Goal: Task Accomplishment & Management: Manage account settings

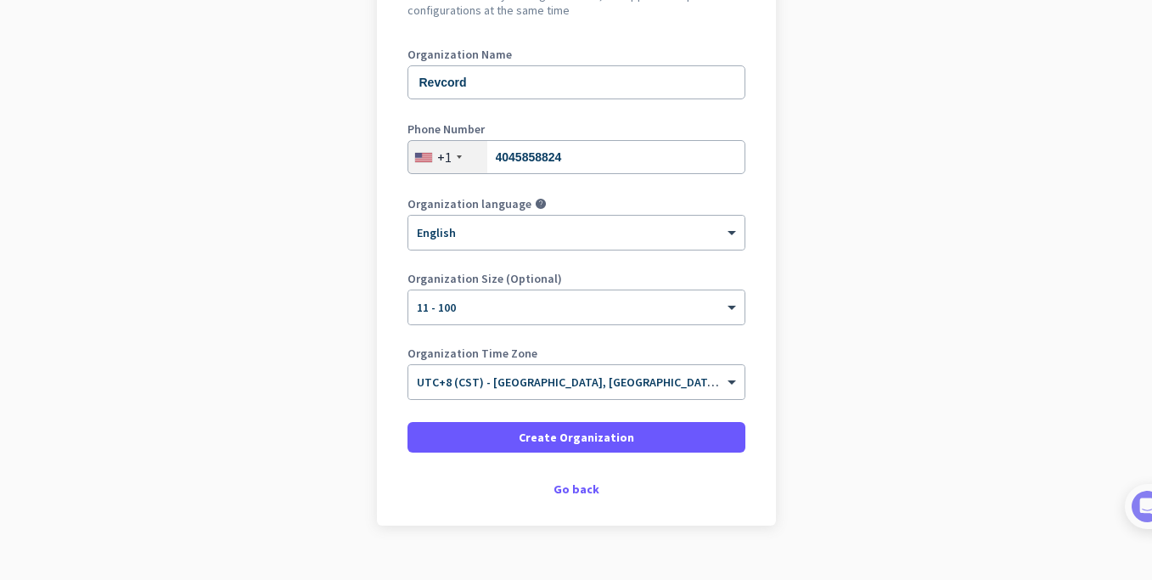
scroll to position [242, 0]
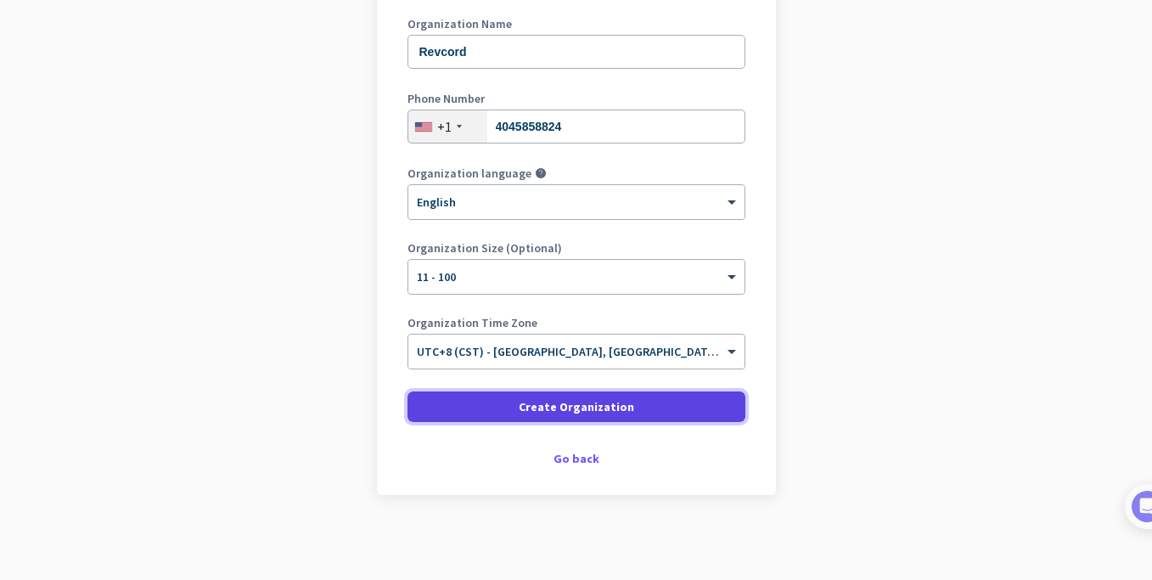
click at [577, 410] on span "Create Organization" at bounding box center [576, 406] width 115 height 17
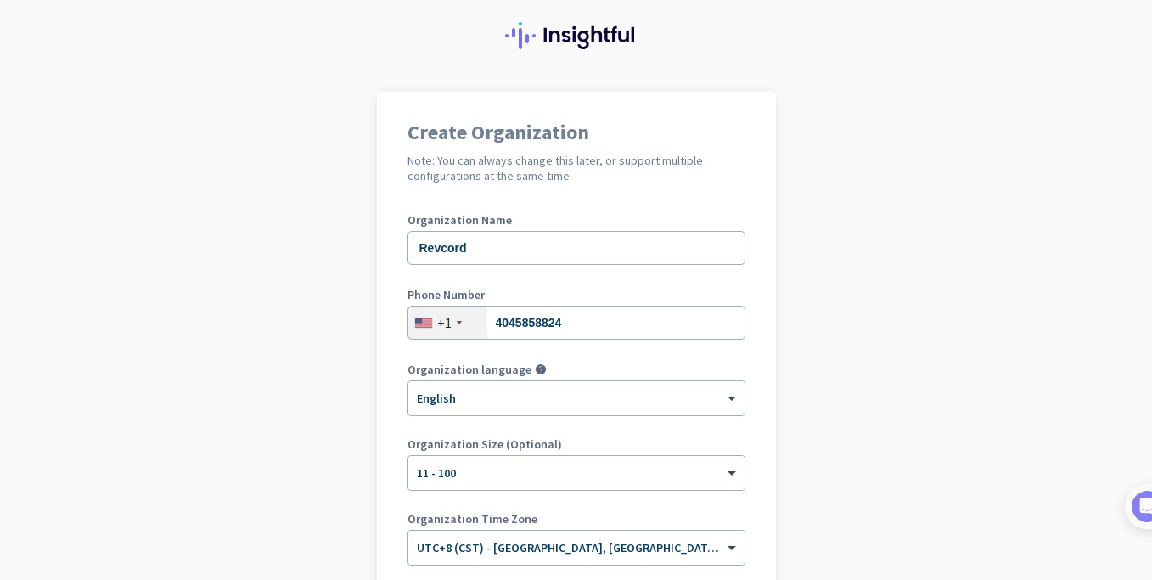
scroll to position [0, 0]
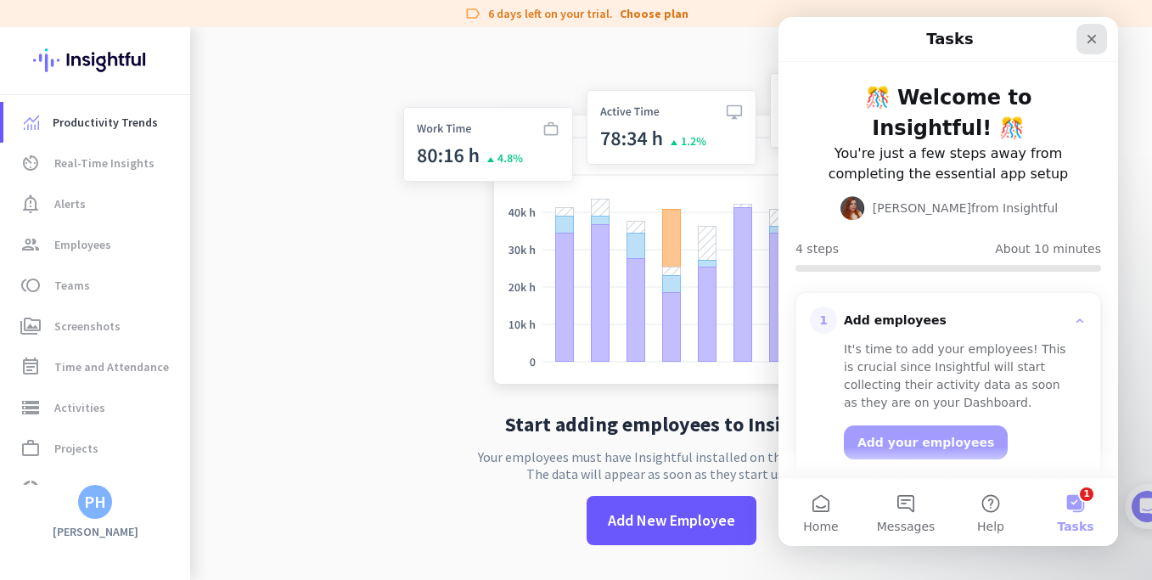
click at [1095, 36] on icon "Close" at bounding box center [1092, 39] width 9 height 9
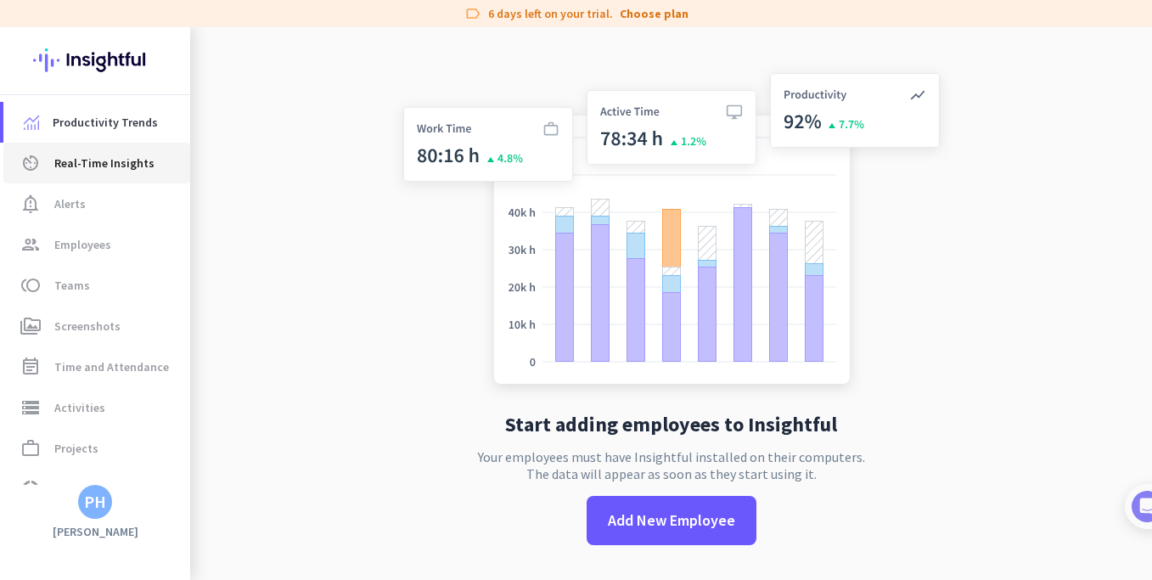
click at [88, 160] on span "Real-Time Insights" at bounding box center [104, 163] width 100 height 20
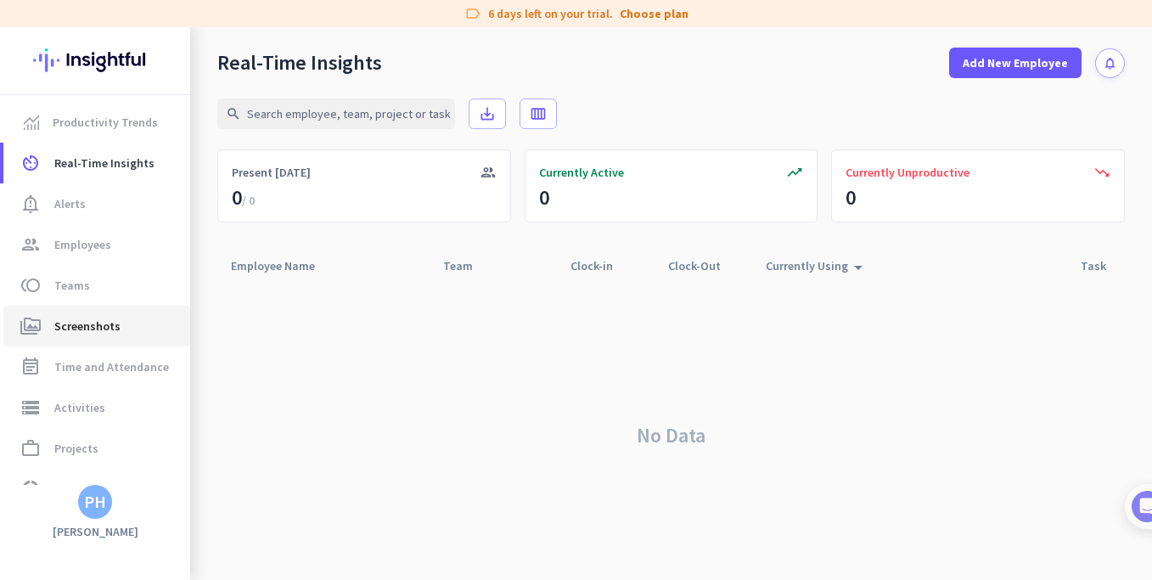
click at [95, 324] on span "Screenshots" at bounding box center [87, 326] width 66 height 20
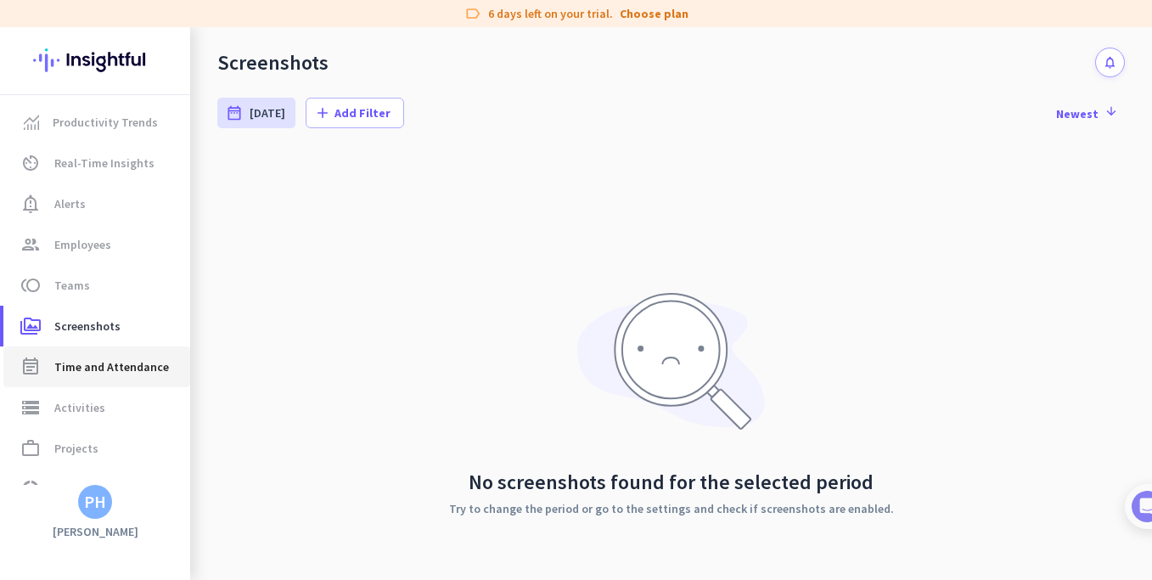
click at [93, 371] on span "Time and Attendance" at bounding box center [111, 367] width 115 height 20
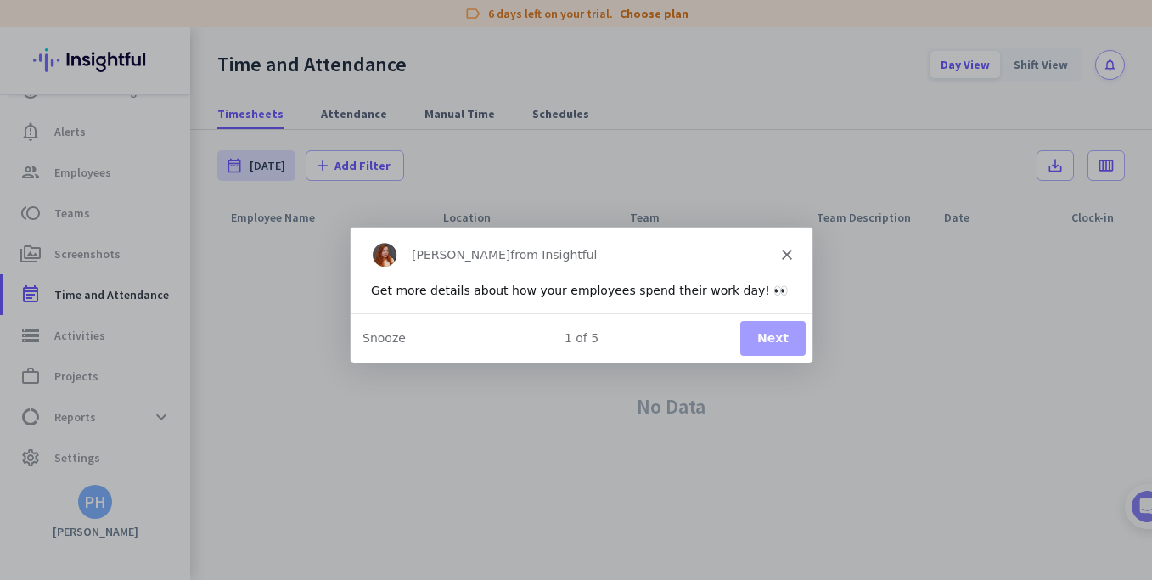
click at [782, 343] on button "Next" at bounding box center [771, 337] width 65 height 35
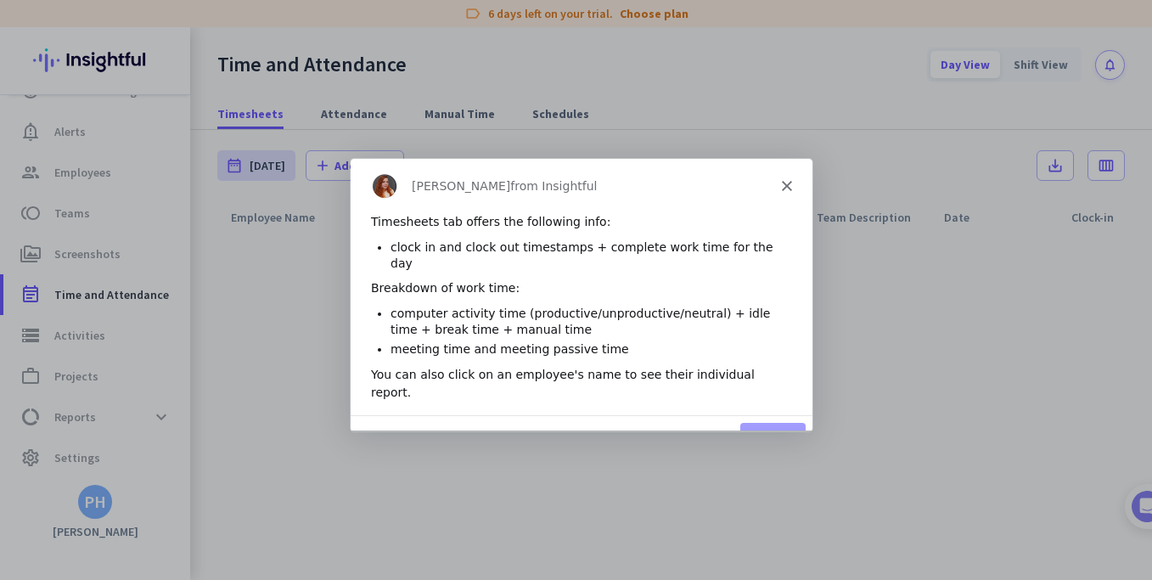
click at [780, 422] on button "Next" at bounding box center [771, 439] width 65 height 35
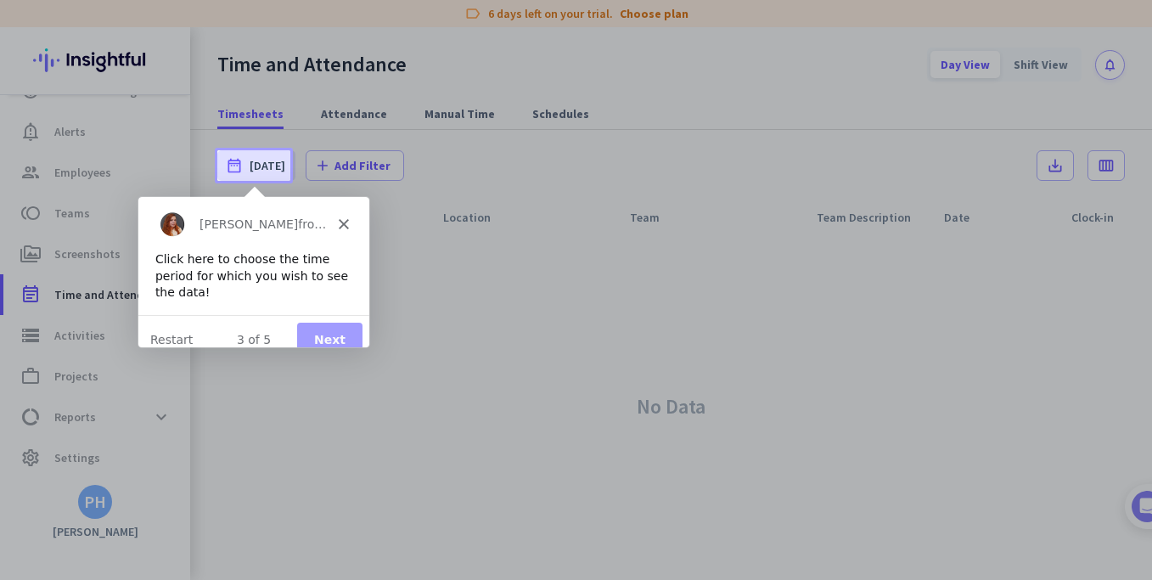
click at [342, 329] on button "Next" at bounding box center [328, 339] width 65 height 35
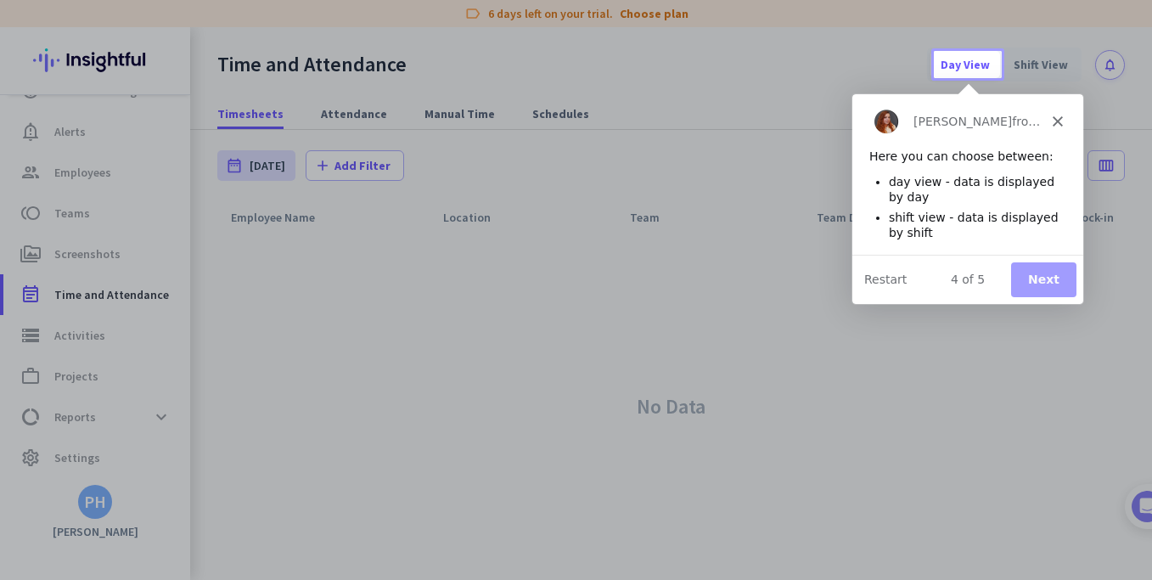
click at [1048, 277] on button "Next" at bounding box center [1042, 279] width 65 height 35
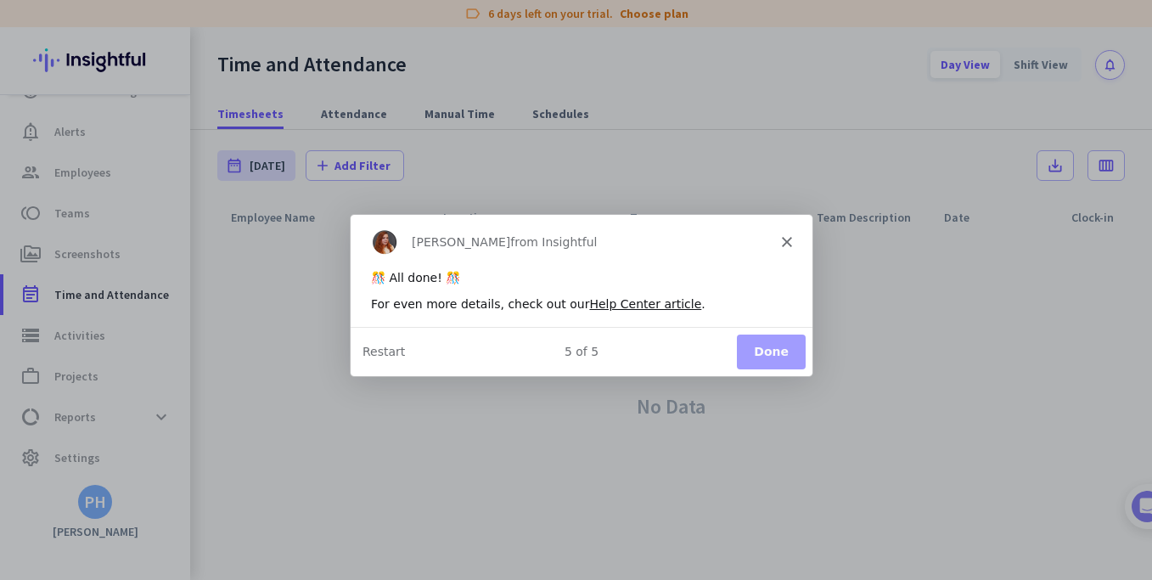
click at [768, 352] on button "Done" at bounding box center [769, 350] width 69 height 35
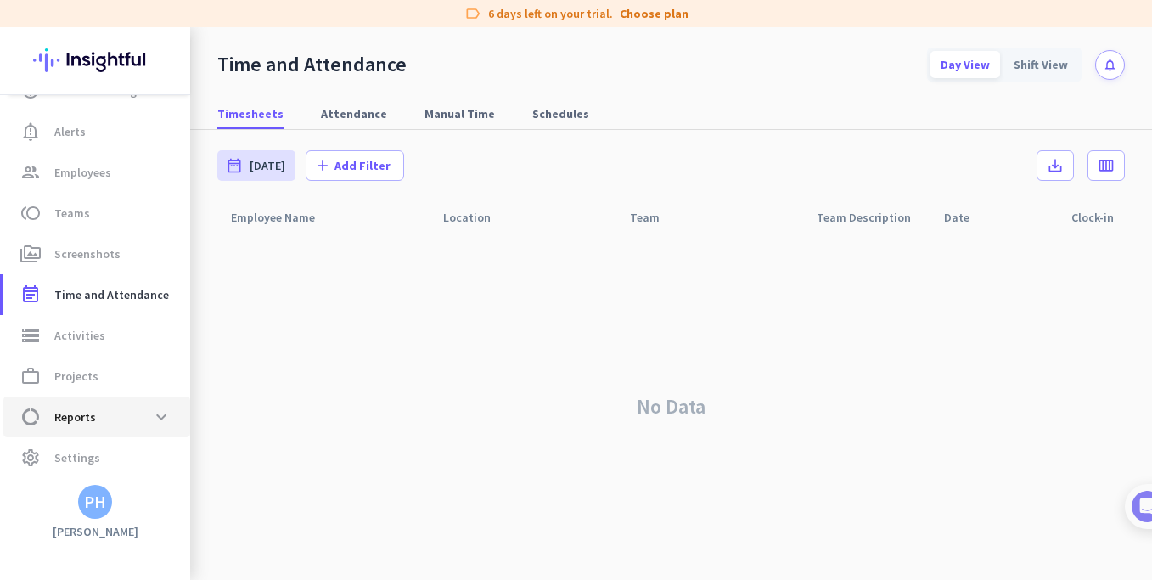
click at [116, 414] on span "data_usage Reports expand_more" at bounding box center [97, 417] width 160 height 31
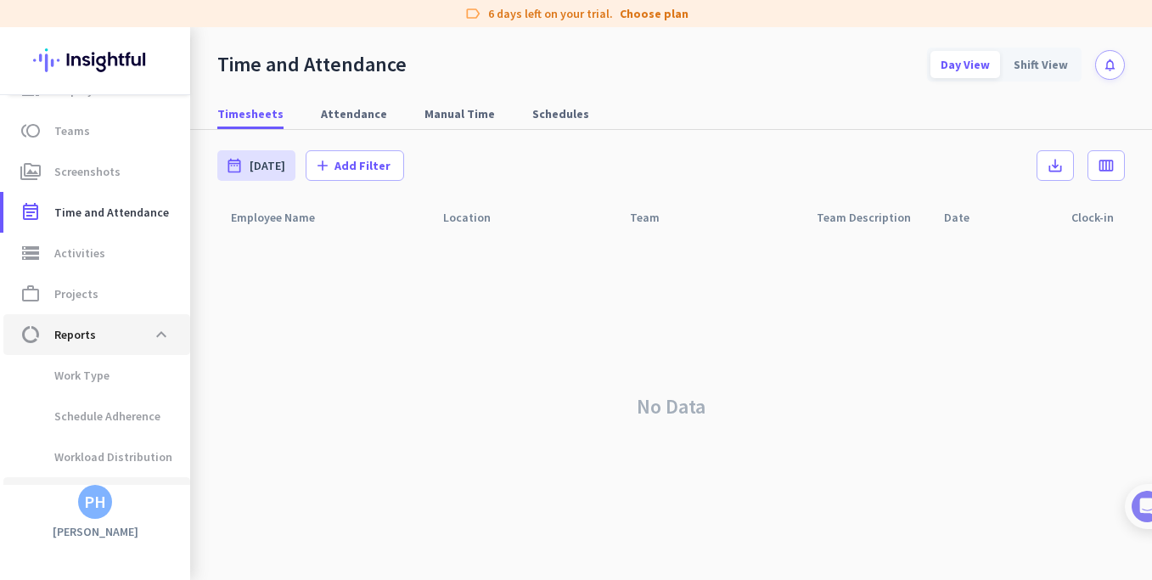
scroll to position [228, 0]
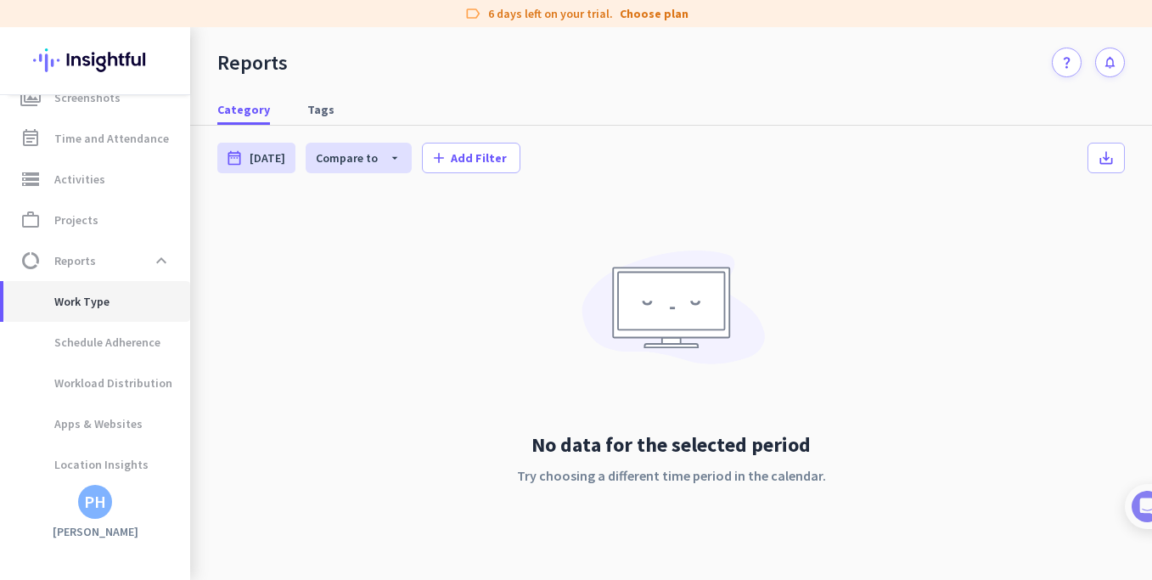
click at [93, 297] on span "Work Type" at bounding box center [63, 301] width 93 height 41
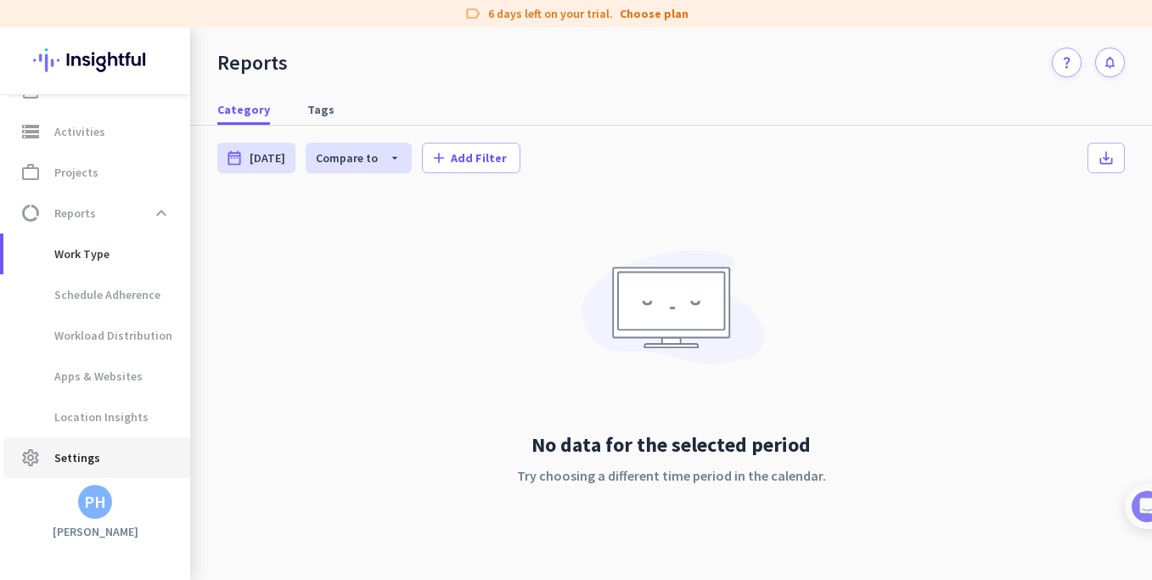
click at [87, 454] on span "Settings" at bounding box center [77, 457] width 46 height 20
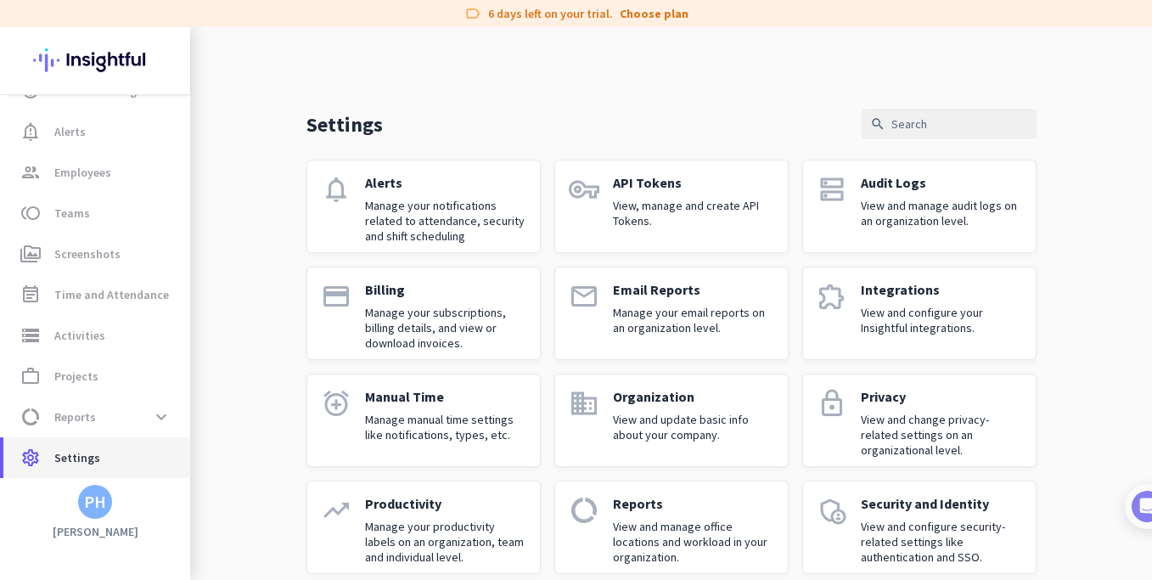
scroll to position [72, 0]
click at [654, 211] on p "View, manage and create API Tokens." at bounding box center [693, 213] width 161 height 31
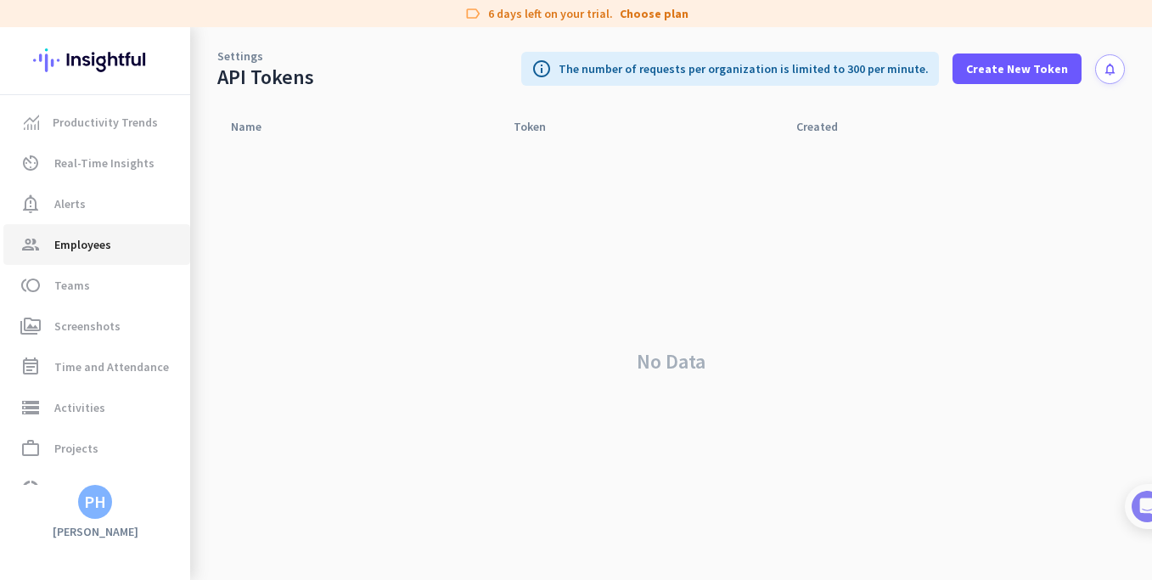
click at [82, 239] on span "Employees" at bounding box center [82, 244] width 57 height 20
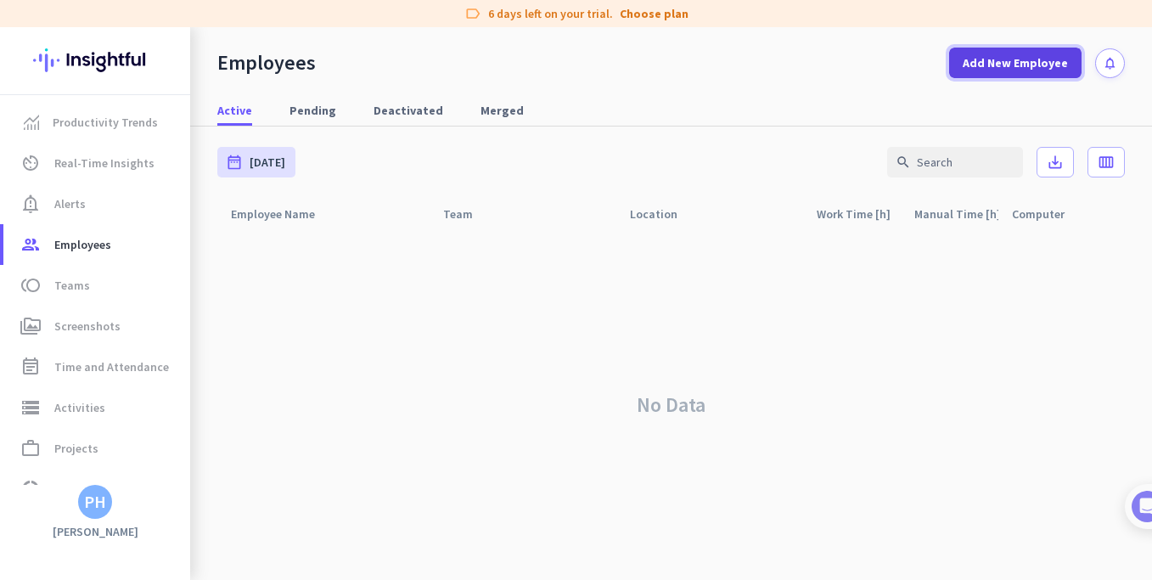
click at [1020, 65] on span "Add New Employee" at bounding box center [1015, 62] width 105 height 17
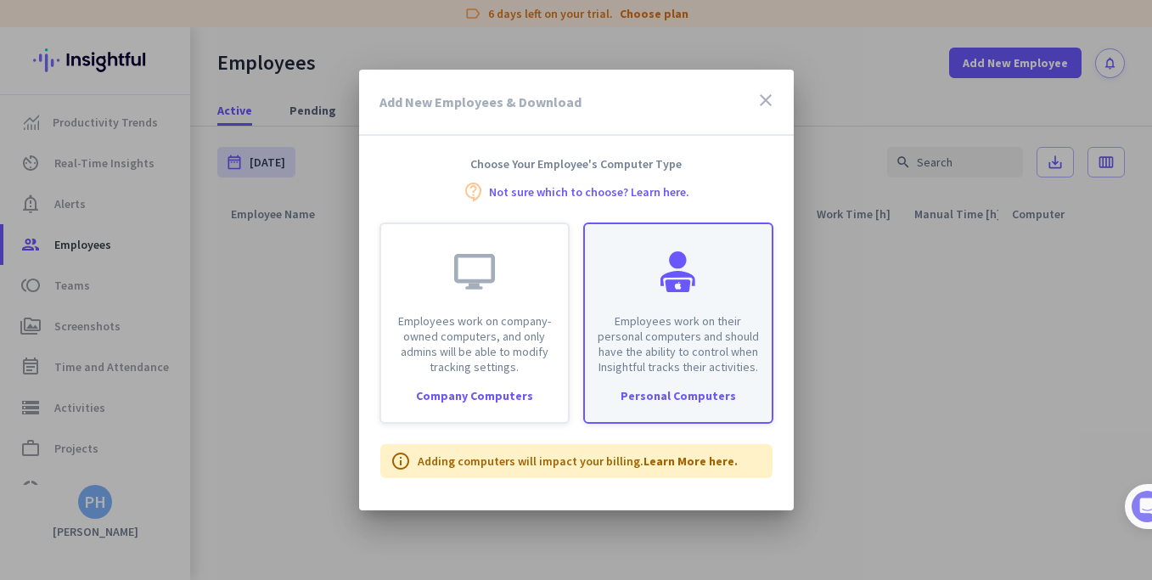
click at [661, 340] on p "Employees work on their personal computers and should have the ability to contr…" at bounding box center [678, 343] width 166 height 61
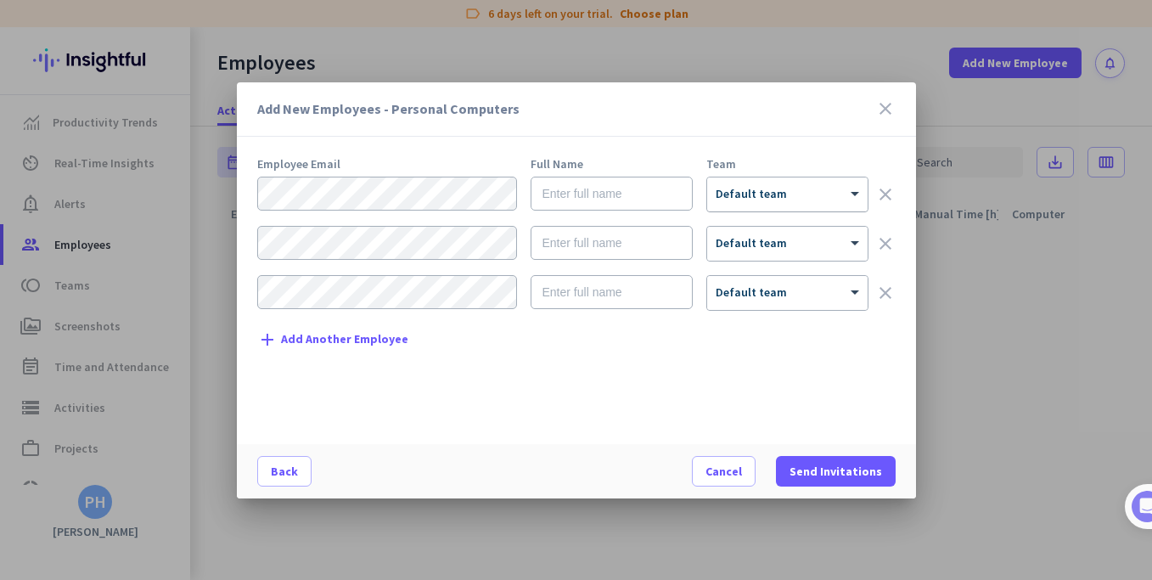
click at [781, 190] on div at bounding box center [787, 189] width 160 height 14
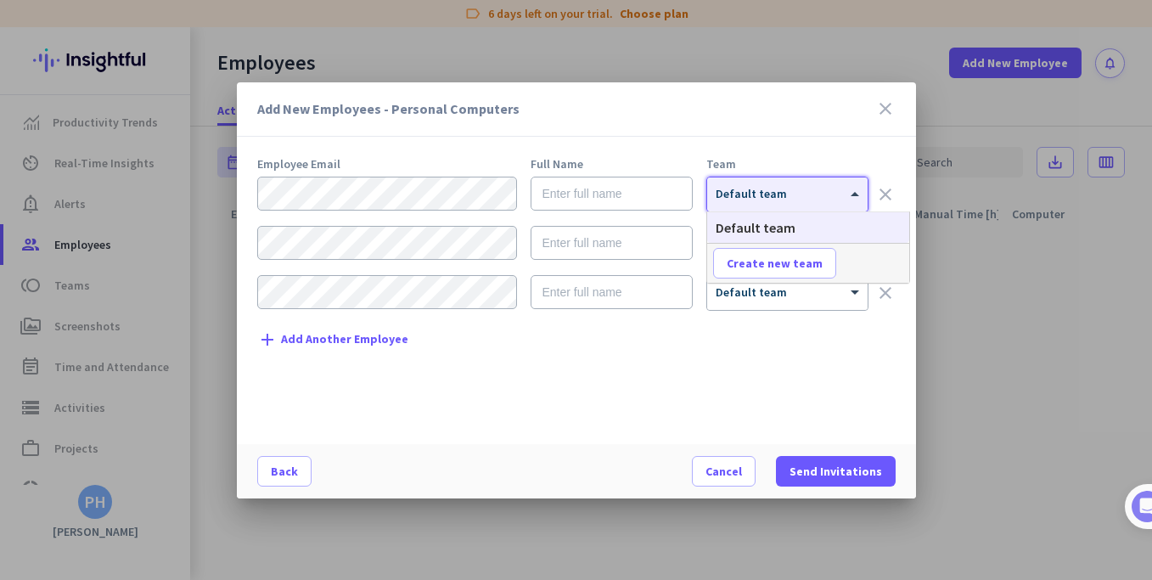
click at [781, 190] on div at bounding box center [787, 189] width 160 height 14
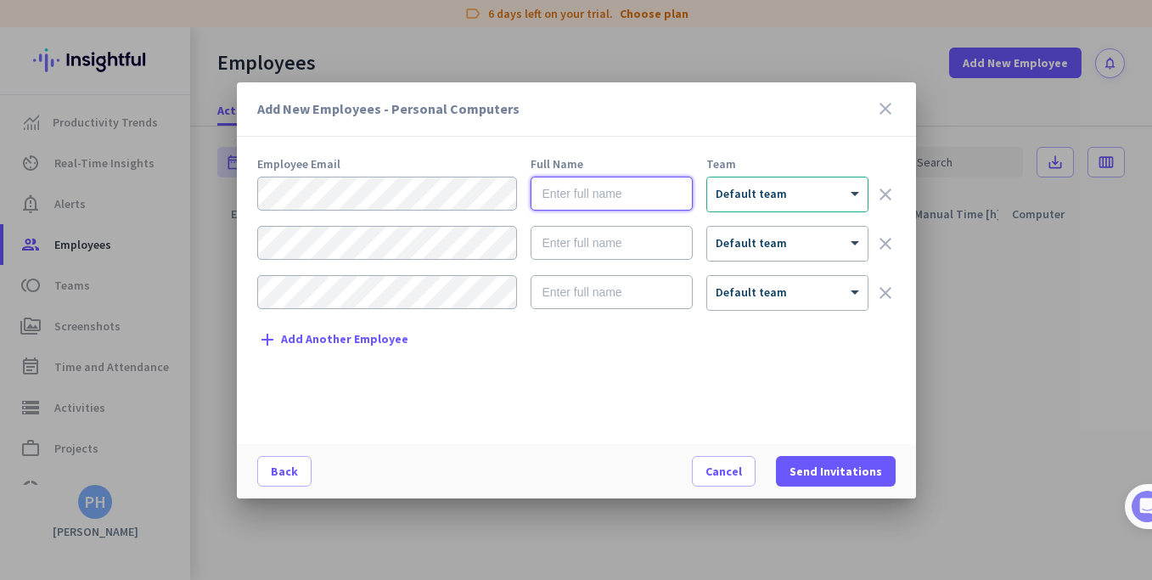
click at [630, 201] on input "text" at bounding box center [612, 194] width 162 height 34
type input "[PERSON_NAME]"
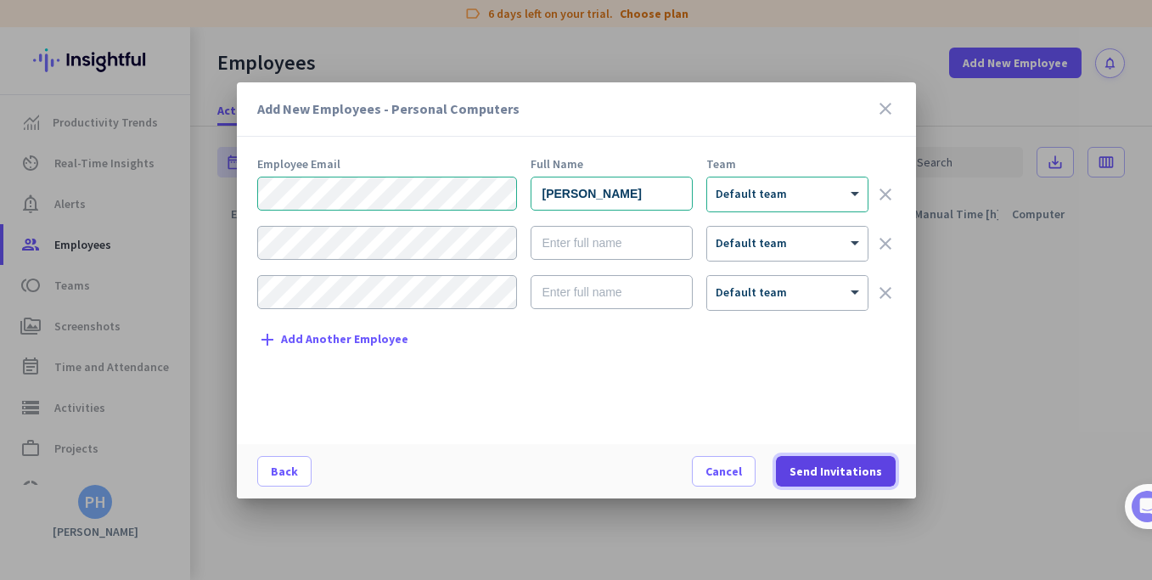
click at [826, 473] on span "Send Invitations" at bounding box center [836, 471] width 93 height 17
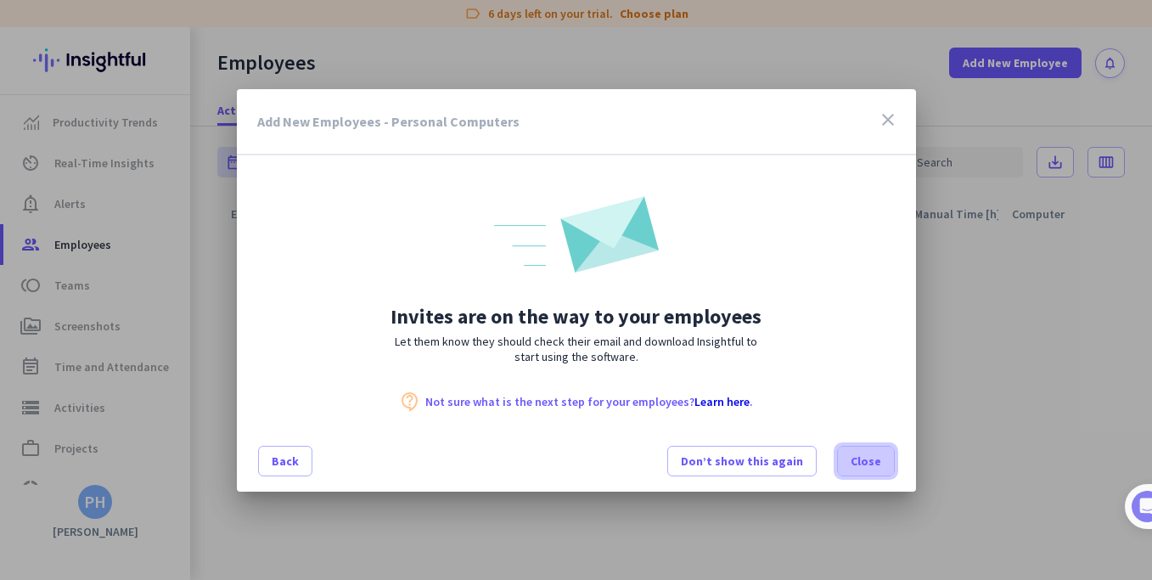
click at [871, 461] on span "Close" at bounding box center [866, 461] width 31 height 17
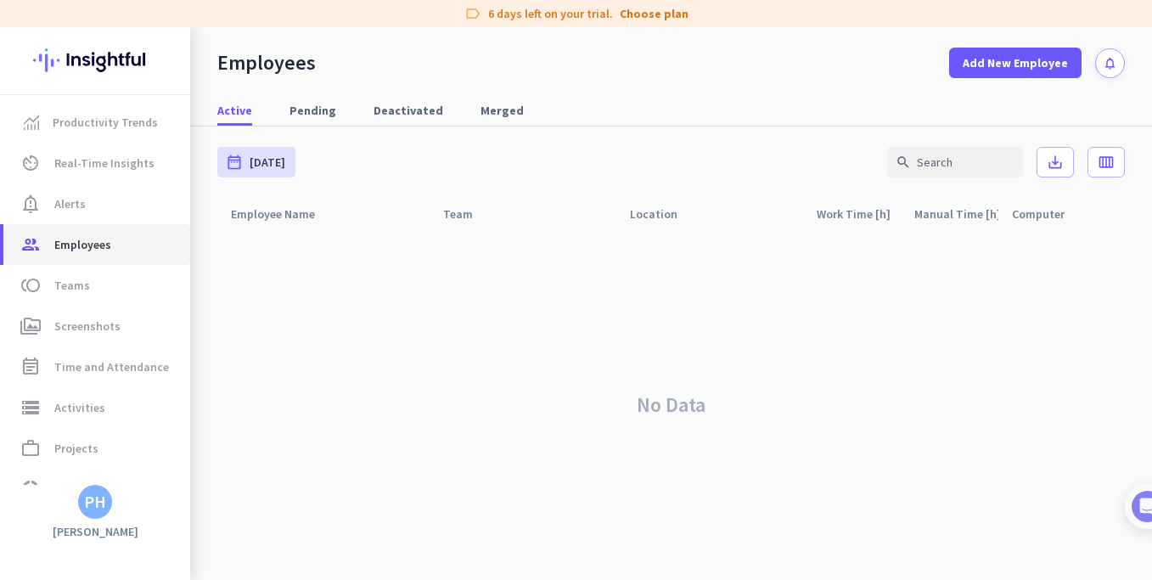
click at [74, 249] on span "Employees" at bounding box center [82, 244] width 57 height 20
click at [65, 203] on span "Alerts" at bounding box center [69, 204] width 31 height 20
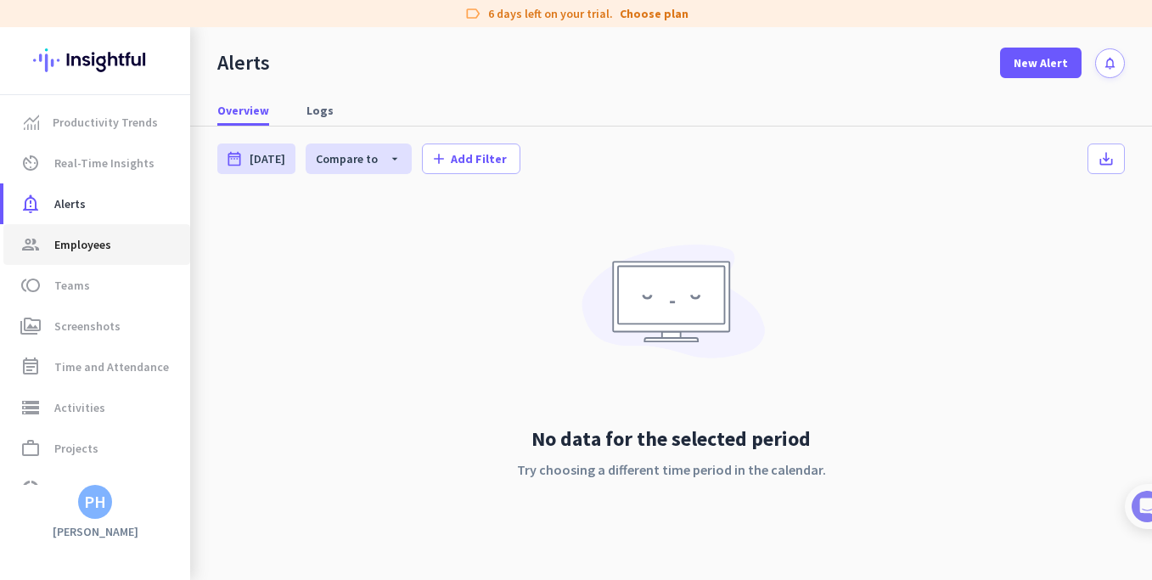
click at [76, 239] on span "Employees" at bounding box center [82, 244] width 57 height 20
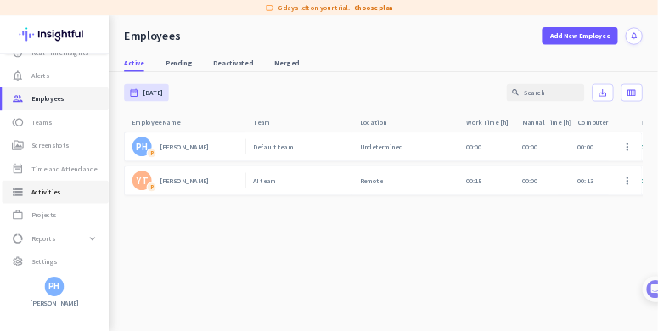
scroll to position [72, 0]
click at [78, 334] on span "Activities" at bounding box center [79, 335] width 51 height 20
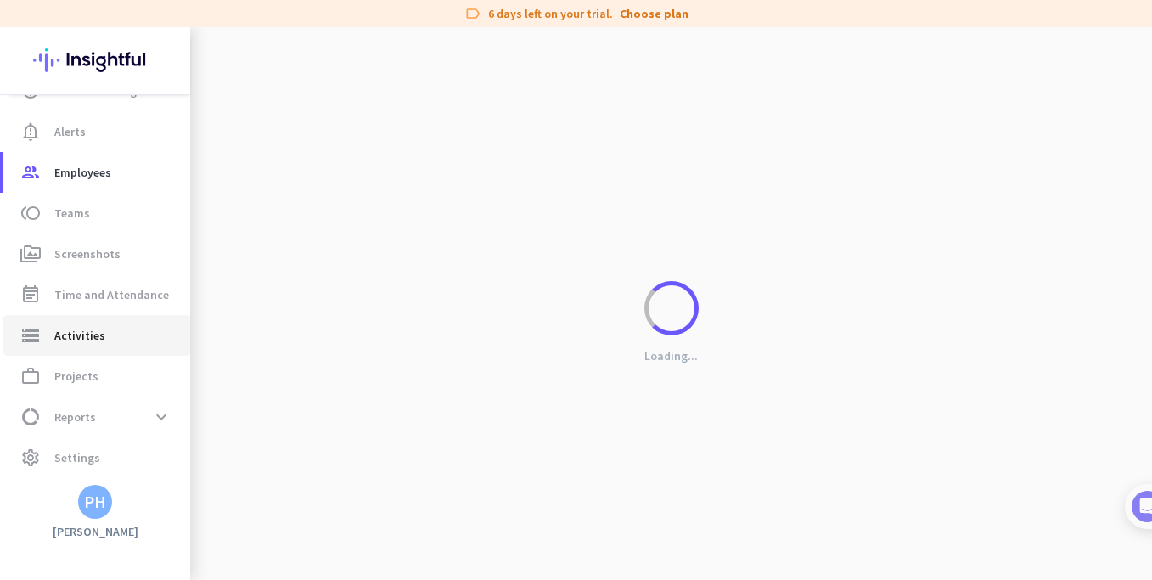
type input "[DATE]"
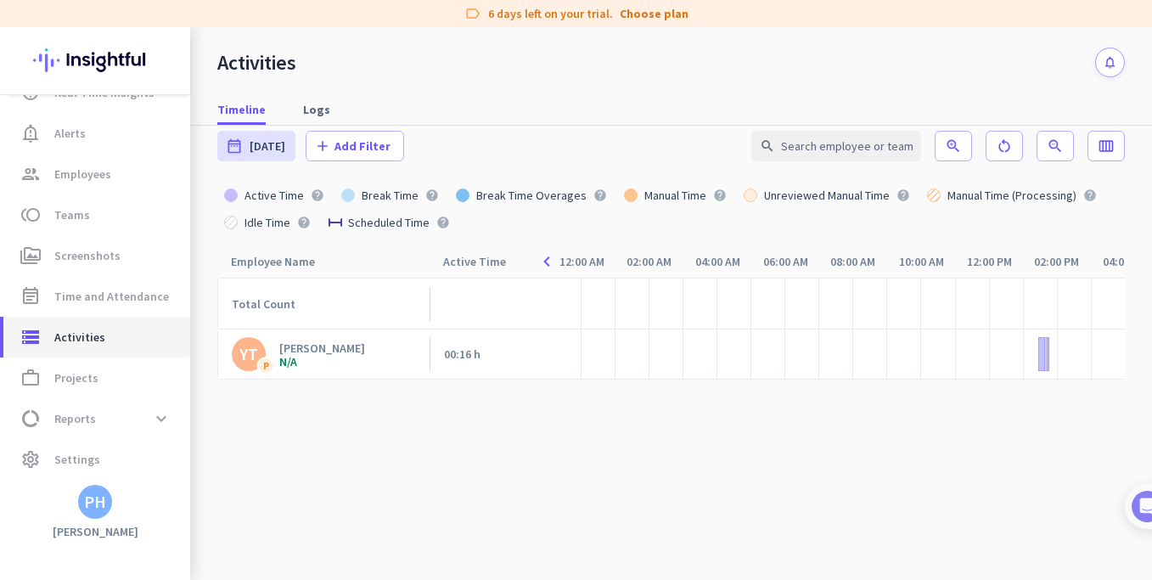
scroll to position [20, 0]
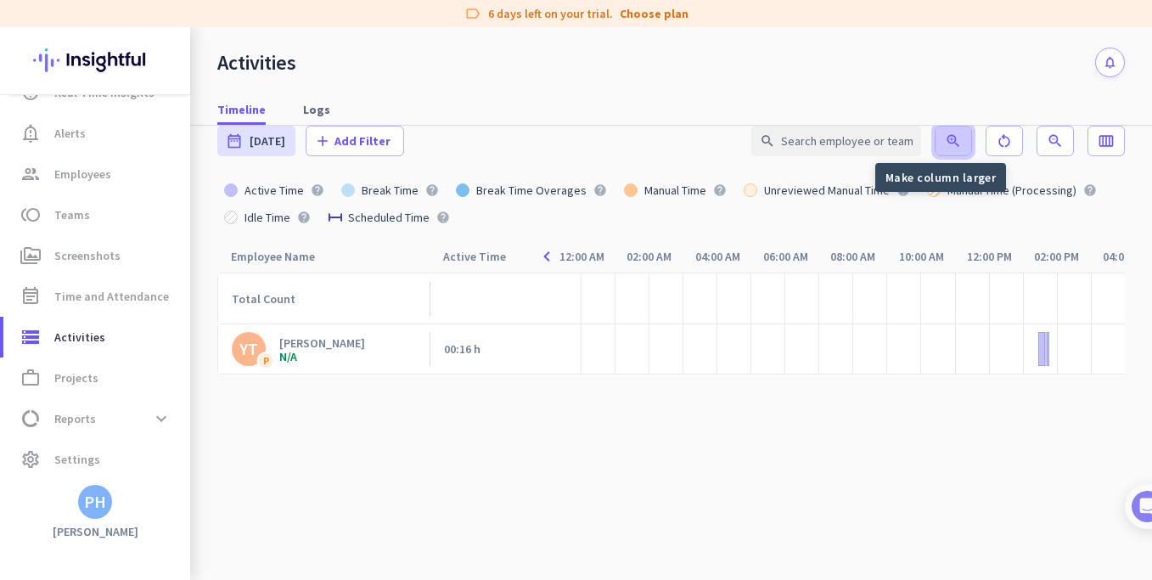
click at [945, 142] on icon "zoom_in" at bounding box center [953, 140] width 17 height 17
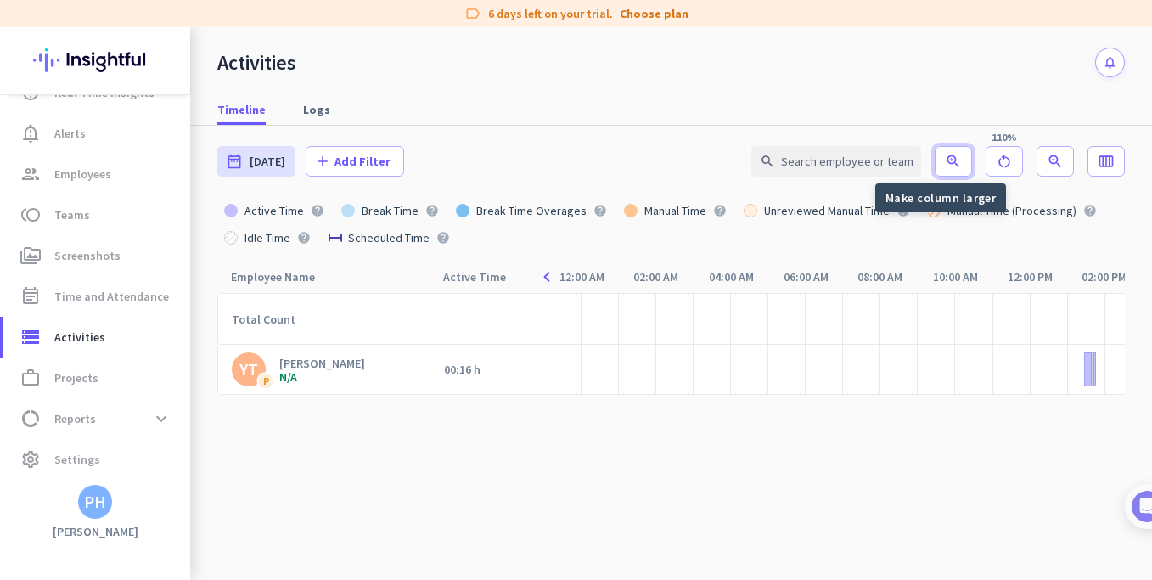
scroll to position [0, 369]
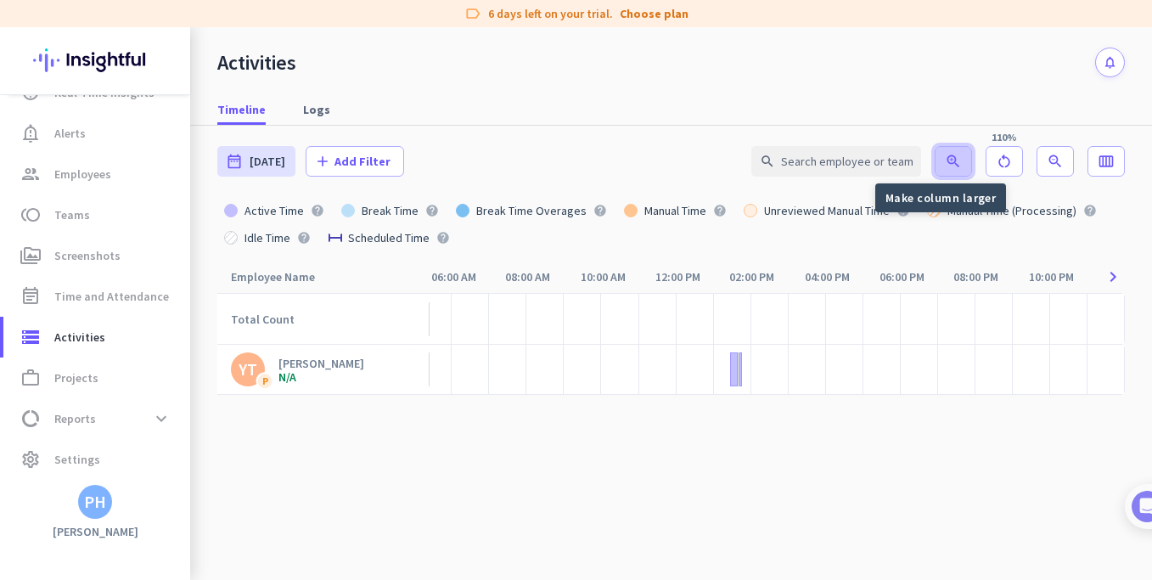
click at [947, 158] on icon "zoom_in" at bounding box center [953, 161] width 17 height 17
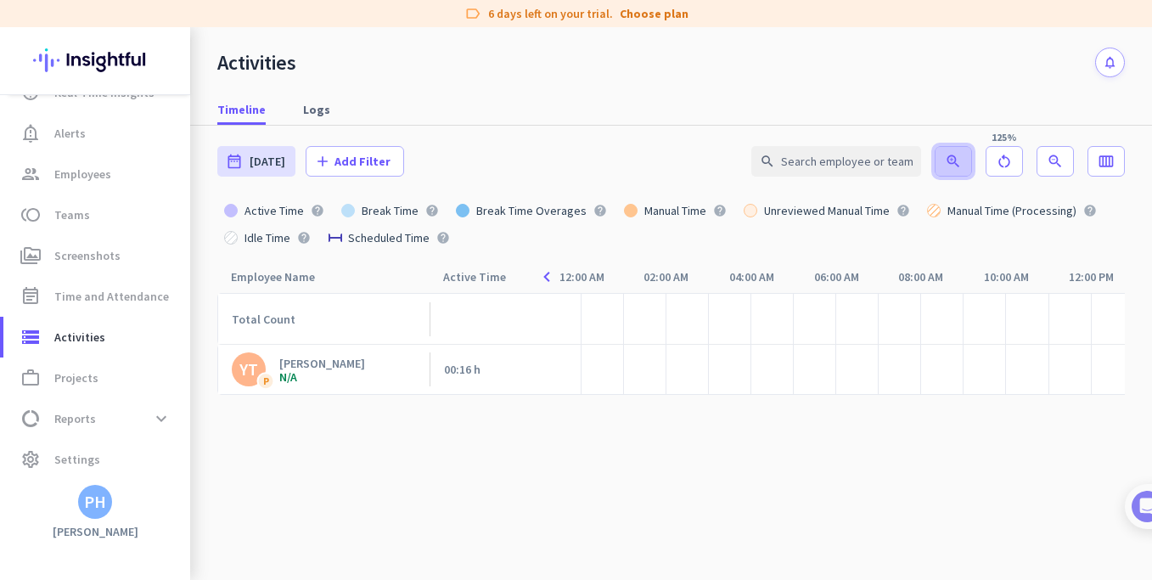
scroll to position [0, 491]
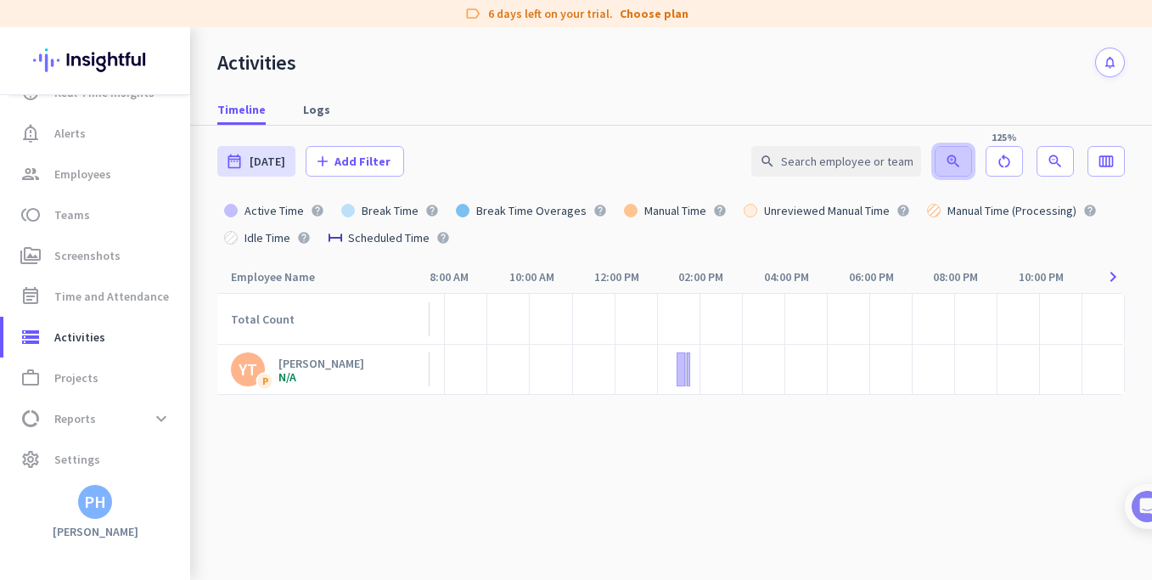
click at [947, 158] on icon "zoom_in" at bounding box center [953, 161] width 17 height 17
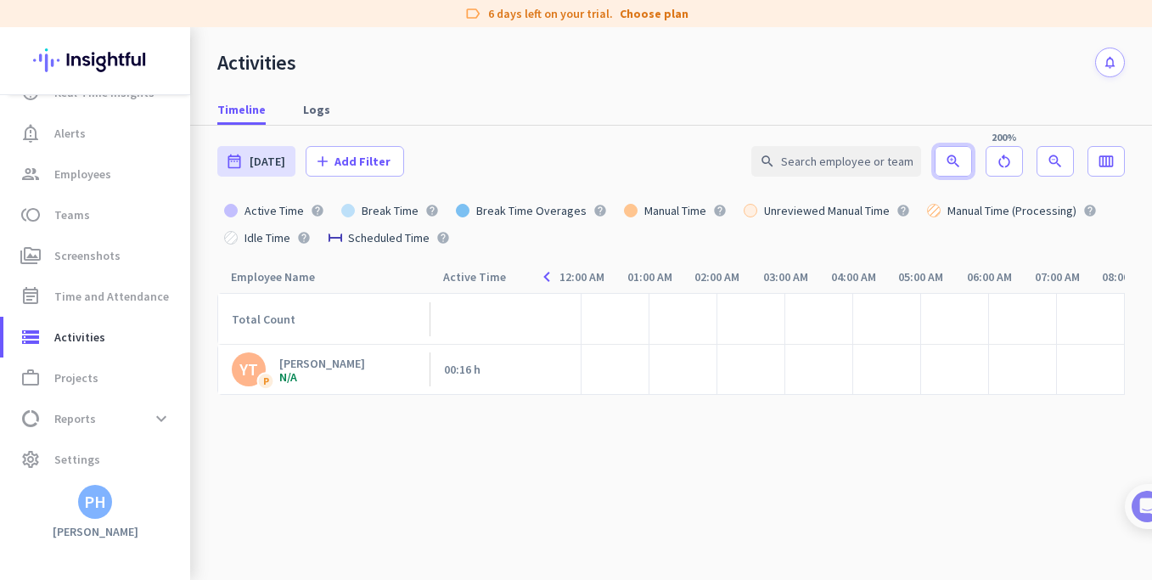
scroll to position [0, 1041]
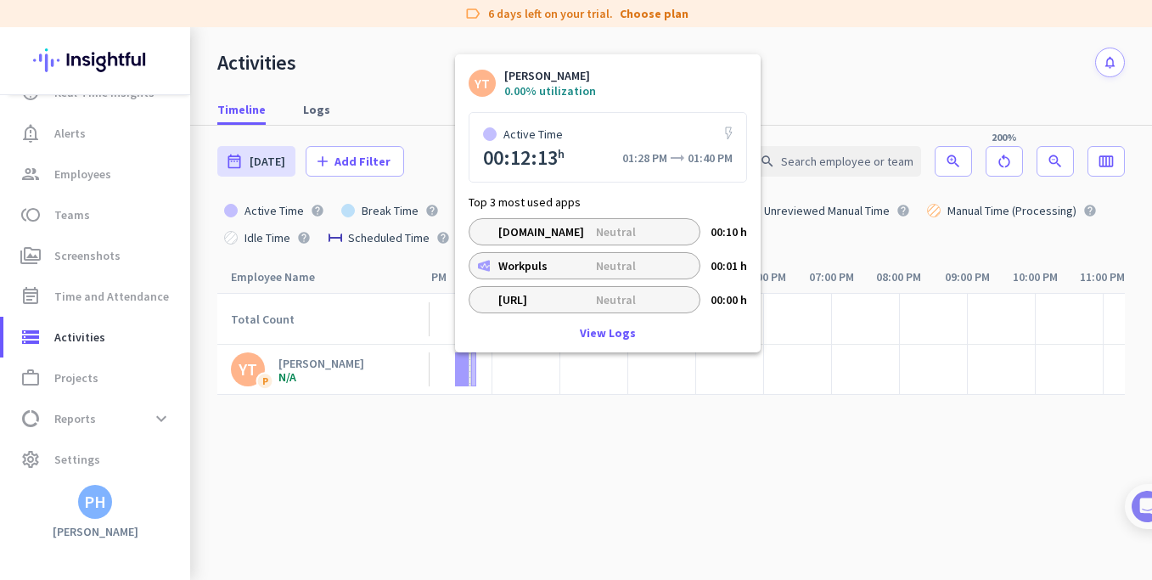
click at [463, 367] on div at bounding box center [462, 369] width 14 height 34
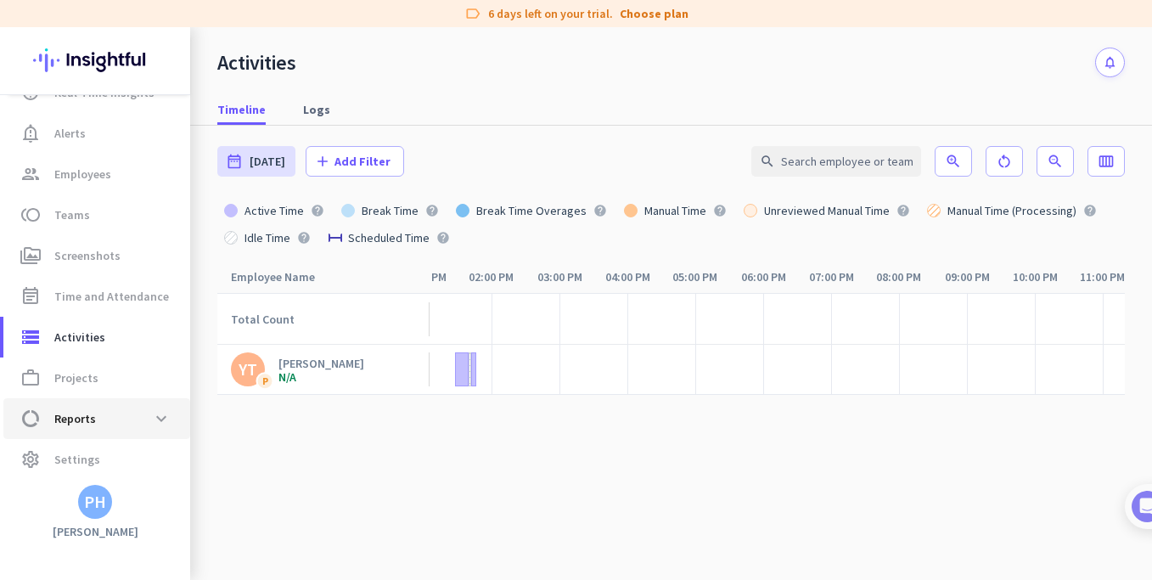
scroll to position [72, 0]
click at [84, 452] on span "Settings" at bounding box center [77, 457] width 46 height 20
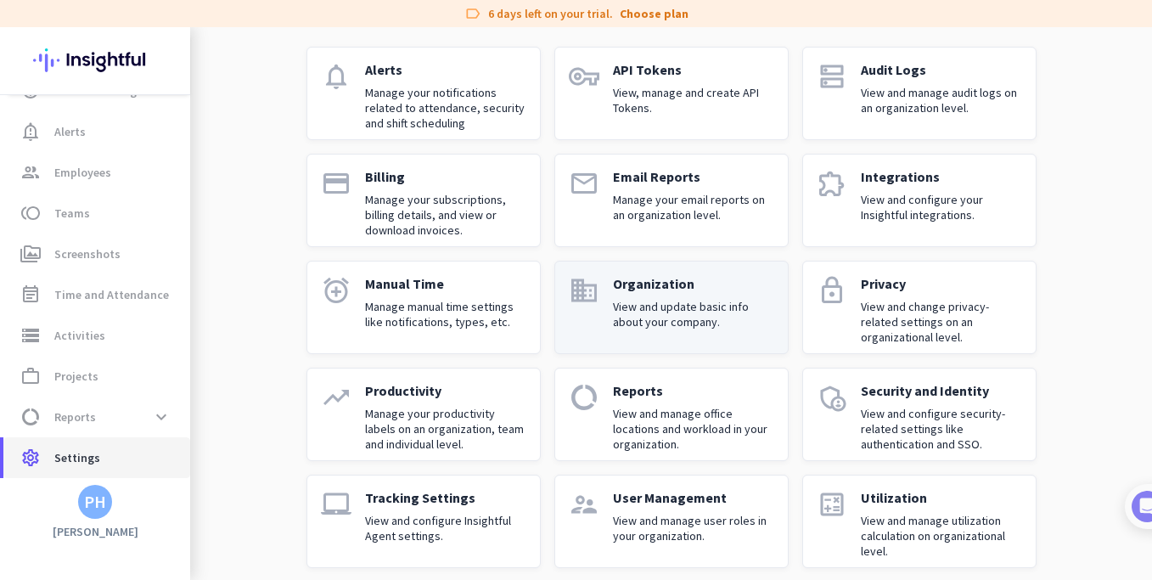
scroll to position [128, 0]
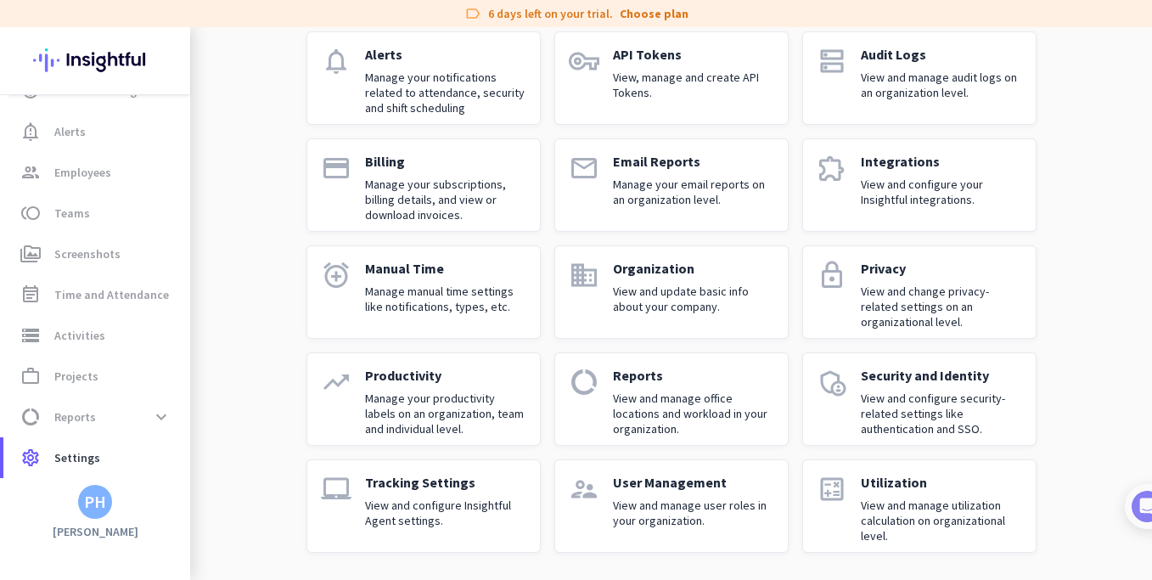
click at [639, 391] on p "View and manage office locations and workload in your organization." at bounding box center [693, 414] width 161 height 46
click at [613, 397] on p "View and manage office locations and workload in your organization." at bounding box center [693, 414] width 161 height 46
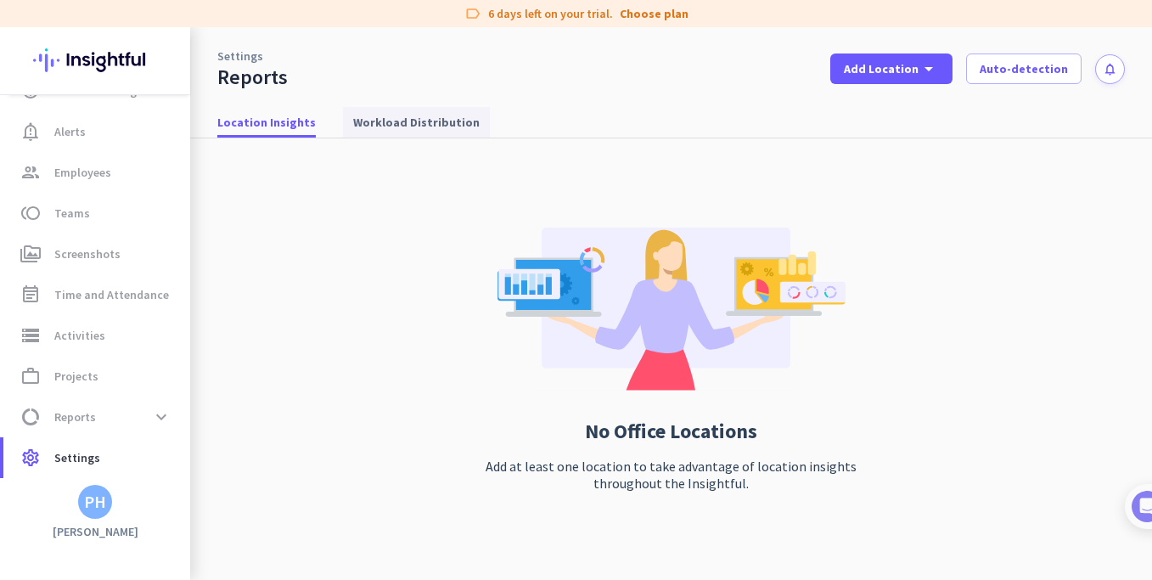
click at [416, 119] on span "Workload Distribution" at bounding box center [416, 122] width 127 height 17
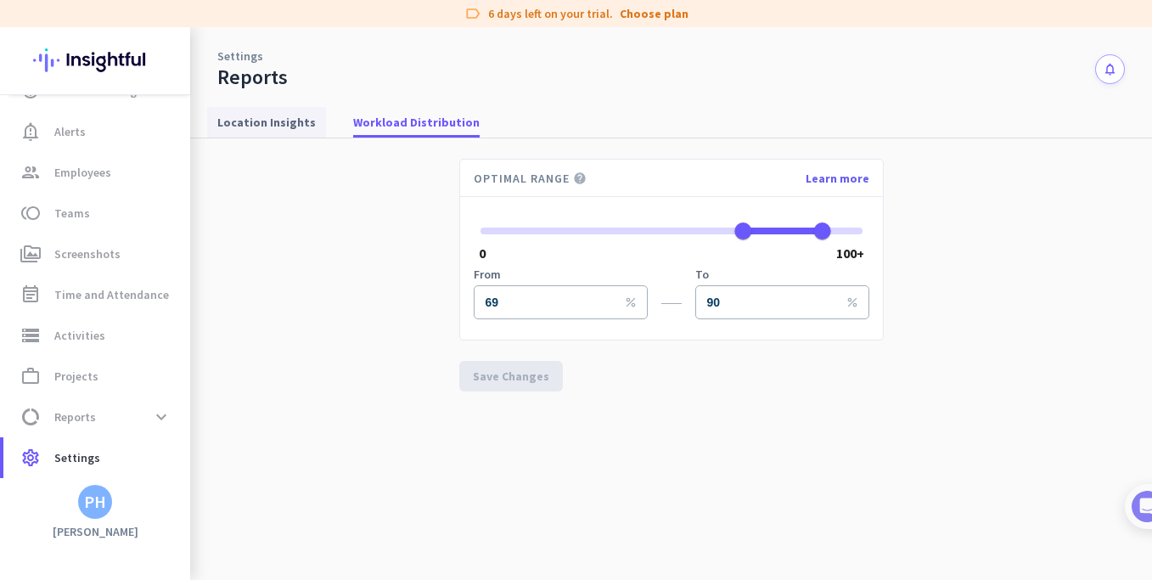
click at [250, 129] on span "Location Insights" at bounding box center [266, 122] width 98 height 17
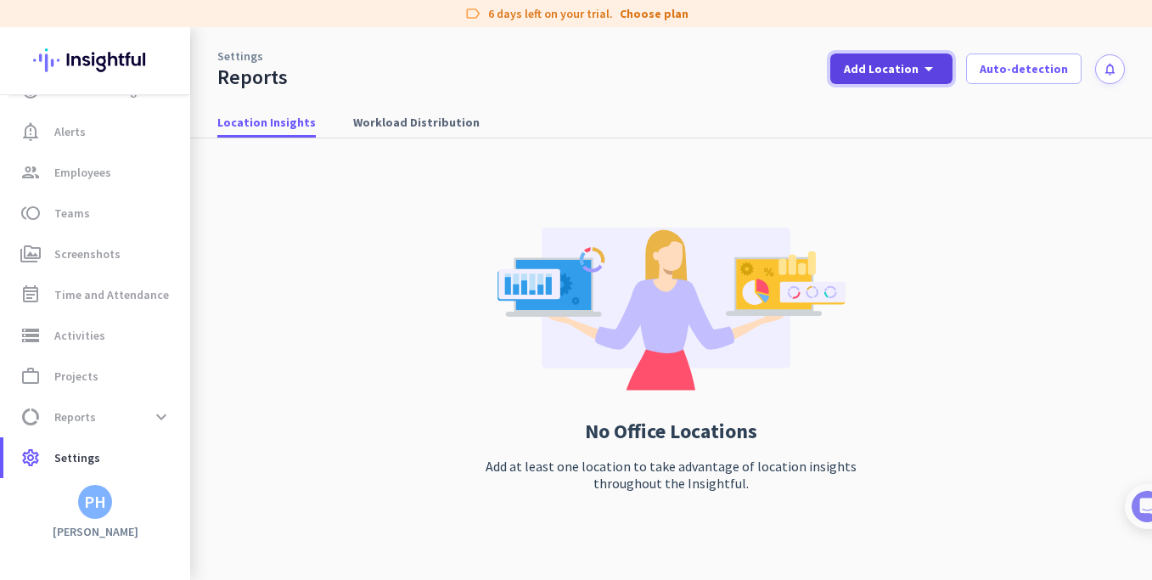
click at [934, 76] on icon "arrow_drop_down" at bounding box center [929, 69] width 20 height 20
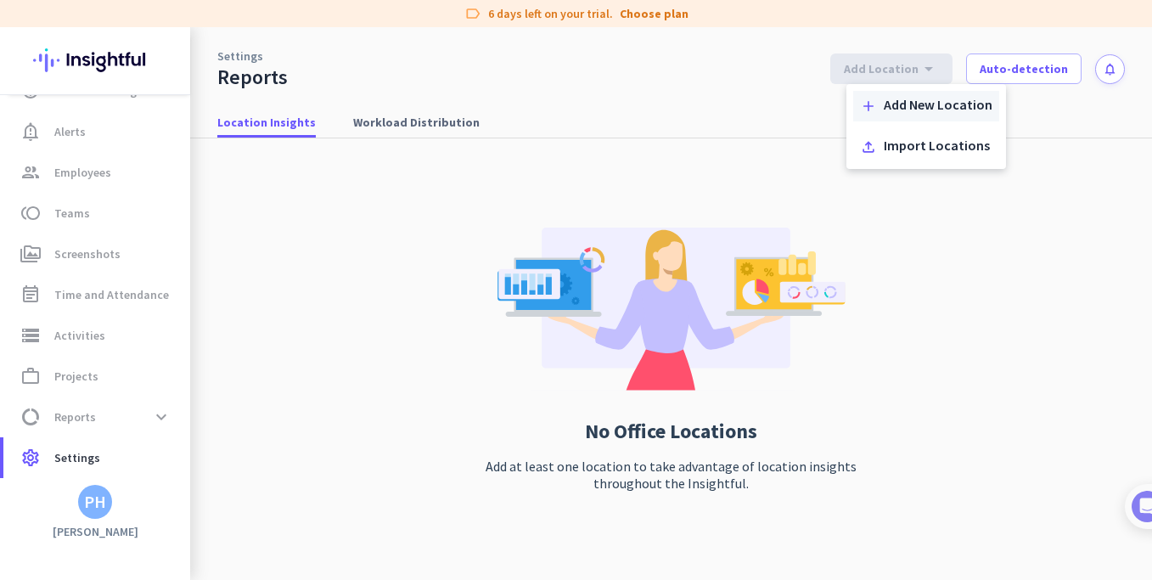
click at [937, 107] on div "Add New Location" at bounding box center [938, 106] width 109 height 17
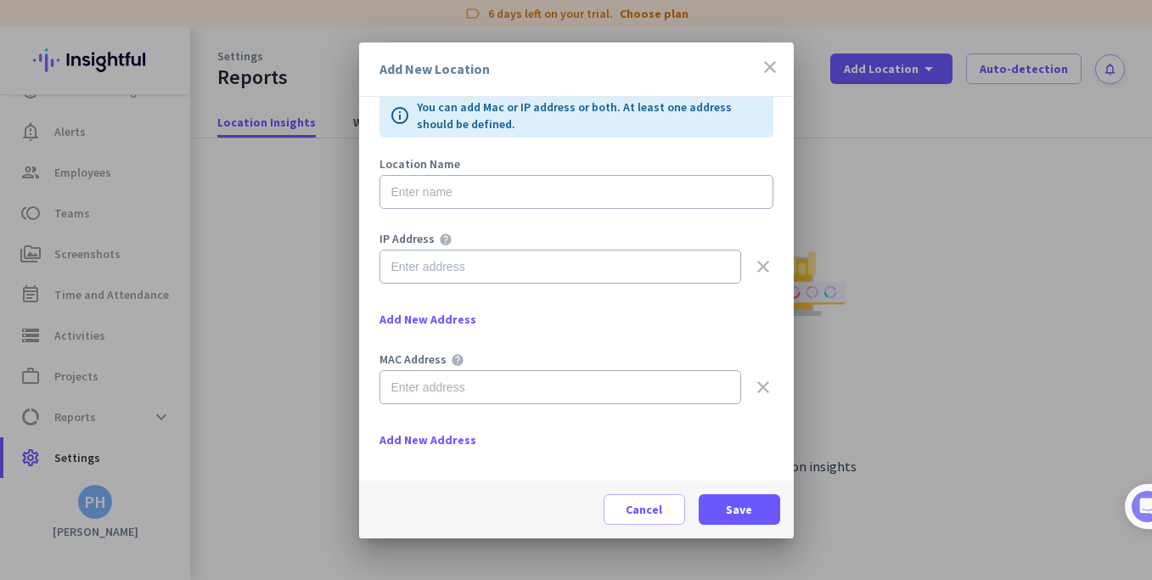
scroll to position [37, 0]
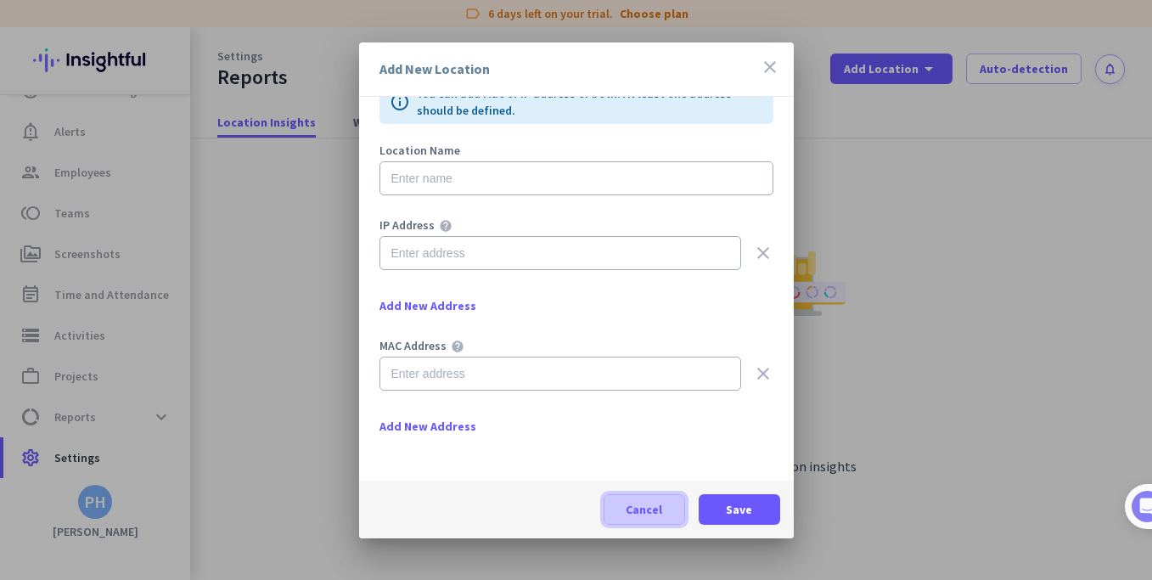
click at [647, 516] on span "Cancel" at bounding box center [644, 509] width 37 height 17
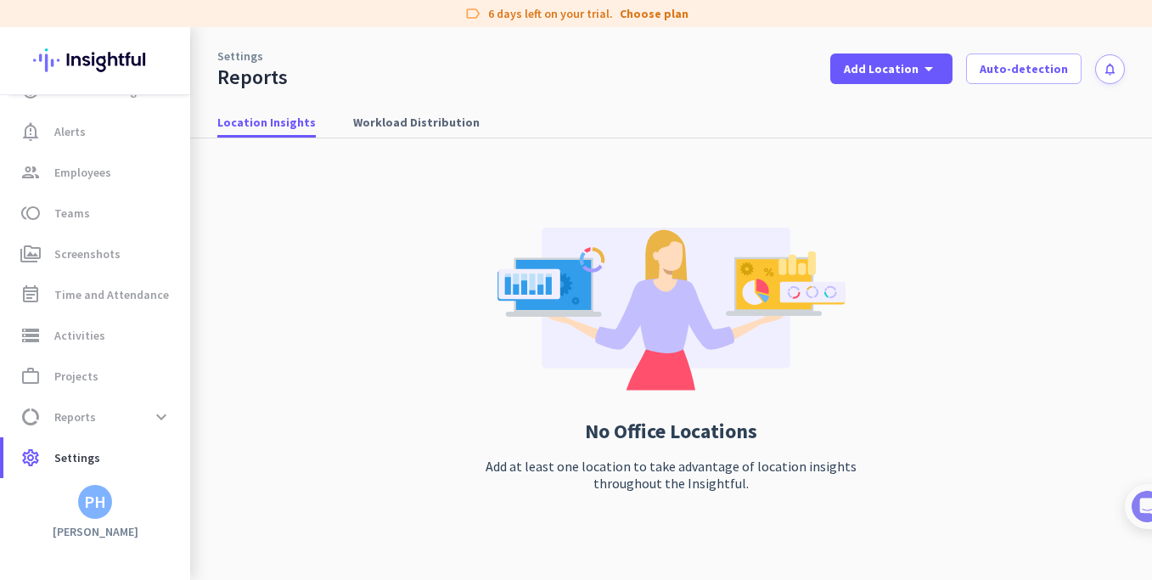
click at [967, 346] on div "No Office Locations Add at least one location to take advantage of location ins…" at bounding box center [671, 359] width 908 height 442
click at [379, 132] on span "Workload Distribution" at bounding box center [416, 122] width 127 height 31
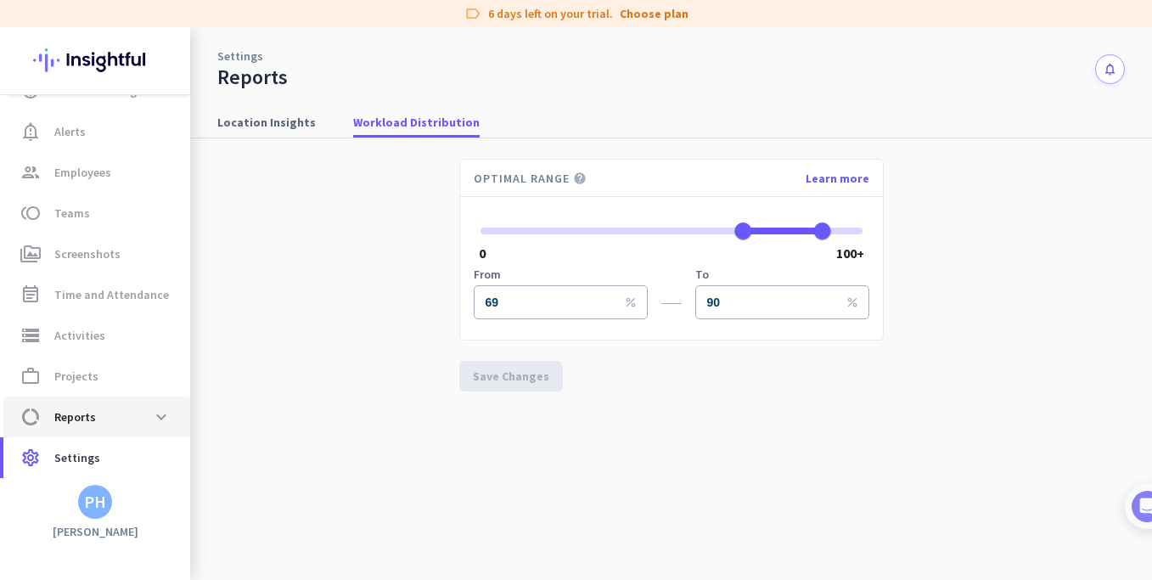
click at [85, 421] on span "Reports" at bounding box center [75, 417] width 42 height 20
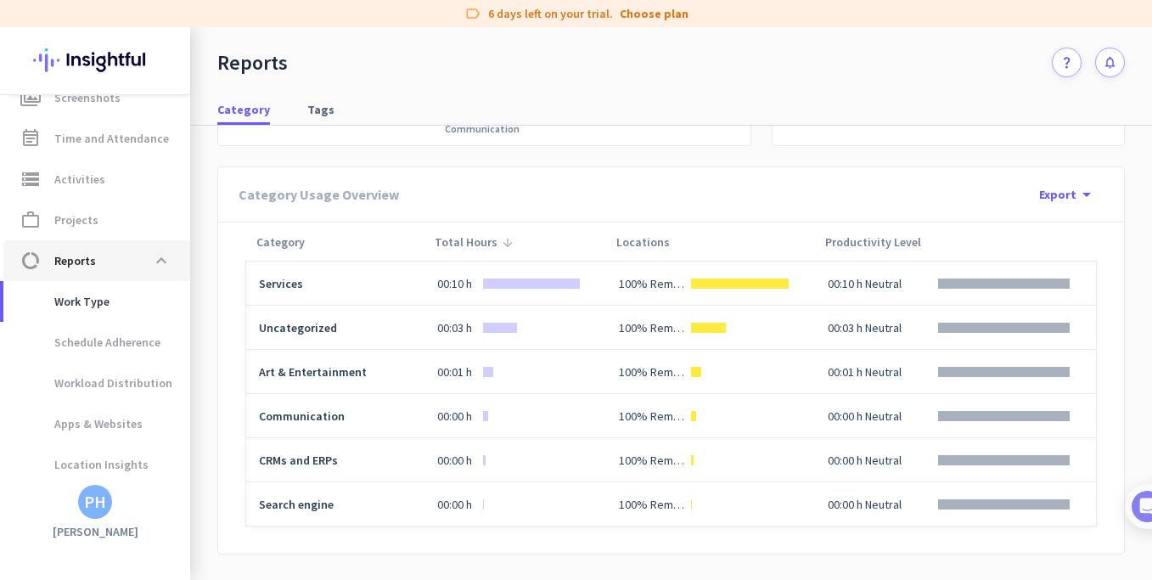
scroll to position [425, 0]
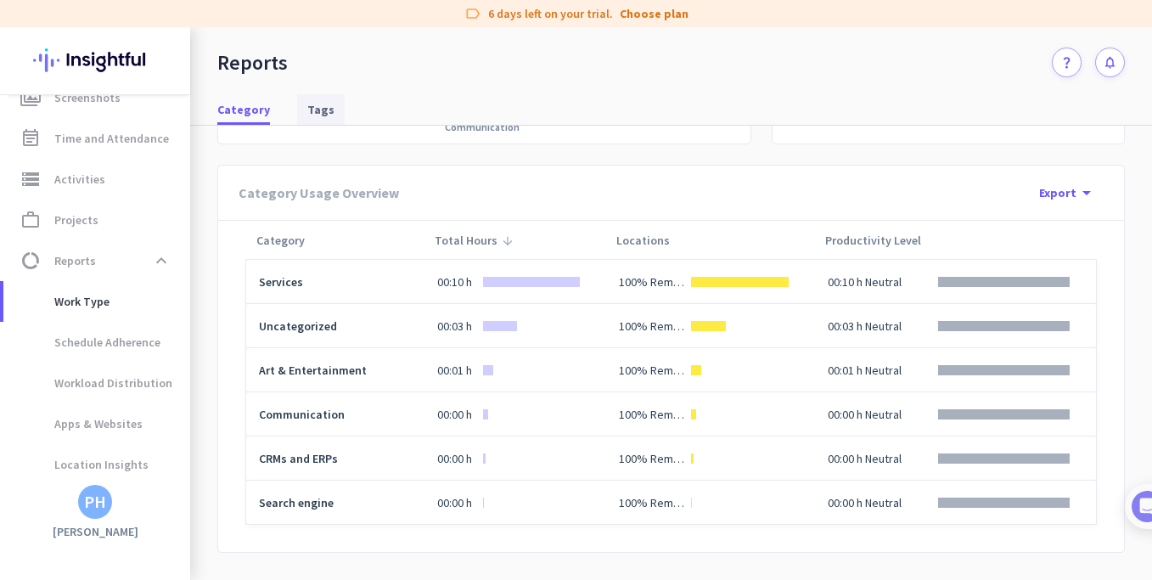
click at [309, 114] on span "Tags" at bounding box center [320, 109] width 27 height 17
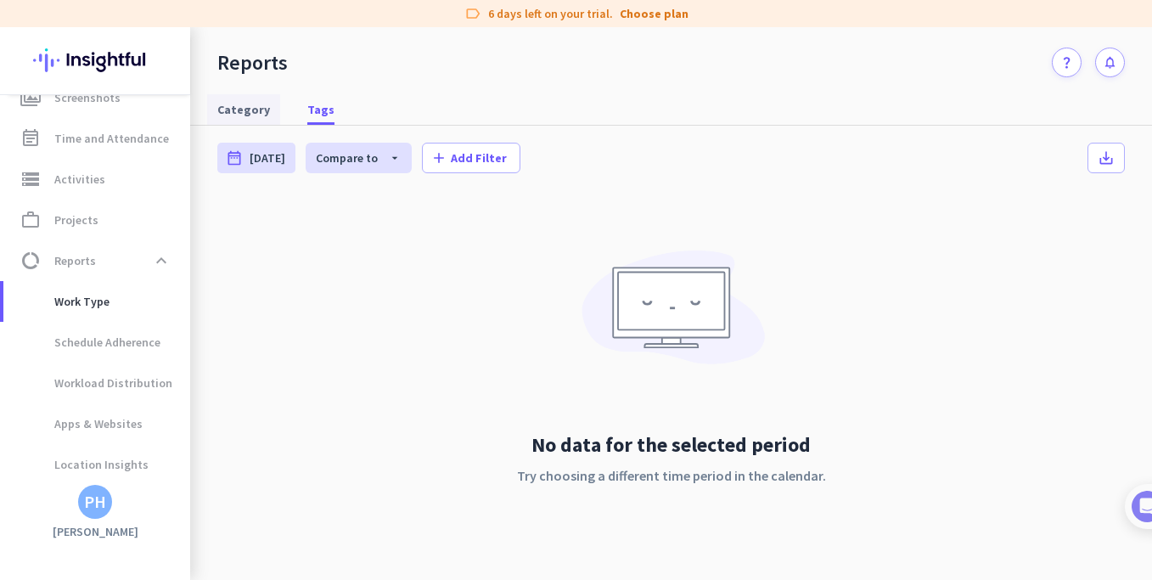
click at [243, 110] on span "Category" at bounding box center [243, 109] width 53 height 17
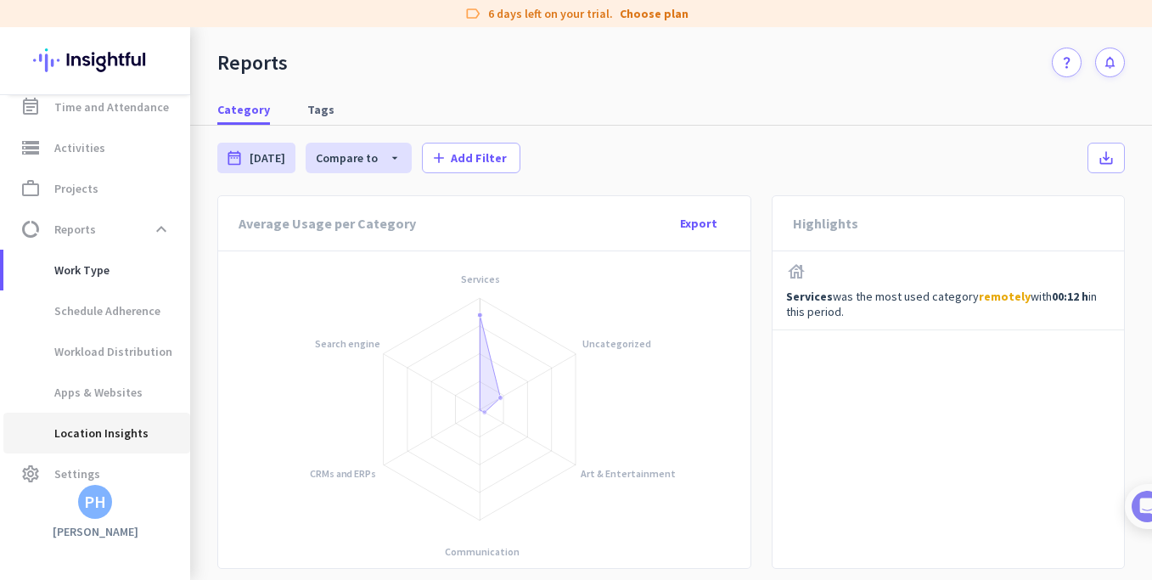
scroll to position [276, 0]
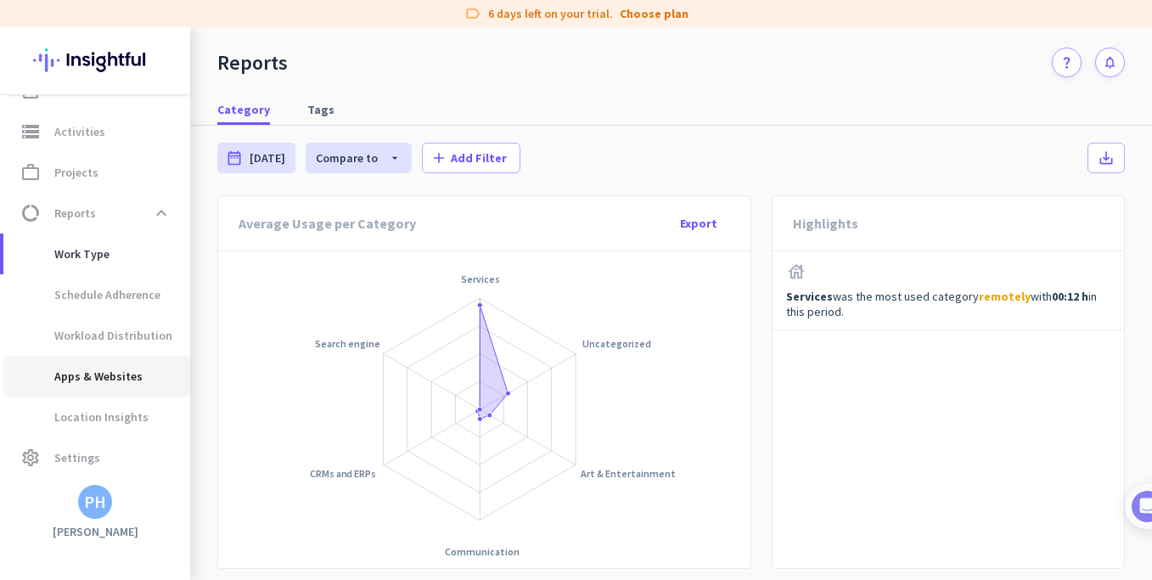
click at [115, 378] on span "Apps & Websites" at bounding box center [80, 376] width 126 height 41
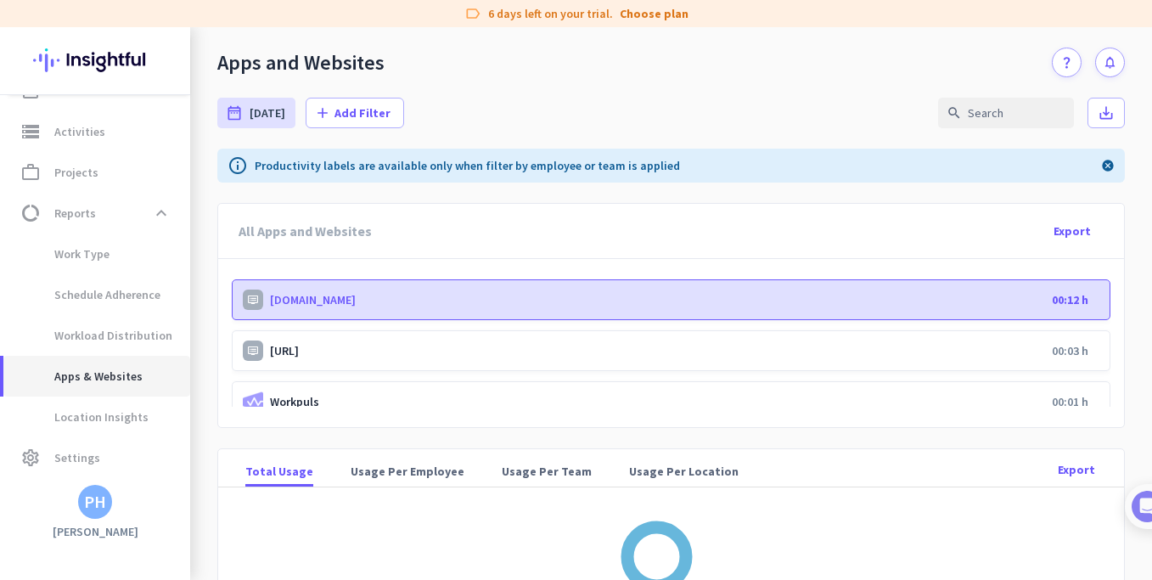
scroll to position [59, 0]
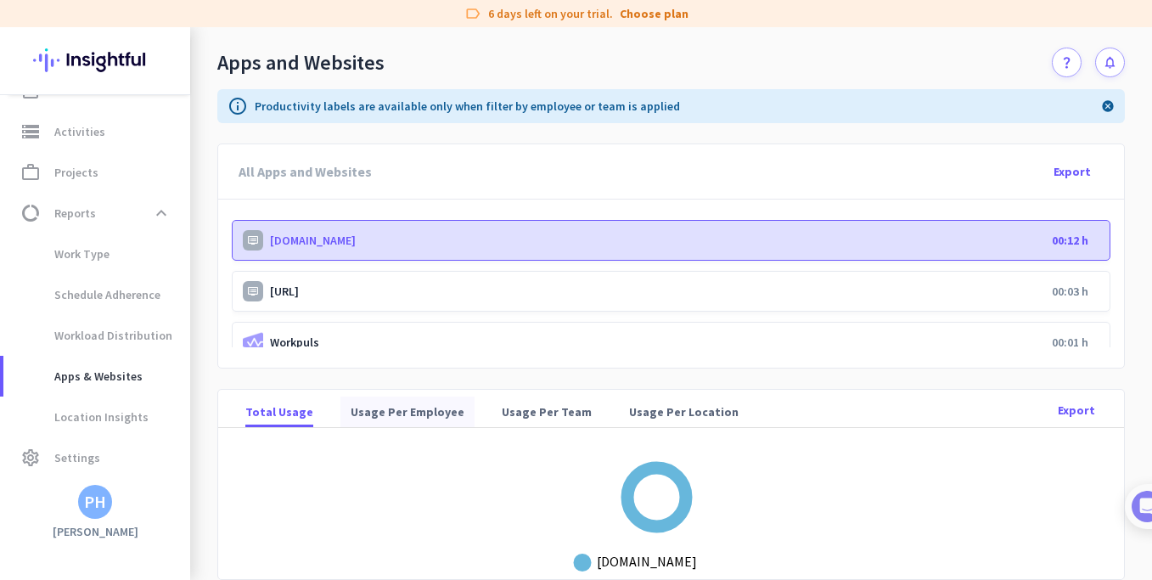
click at [383, 418] on span "Usage Per Employee" at bounding box center [408, 411] width 114 height 17
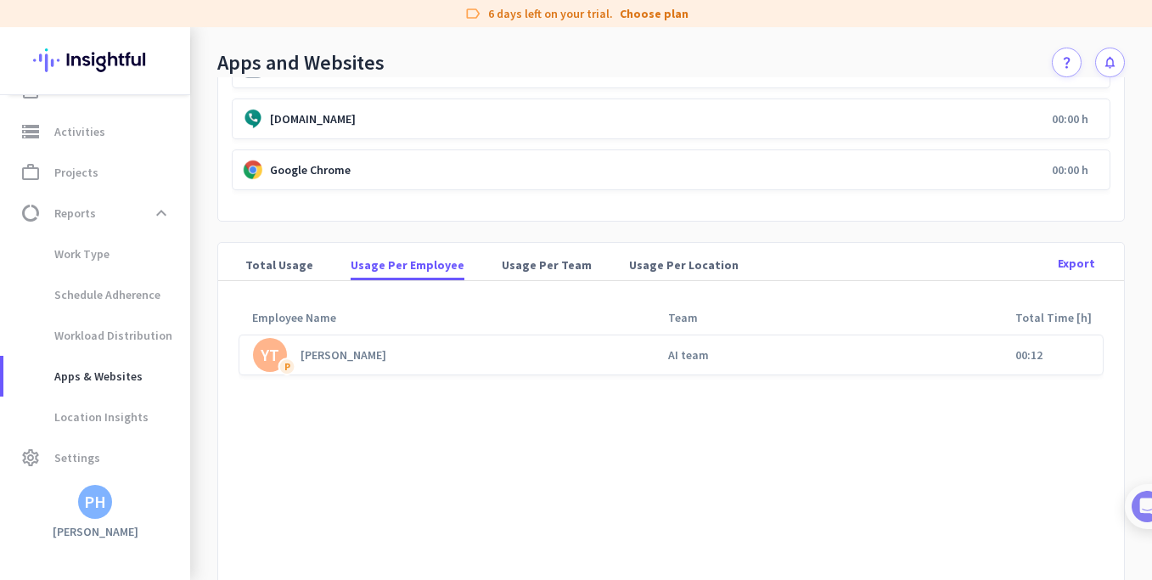
scroll to position [255, 0]
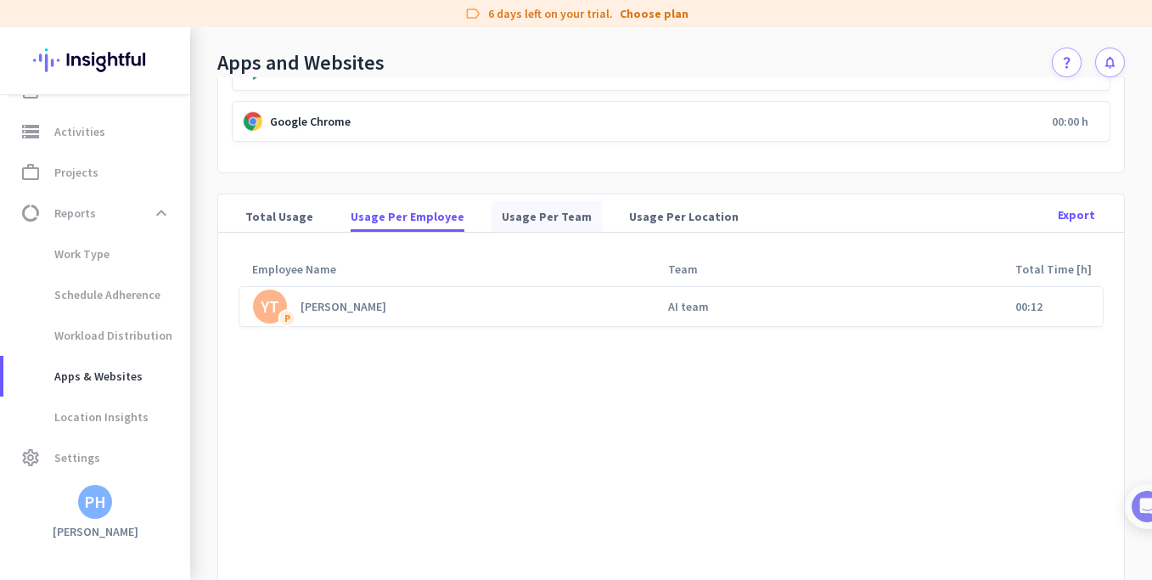
click at [518, 218] on span "Usage Per Team" at bounding box center [547, 216] width 90 height 17
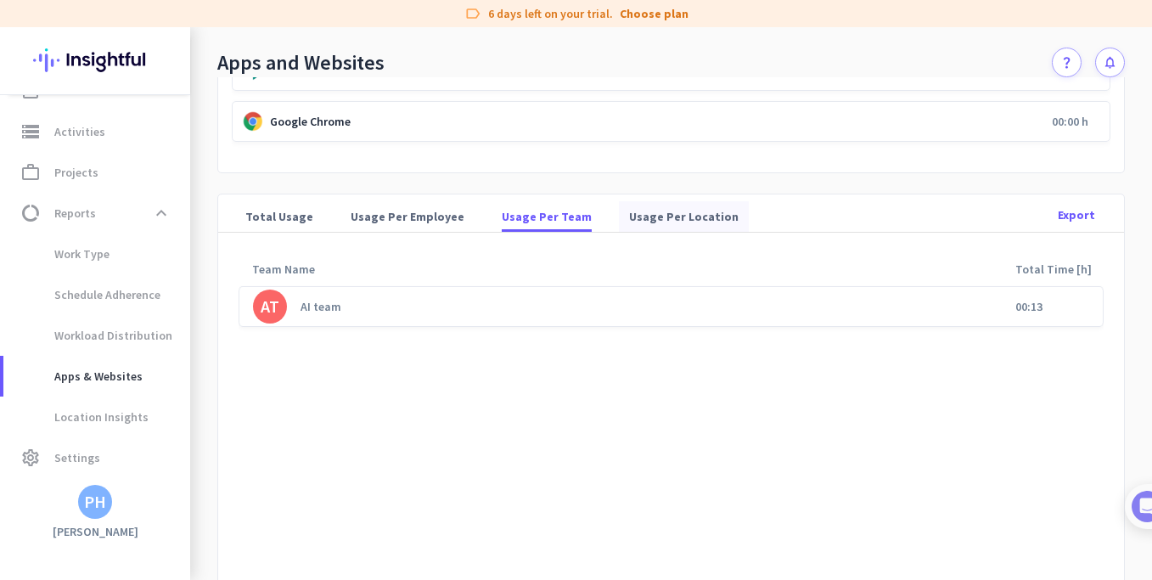
click at [664, 217] on span "Usage Per Location" at bounding box center [684, 216] width 110 height 17
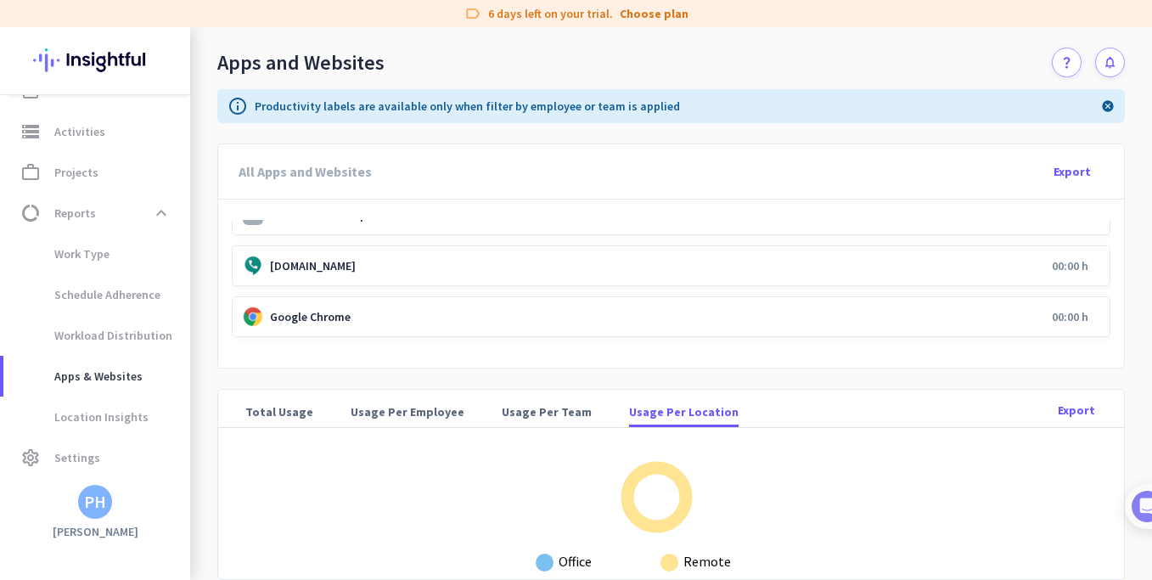
scroll to position [3, 0]
click at [646, 12] on link "Choose plan" at bounding box center [654, 13] width 69 height 17
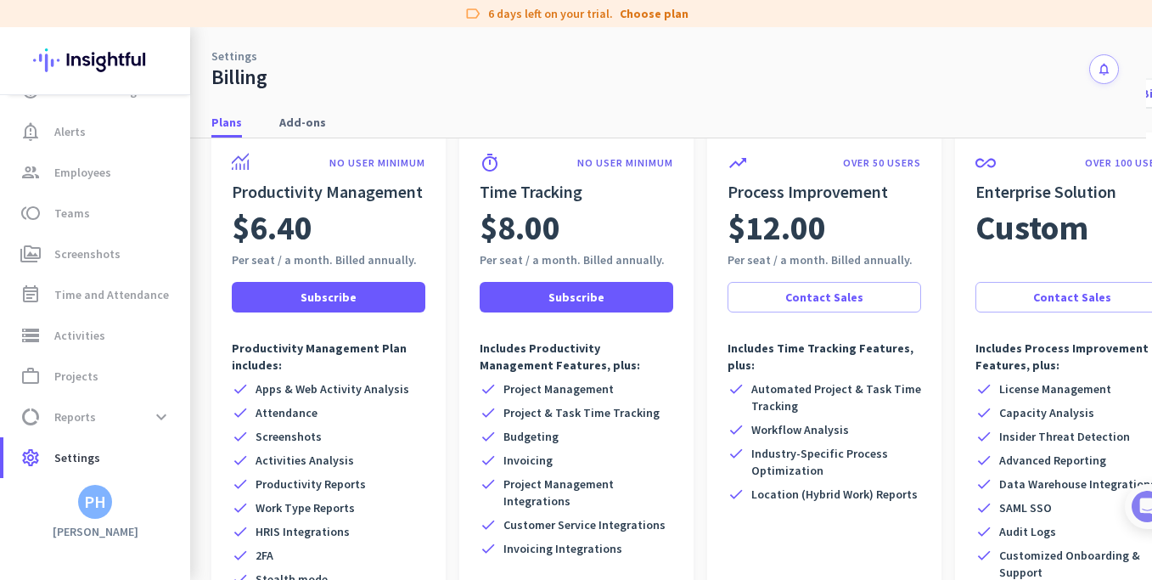
scroll to position [85, 0]
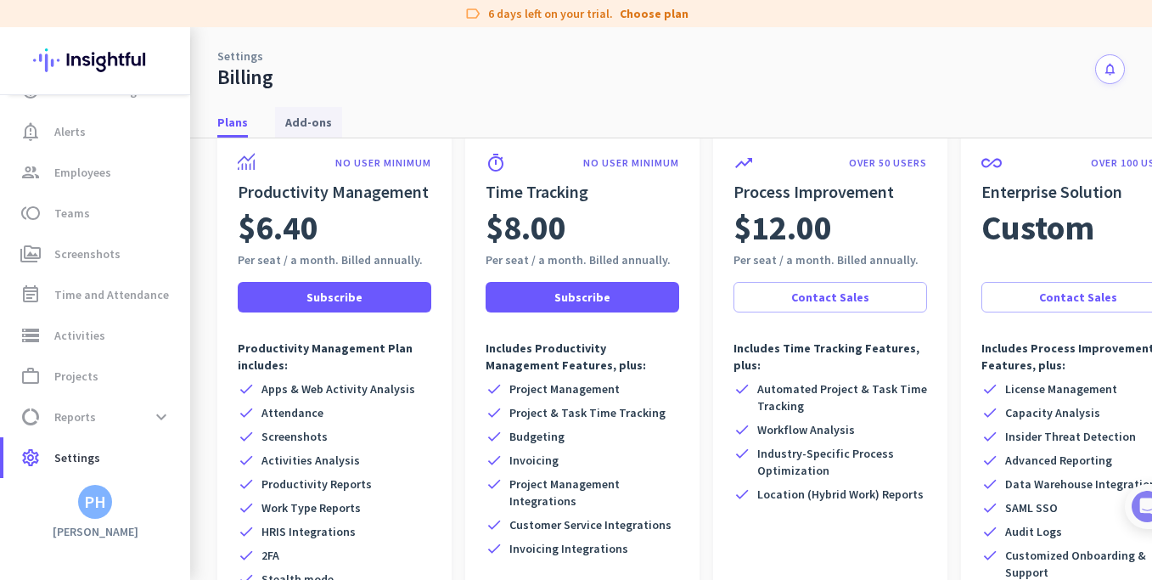
click at [315, 127] on span "Add-ons" at bounding box center [308, 122] width 47 height 17
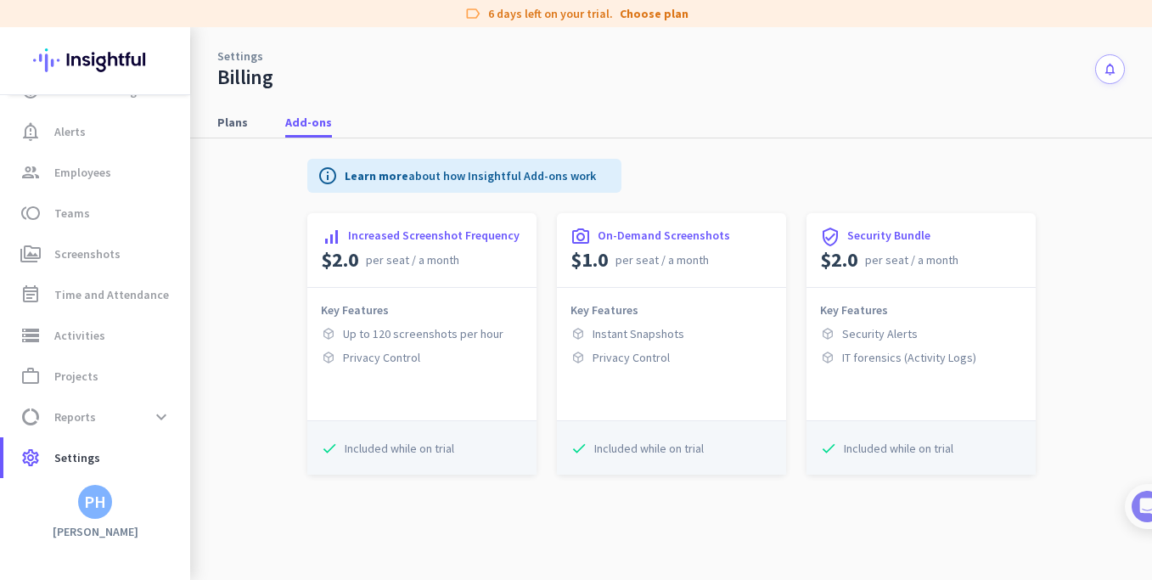
click at [896, 431] on div "check Included while on trial" at bounding box center [921, 447] width 229 height 54
drag, startPoint x: 896, startPoint y: 431, endPoint x: 896, endPoint y: 451, distance: 19.5
click at [897, 441] on div "check Included while on trial" at bounding box center [921, 447] width 229 height 54
click at [896, 451] on span "Included while on trial" at bounding box center [899, 448] width 110 height 17
click at [895, 452] on span "Included while on trial" at bounding box center [899, 448] width 110 height 17
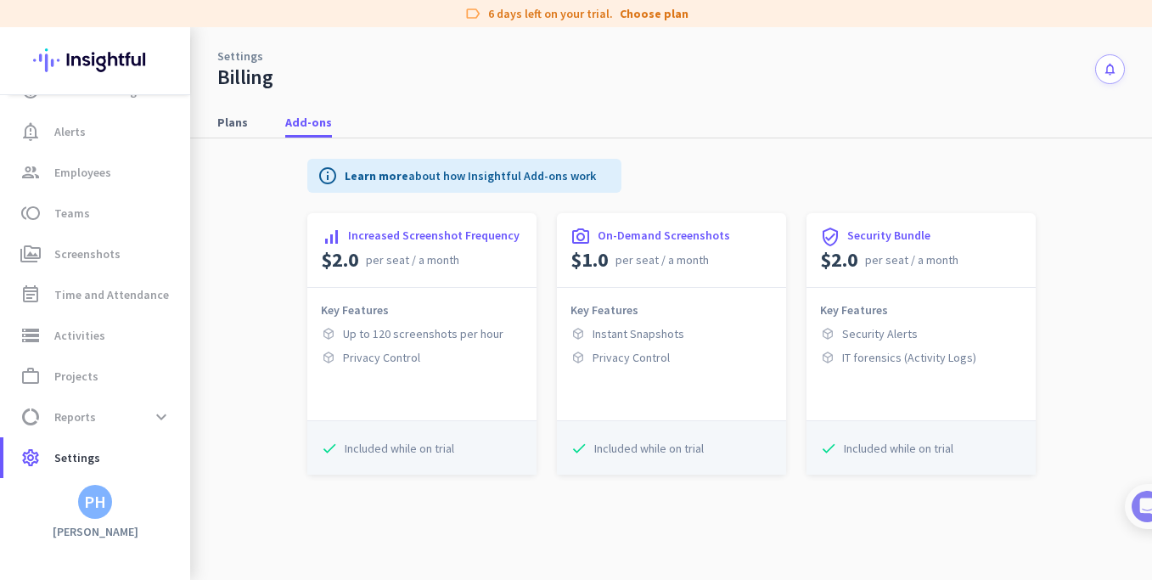
click at [867, 452] on span "Included while on trial" at bounding box center [899, 448] width 110 height 17
drag, startPoint x: 867, startPoint y: 452, endPoint x: 757, endPoint y: 448, distance: 110.4
click at [866, 452] on span "Included while on trial" at bounding box center [899, 448] width 110 height 17
click at [628, 445] on span "Included while on trial" at bounding box center [649, 448] width 110 height 17
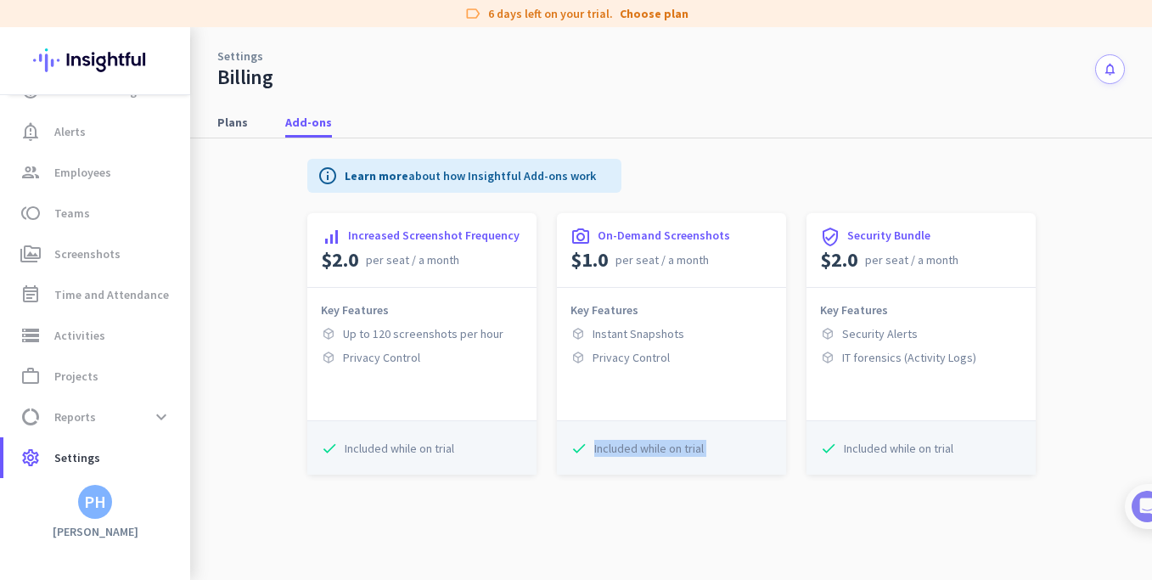
click at [628, 445] on span "Included while on trial" at bounding box center [649, 448] width 110 height 17
click at [628, 389] on div "Key Features Instant Snapshots Privacy Control" at bounding box center [671, 354] width 229 height 132
click at [88, 459] on span "Settings" at bounding box center [77, 457] width 46 height 20
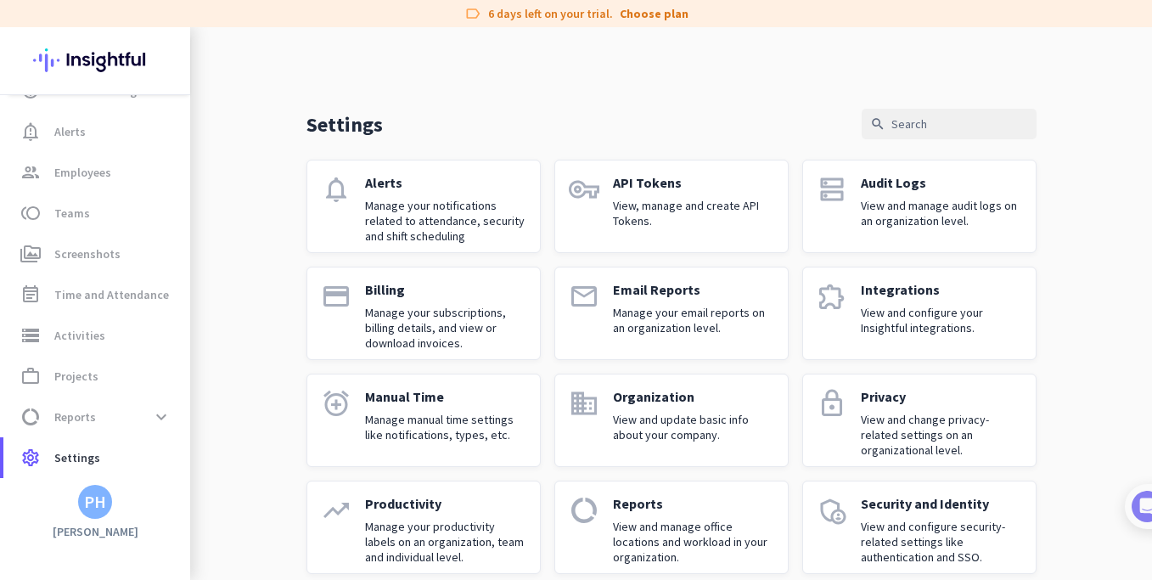
click at [648, 305] on p "Manage your email reports on an organization level." at bounding box center [693, 320] width 161 height 31
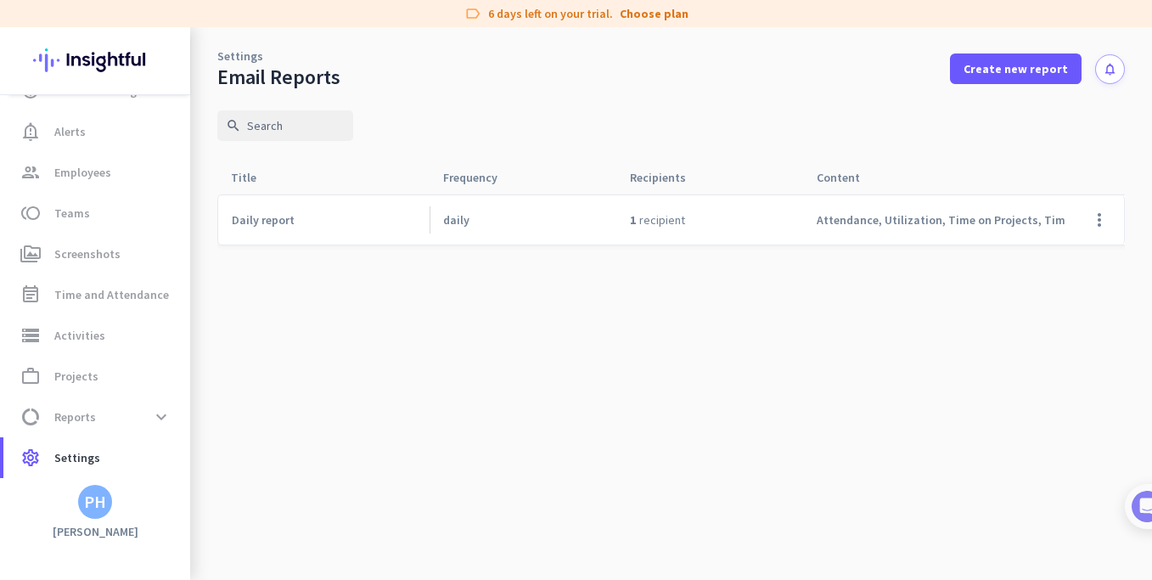
click at [844, 217] on span "Attendance, Utilization, Time on Projects, Time on Tasks, Apps & Websites Usage" at bounding box center [1034, 219] width 435 height 15
click at [845, 215] on span "Attendance, Utilization, Time on Projects, Time on Tasks, Apps & Websites Usage" at bounding box center [1034, 219] width 435 height 15
drag, startPoint x: 890, startPoint y: 211, endPoint x: 923, endPoint y: 211, distance: 33.1
click at [906, 211] on div "Attendance, Utilization, Time on Projects, Time on Tasks, Apps & Websites Usage" at bounding box center [1027, 219] width 448 height 49
drag, startPoint x: 923, startPoint y: 211, endPoint x: 939, endPoint y: 210, distance: 16.2
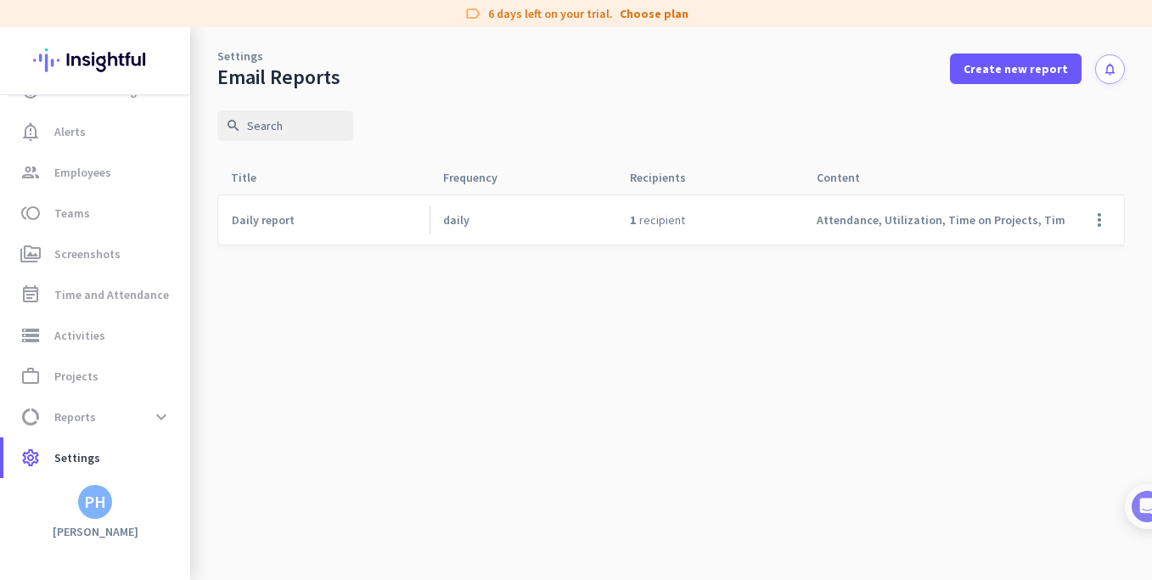
click at [931, 210] on div "Attendance, Utilization, Time on Projects, Time on Tasks, Apps & Websites Usage" at bounding box center [1027, 219] width 448 height 49
drag, startPoint x: 939, startPoint y: 210, endPoint x: 957, endPoint y: 210, distance: 17.8
click at [951, 210] on div "Attendance, Utilization, Time on Projects, Time on Tasks, Apps & Websites Usage" at bounding box center [1027, 219] width 448 height 49
drag, startPoint x: 957, startPoint y: 210, endPoint x: 982, endPoint y: 209, distance: 25.5
click at [971, 209] on div "Attendance, Utilization, Time on Projects, Time on Tasks, Apps & Websites Usage" at bounding box center [1027, 219] width 448 height 49
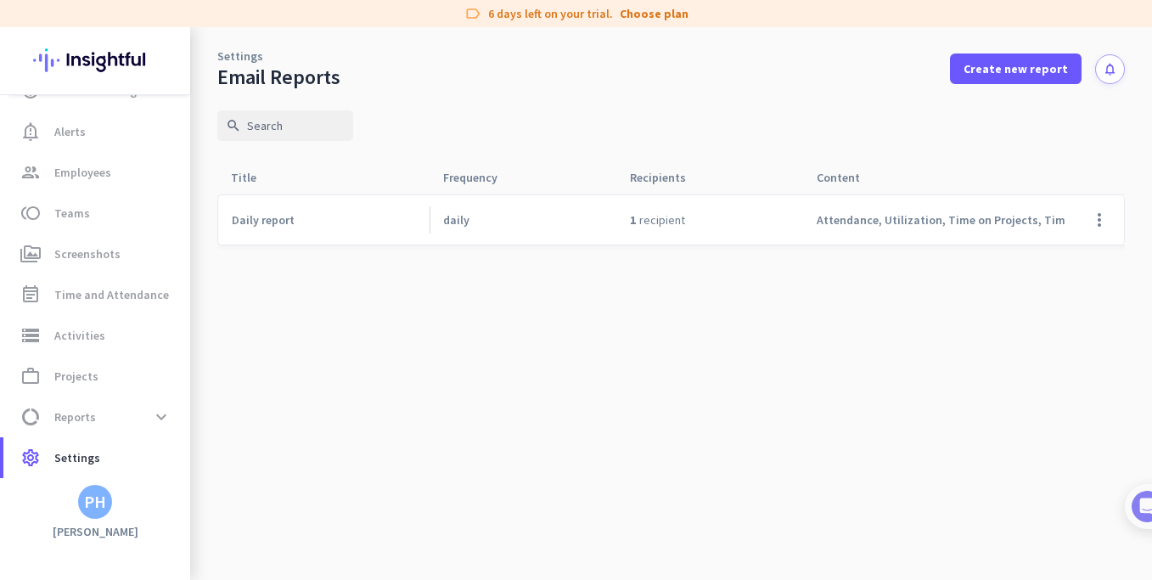
drag, startPoint x: 982, startPoint y: 209, endPoint x: 1000, endPoint y: 209, distance: 17.8
click at [994, 209] on div "Attendance, Utilization, Time on Projects, Time on Tasks, Apps & Websites Usage" at bounding box center [1027, 219] width 448 height 49
click at [1002, 208] on div "Attendance, Utilization, Time on Projects, Time on Tasks, Apps & Websites Usage" at bounding box center [1027, 219] width 448 height 49
click at [1007, 207] on div "Attendance, Utilization, Time on Projects, Time on Tasks, Apps & Websites Usage" at bounding box center [1027, 219] width 448 height 49
click at [973, 207] on div "Attendance, Utilization, Time on Projects, Time on Tasks, Apps & Websites Usage" at bounding box center [1027, 219] width 448 height 49
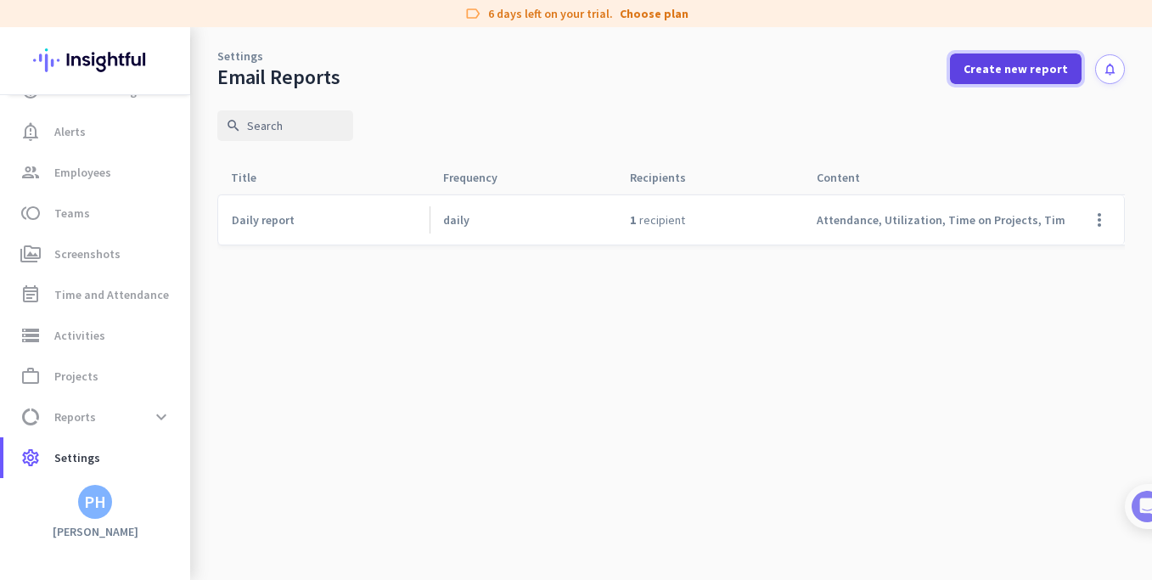
click at [1024, 77] on span at bounding box center [1016, 68] width 132 height 41
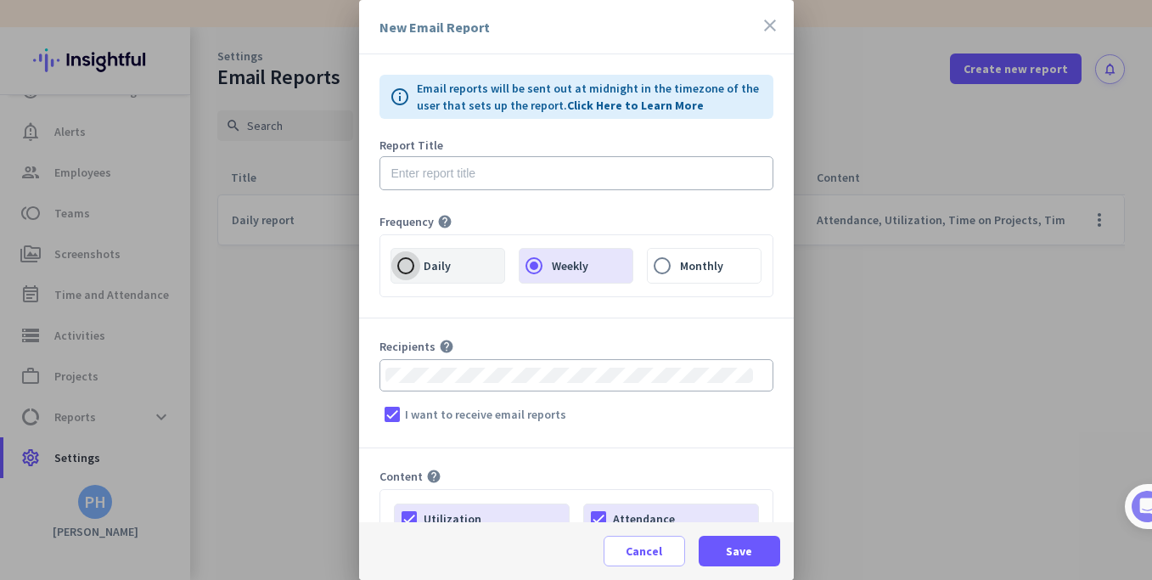
click at [406, 274] on input "Daily" at bounding box center [405, 265] width 29 height 29
radio input "true"
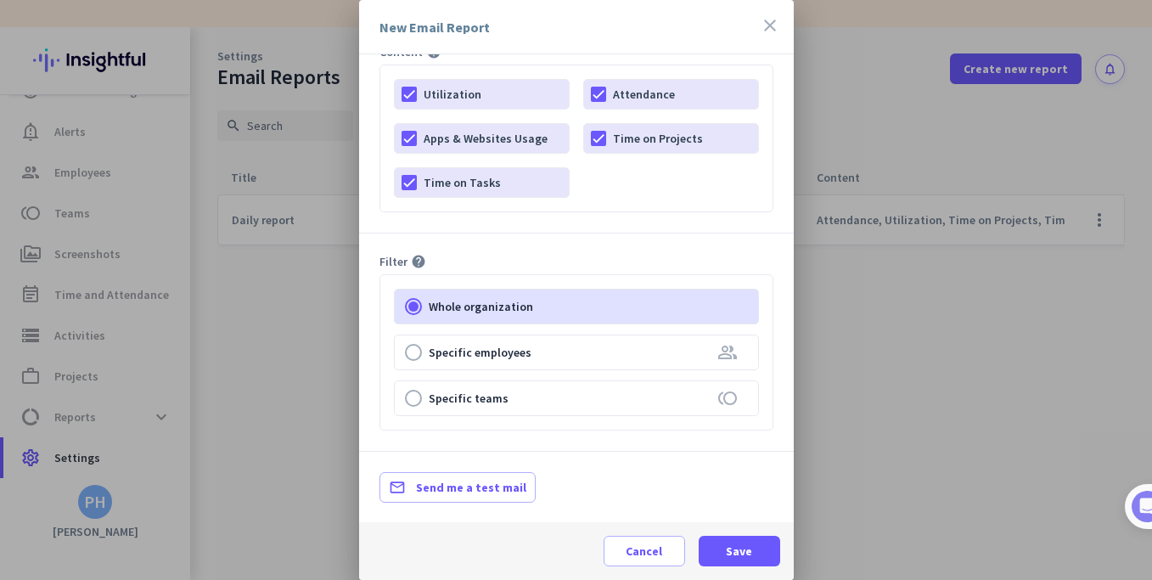
scroll to position [425, 0]
click at [545, 351] on div at bounding box center [576, 352] width 363 height 34
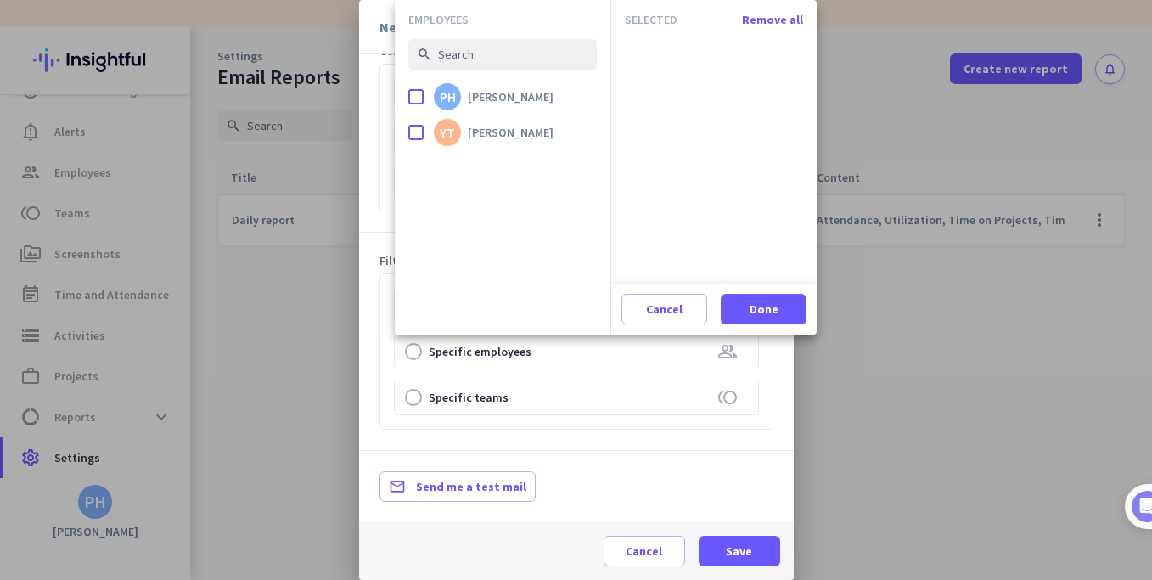
drag, startPoint x: 594, startPoint y: 481, endPoint x: 609, endPoint y: 496, distance: 21.0
click at [596, 483] on div at bounding box center [576, 290] width 1152 height 580
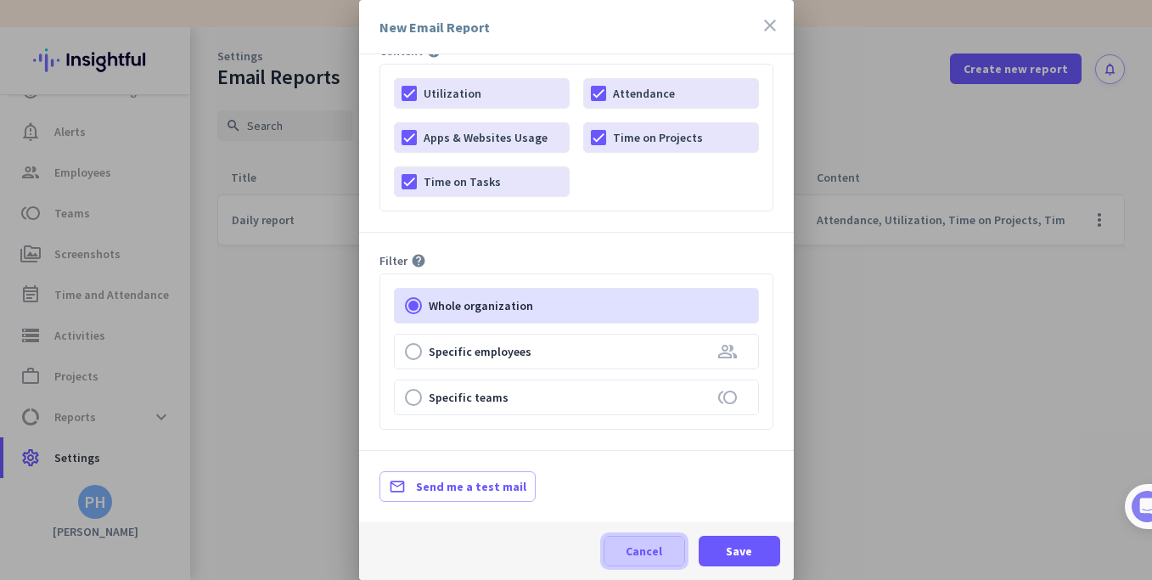
click at [639, 555] on span "Cancel" at bounding box center [644, 551] width 37 height 17
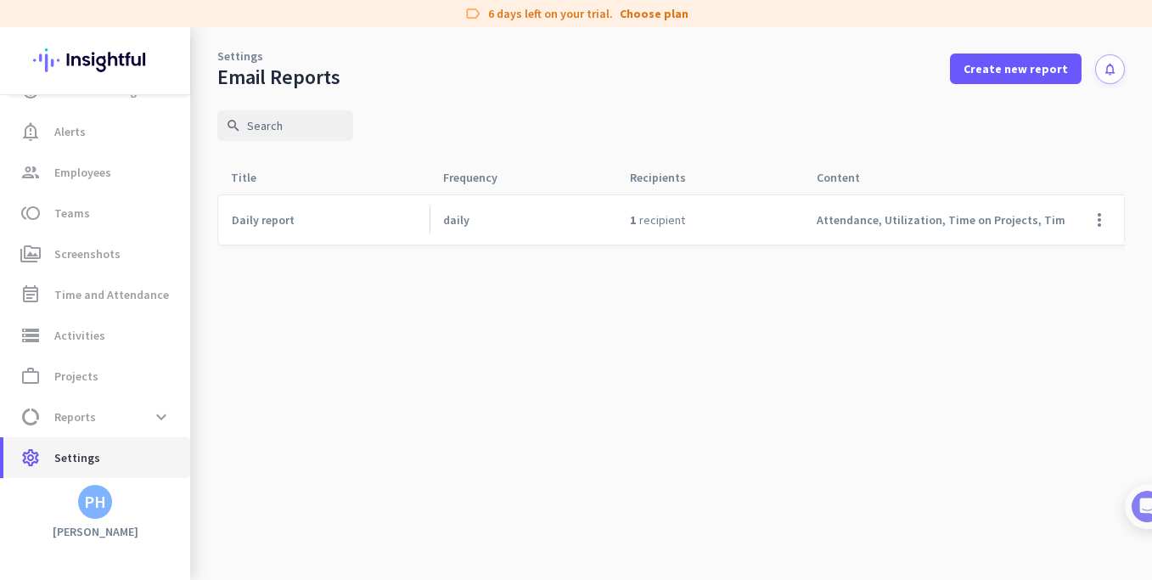
click at [98, 458] on span "settings Settings" at bounding box center [97, 457] width 160 height 20
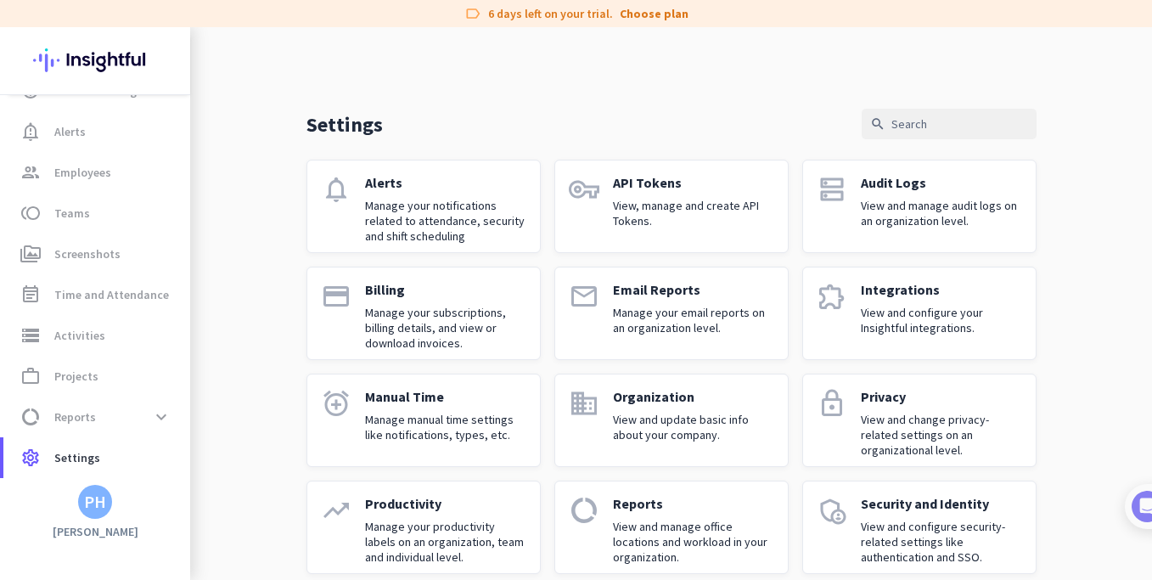
click at [427, 427] on p "Manage manual time settings like notifications, types, etc." at bounding box center [445, 427] width 161 height 31
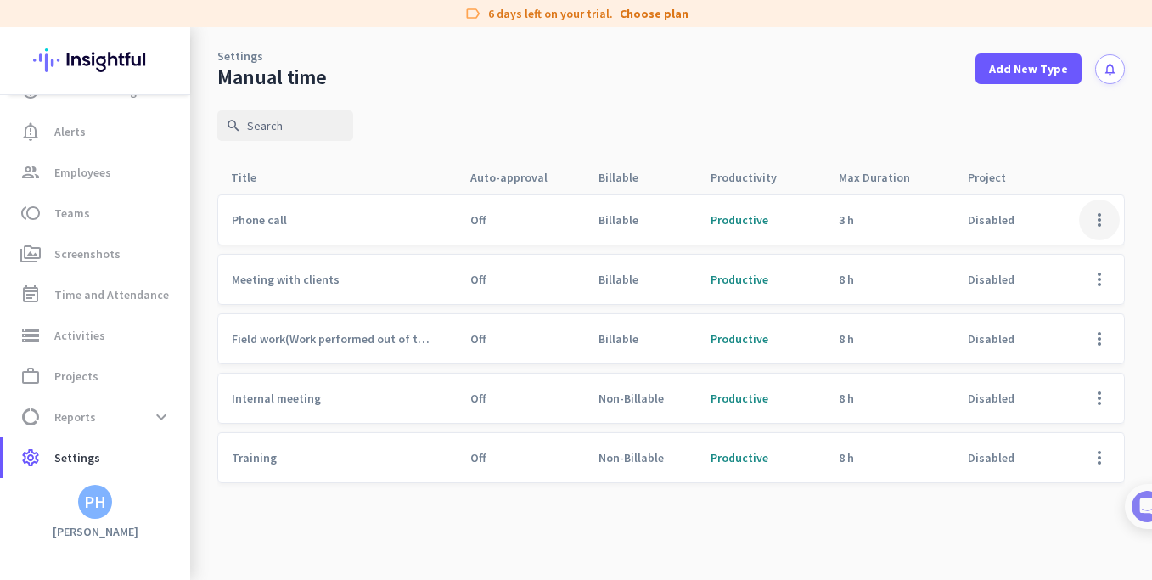
click at [1098, 217] on span at bounding box center [1099, 220] width 41 height 41
click at [1028, 252] on span "Edit" at bounding box center [1035, 255] width 21 height 15
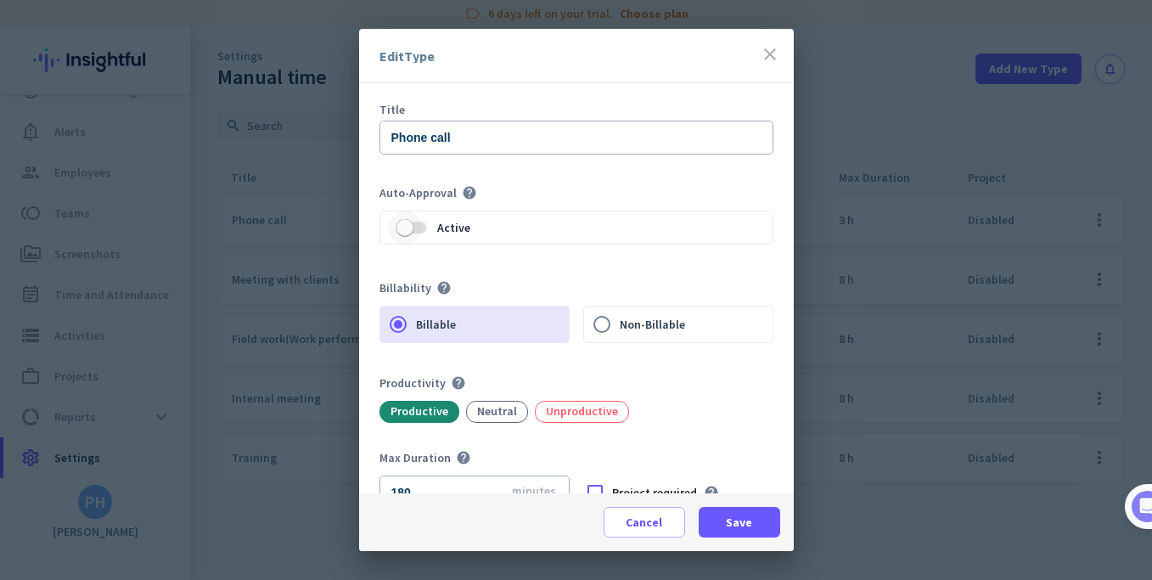
click at [421, 228] on span "button" at bounding box center [405, 228] width 34 height 34
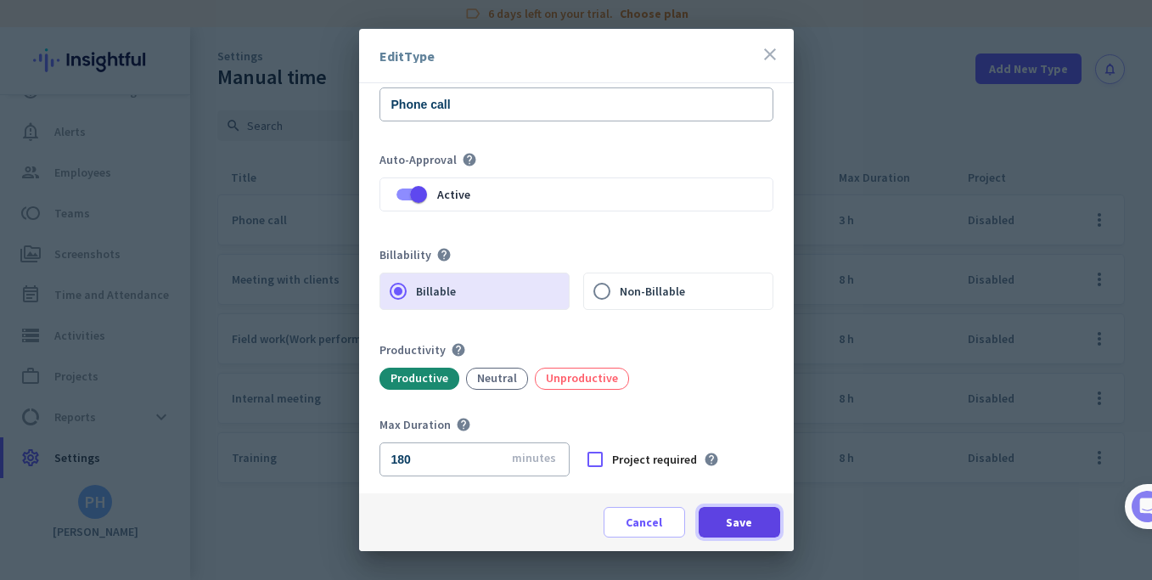
click at [735, 517] on span "Save" at bounding box center [739, 522] width 26 height 17
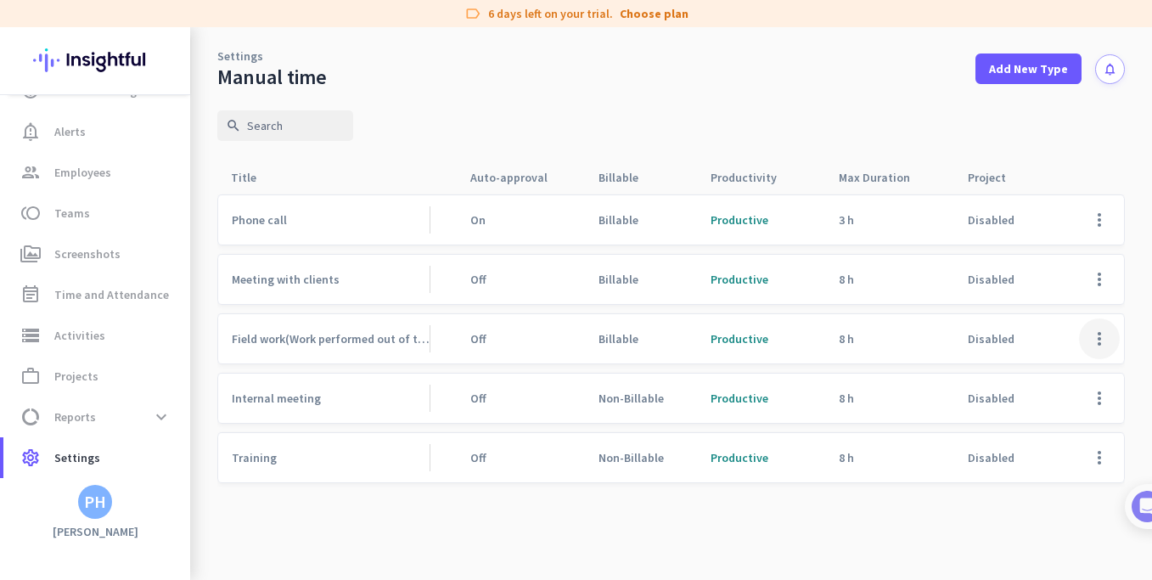
click at [1106, 338] on span at bounding box center [1099, 338] width 41 height 41
click at [1047, 374] on span "Edit" at bounding box center [1066, 374] width 82 height 17
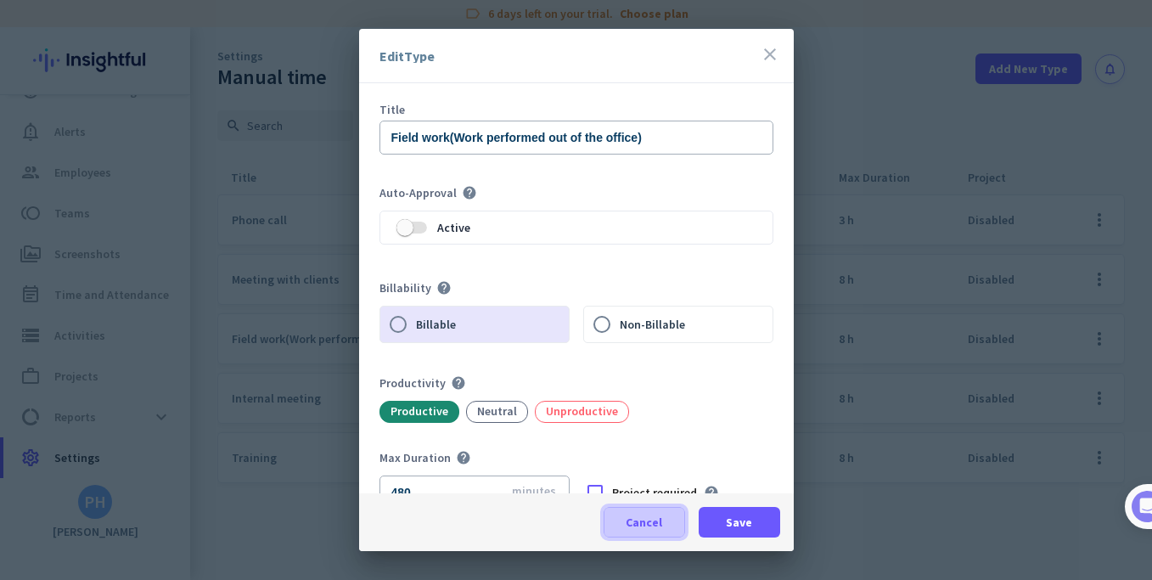
click at [646, 523] on span "Cancel" at bounding box center [644, 522] width 37 height 17
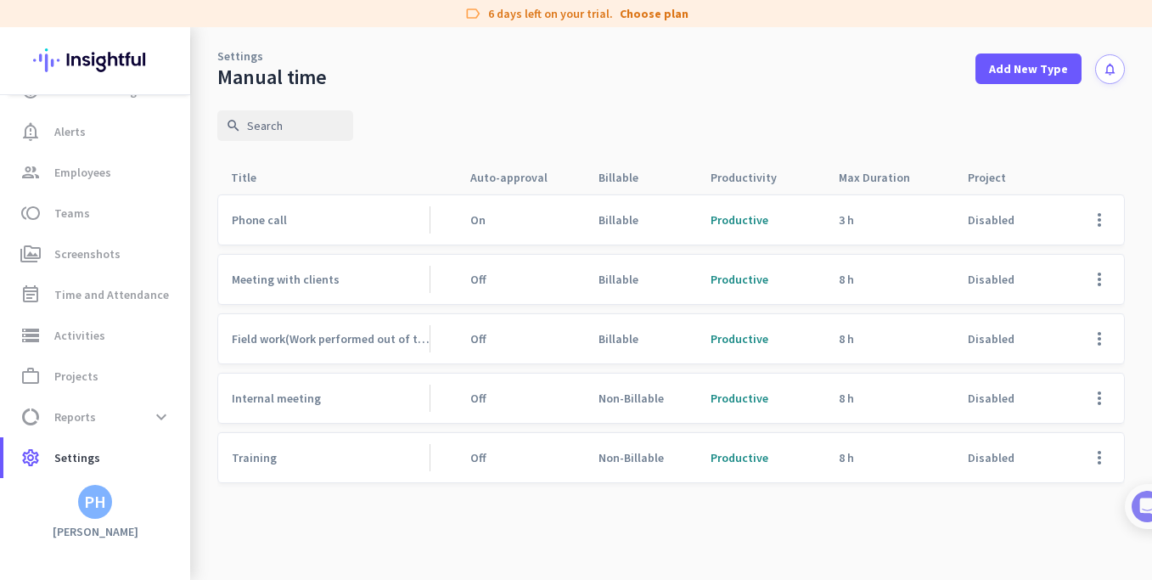
drag, startPoint x: 380, startPoint y: 464, endPoint x: 560, endPoint y: 464, distance: 180.0
click at [468, 464] on div "Training Off Non-Billable Productive 8 h Disabled more_vert" at bounding box center [671, 457] width 908 height 51
click at [1093, 454] on span at bounding box center [1099, 457] width 41 height 41
click at [1036, 488] on span "Edit" at bounding box center [1035, 493] width 21 height 15
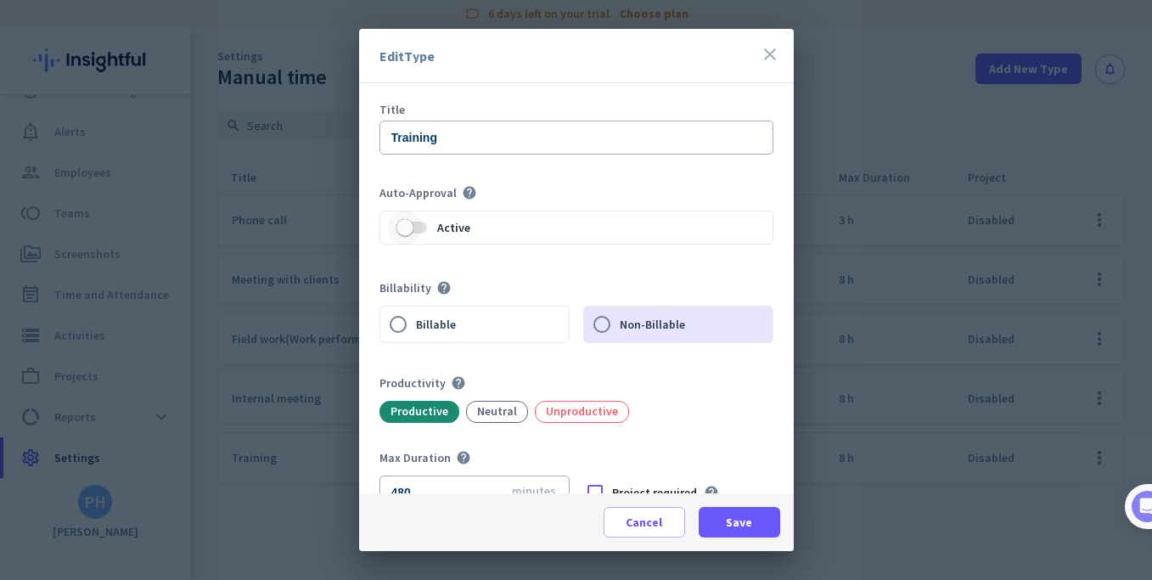
click at [417, 228] on span "button" at bounding box center [405, 228] width 34 height 34
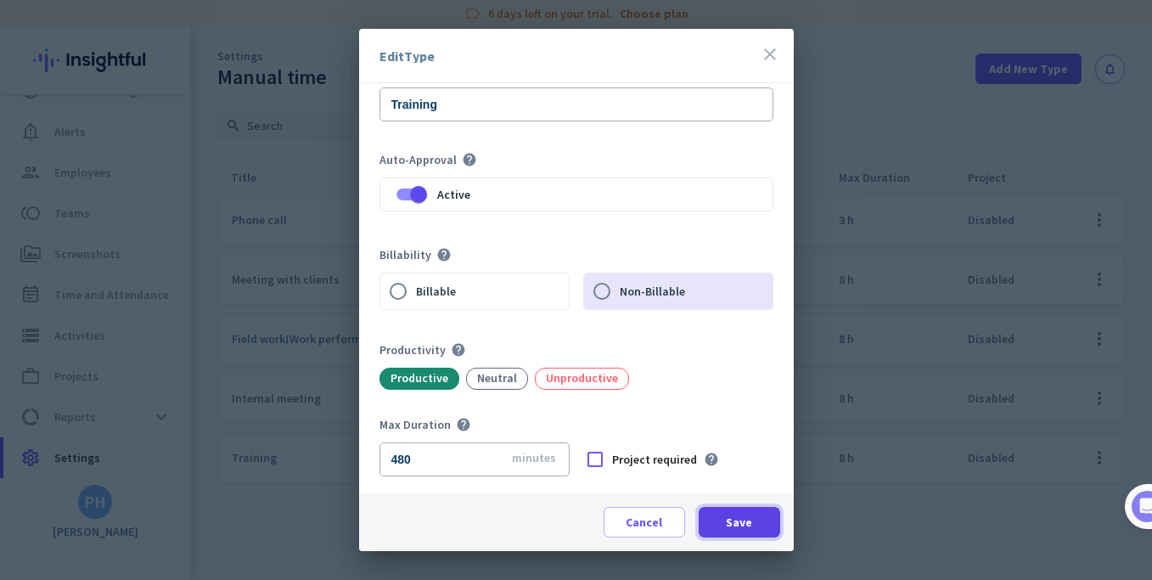
click at [762, 520] on span at bounding box center [740, 522] width 82 height 41
click at [738, 521] on span "Save" at bounding box center [739, 522] width 26 height 17
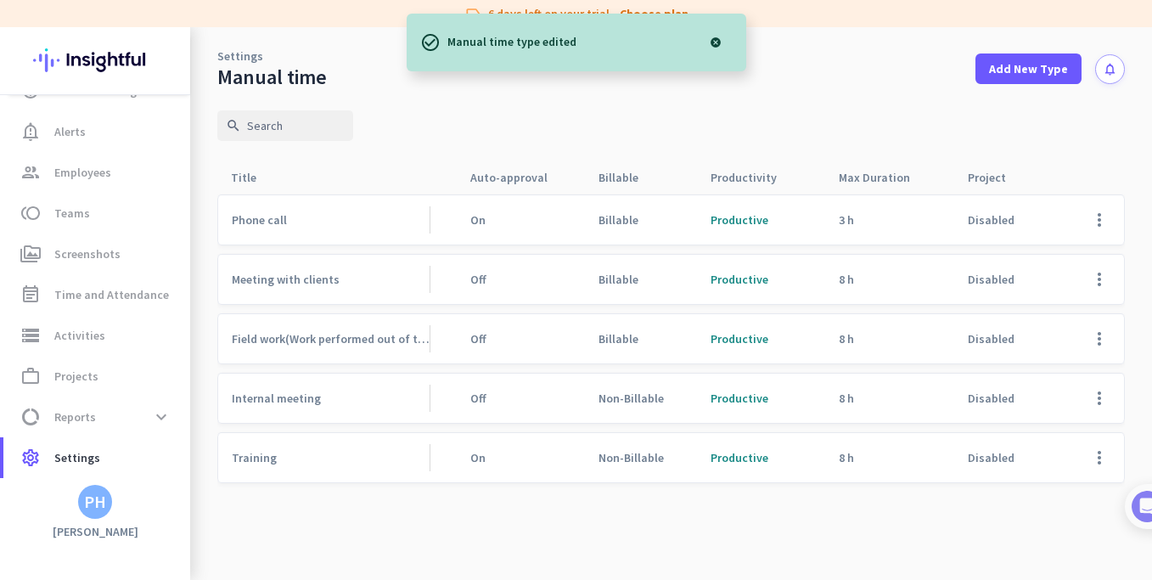
click at [587, 520] on div at bounding box center [671, 359] width 908 height 331
click at [96, 453] on span "Settings" at bounding box center [77, 457] width 46 height 20
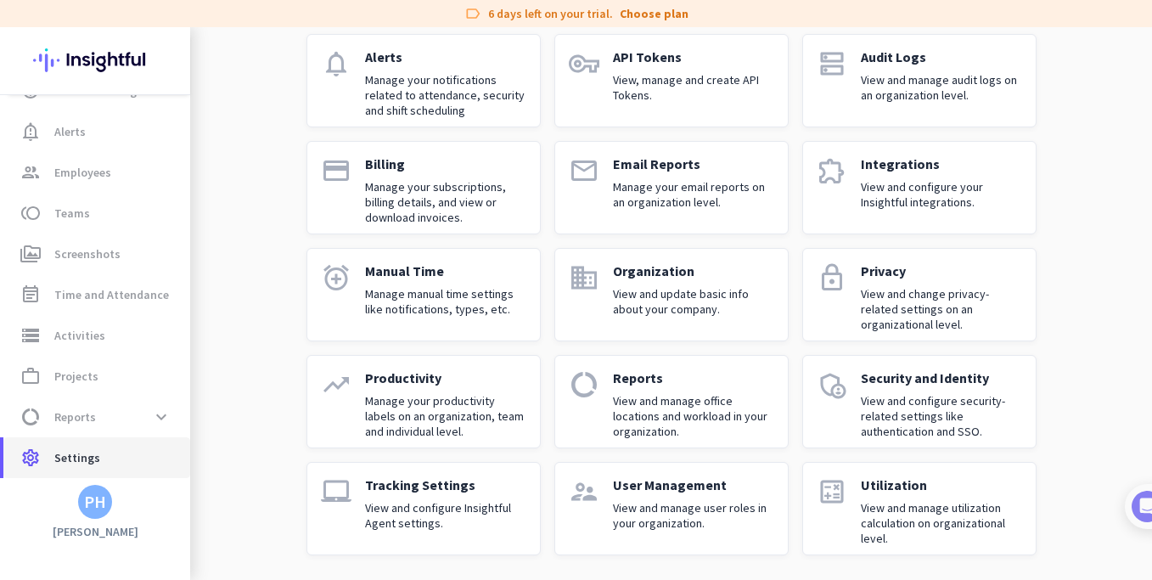
scroll to position [128, 0]
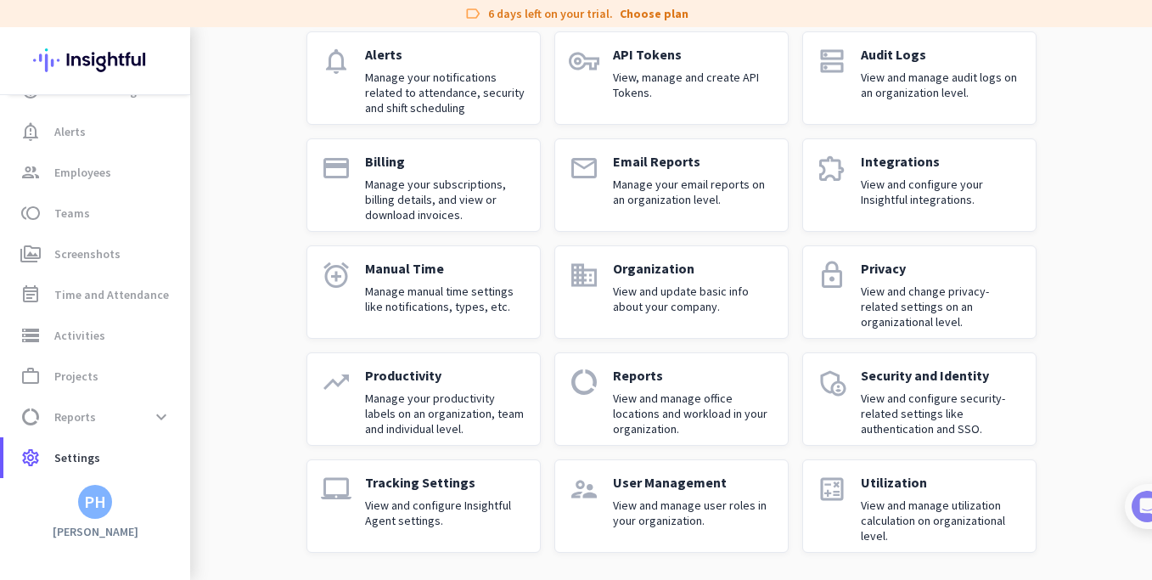
click at [639, 498] on p "View and manage user roles in your organization." at bounding box center [693, 513] width 161 height 31
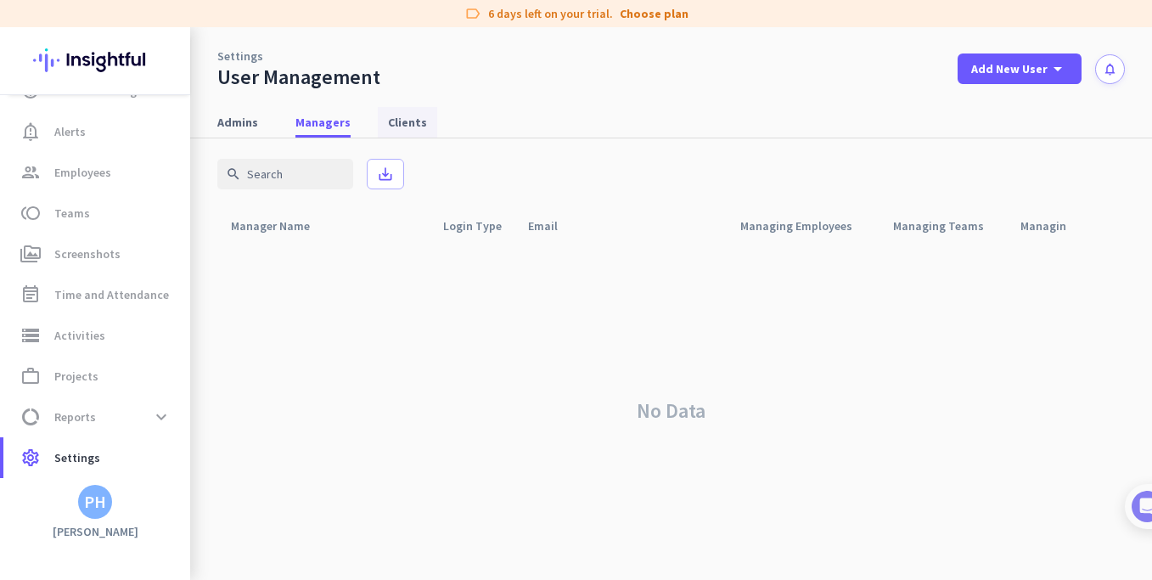
click at [405, 115] on span "Clients" at bounding box center [407, 122] width 39 height 17
click at [228, 121] on span "Admins" at bounding box center [237, 122] width 41 height 17
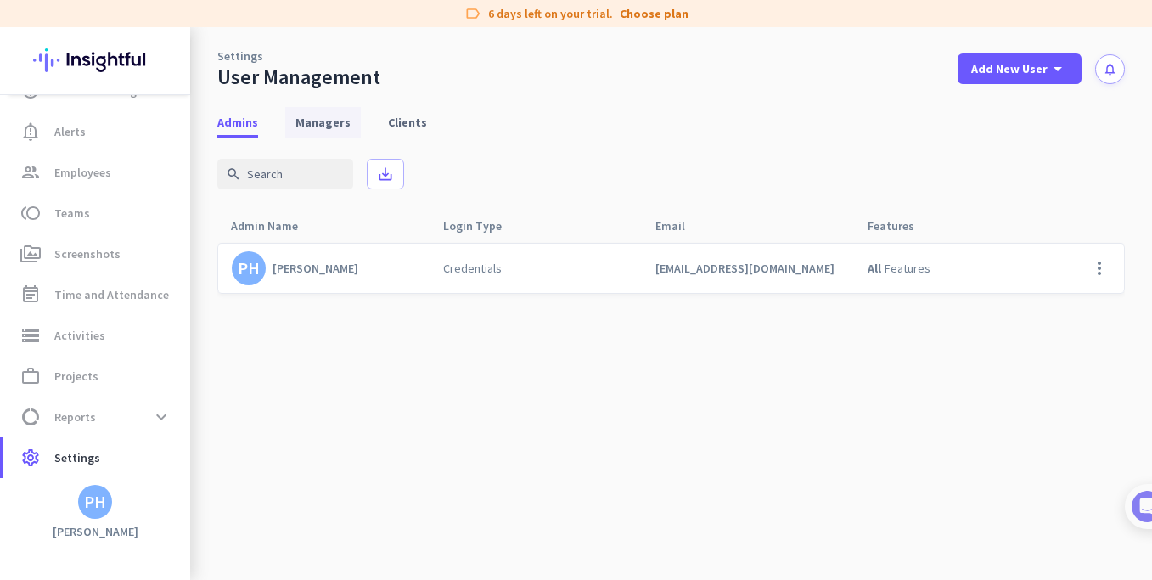
click at [312, 121] on span "Managers" at bounding box center [322, 122] width 55 height 17
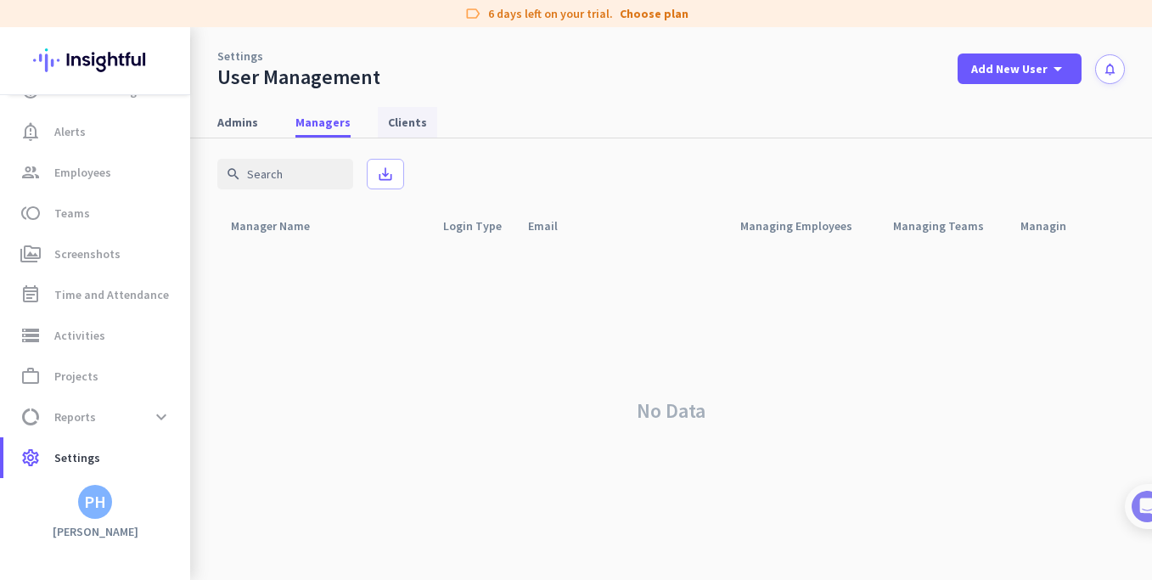
click at [407, 126] on span "Clients" at bounding box center [407, 122] width 39 height 17
drag, startPoint x: 796, startPoint y: 300, endPoint x: 885, endPoint y: 194, distance: 138.1
click at [797, 300] on div "No Data" at bounding box center [671, 411] width 908 height 338
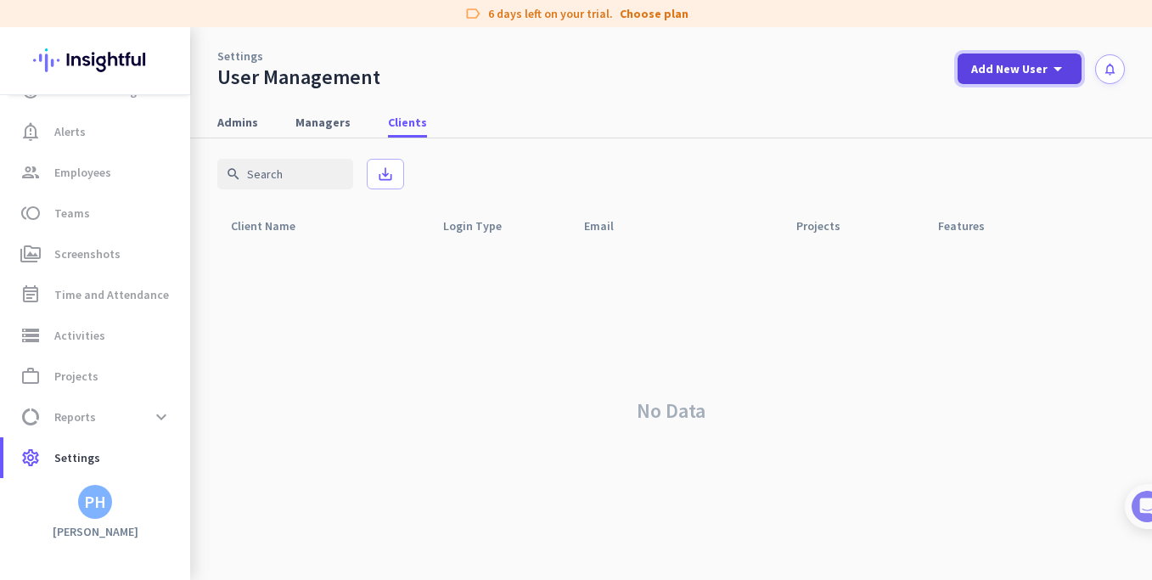
click at [1021, 66] on span "Add New User" at bounding box center [1009, 68] width 76 height 17
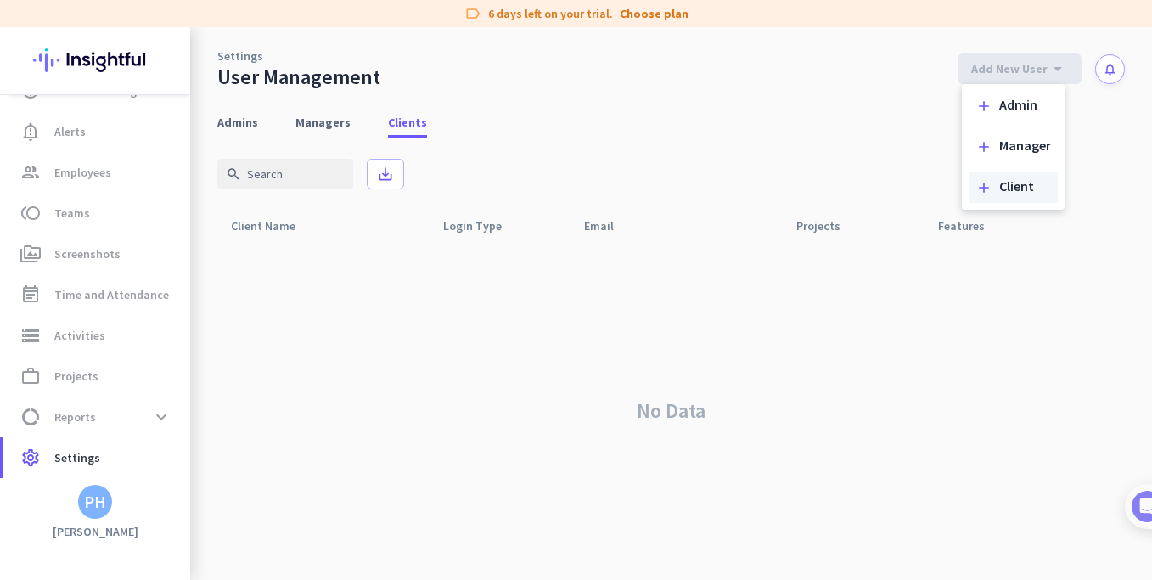
click at [1016, 188] on div "Client" at bounding box center [1016, 187] width 35 height 17
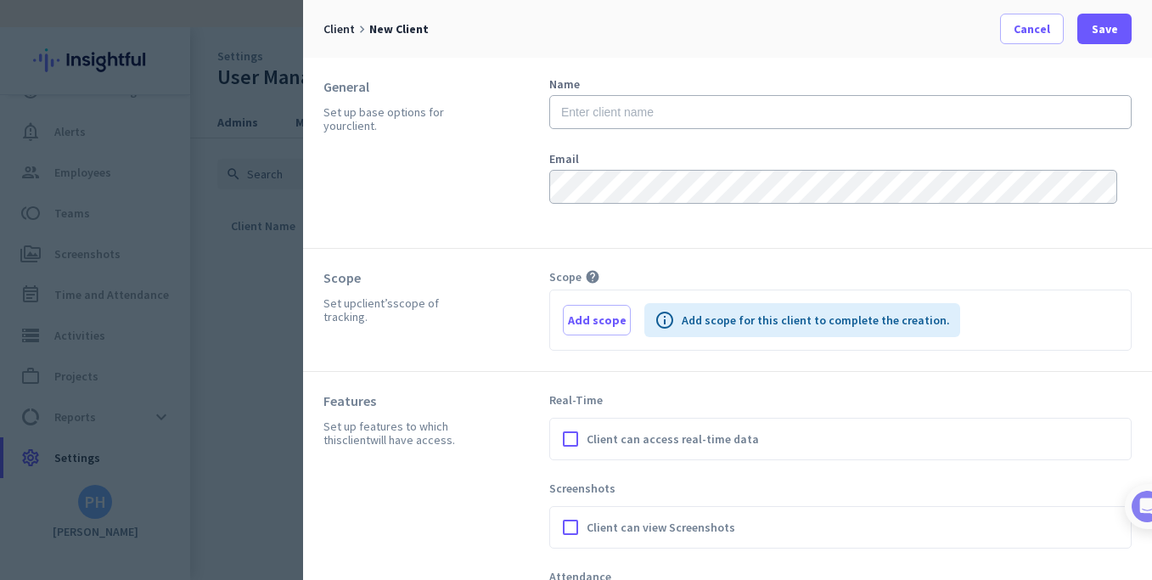
scroll to position [166, 0]
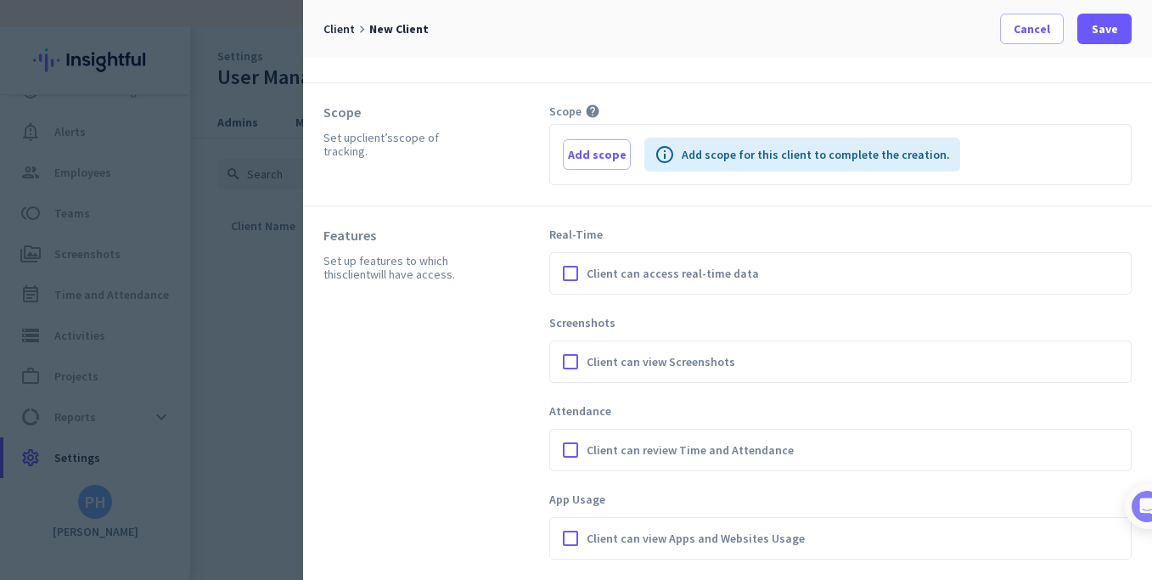
click at [639, 360] on span "Client can view Screenshots" at bounding box center [661, 361] width 149 height 17
click at [0, 0] on input "Client can view Screenshots" at bounding box center [0, 0] width 0 height 0
click at [661, 272] on span "Client can access real-time data" at bounding box center [673, 273] width 172 height 17
click at [0, 0] on input "Client can access real-time data" at bounding box center [0, 0] width 0 height 0
click at [654, 449] on span "Client can review Time and Attendance" at bounding box center [690, 450] width 207 height 17
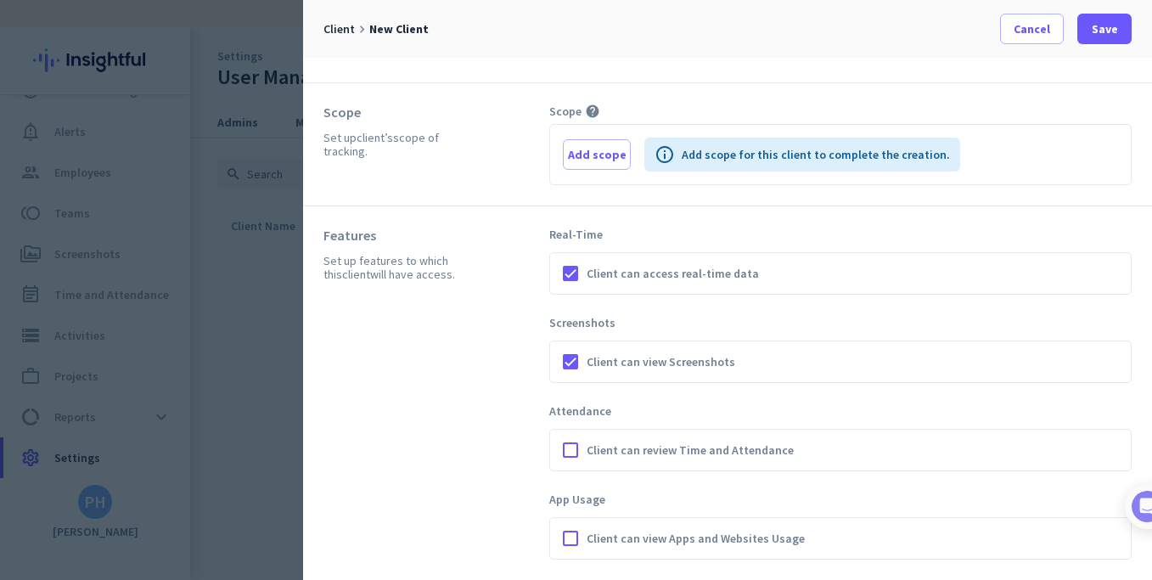
click at [0, 0] on input "Client can review Time and Attendance" at bounding box center [0, 0] width 0 height 0
click at [642, 544] on span "Client can view Apps and Websites Usage" at bounding box center [696, 538] width 218 height 17
click at [0, 0] on input "Client can view Apps and Websites Usage" at bounding box center [0, 0] width 0 height 0
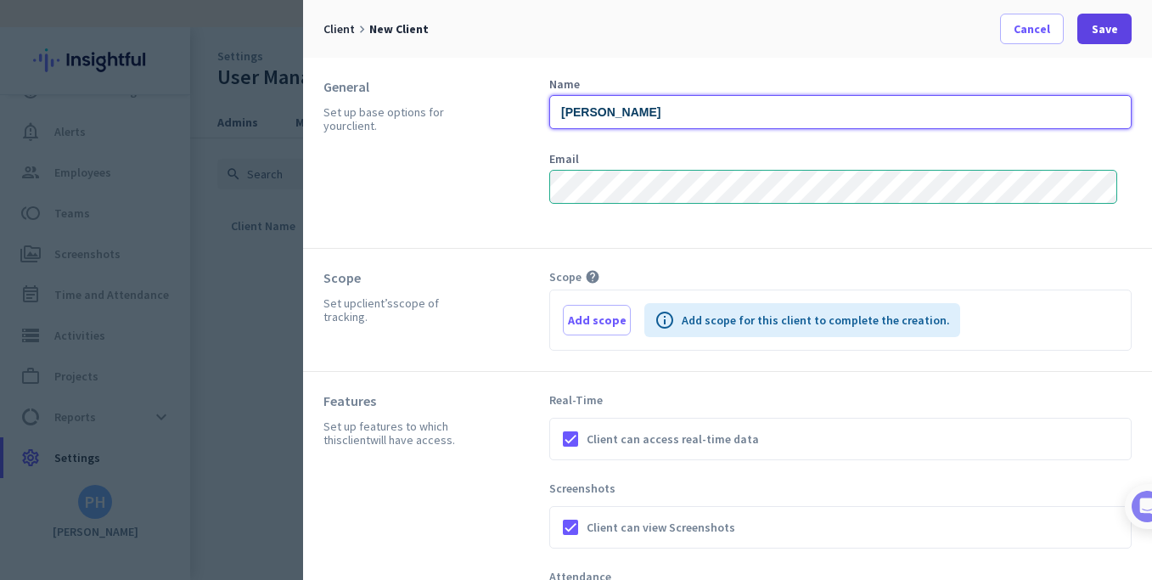
type input "[PERSON_NAME]"
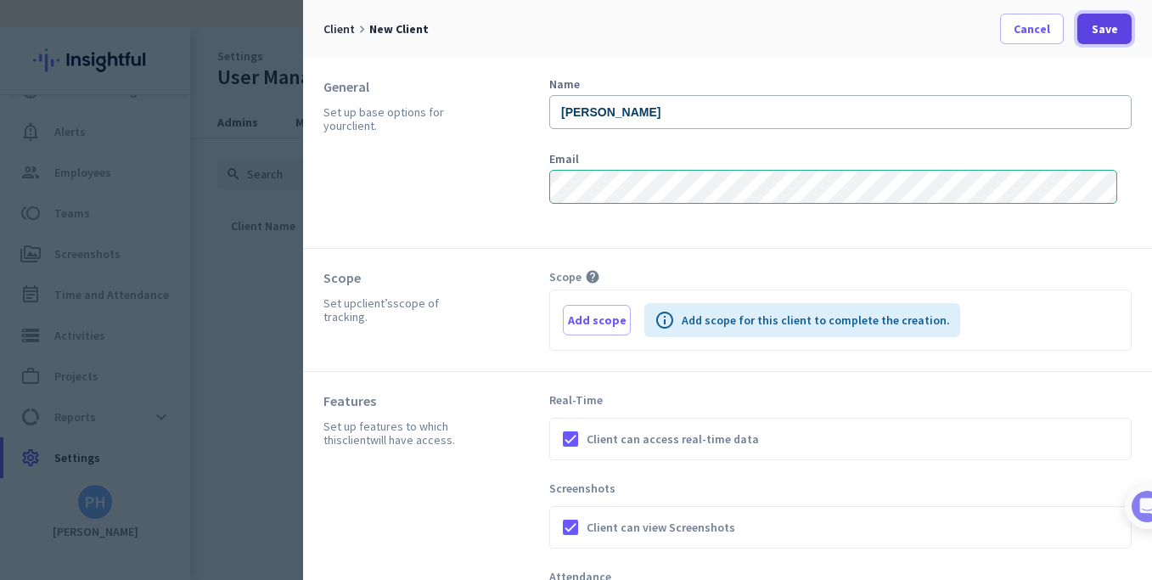
click at [1107, 25] on span "Save" at bounding box center [1105, 28] width 26 height 17
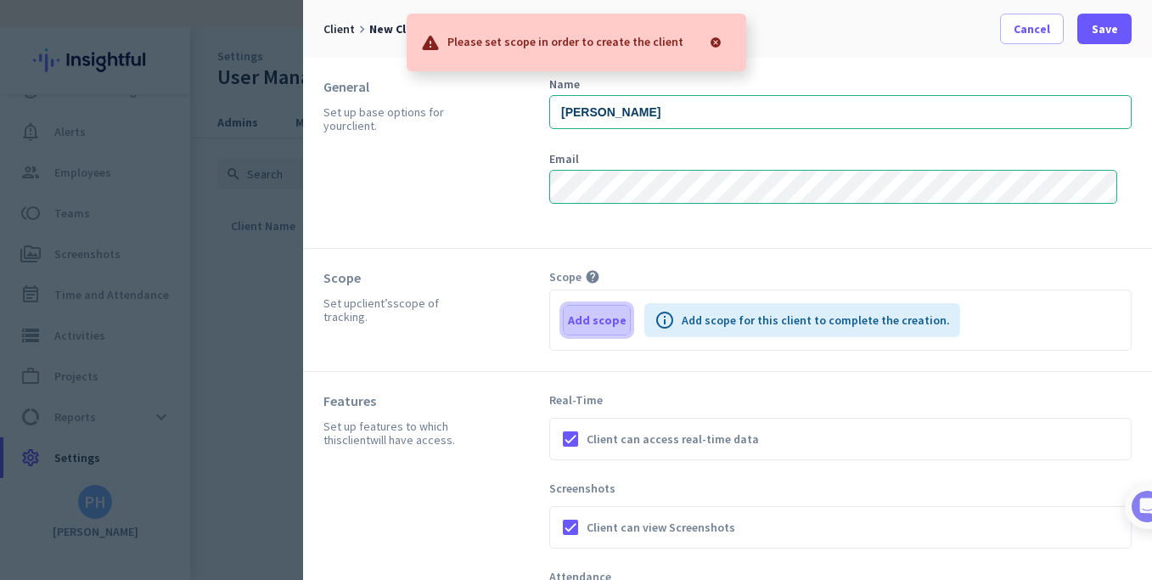
click at [599, 318] on span "Add scope" at bounding box center [597, 320] width 59 height 17
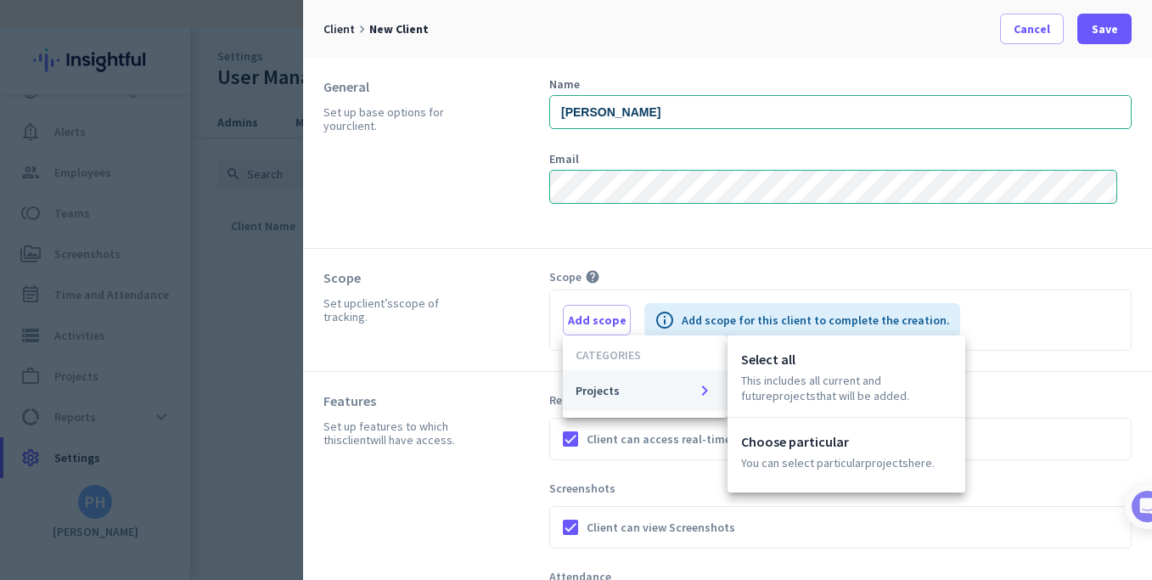
click at [624, 390] on span "Projects keyboard_arrow_right" at bounding box center [645, 390] width 139 height 20
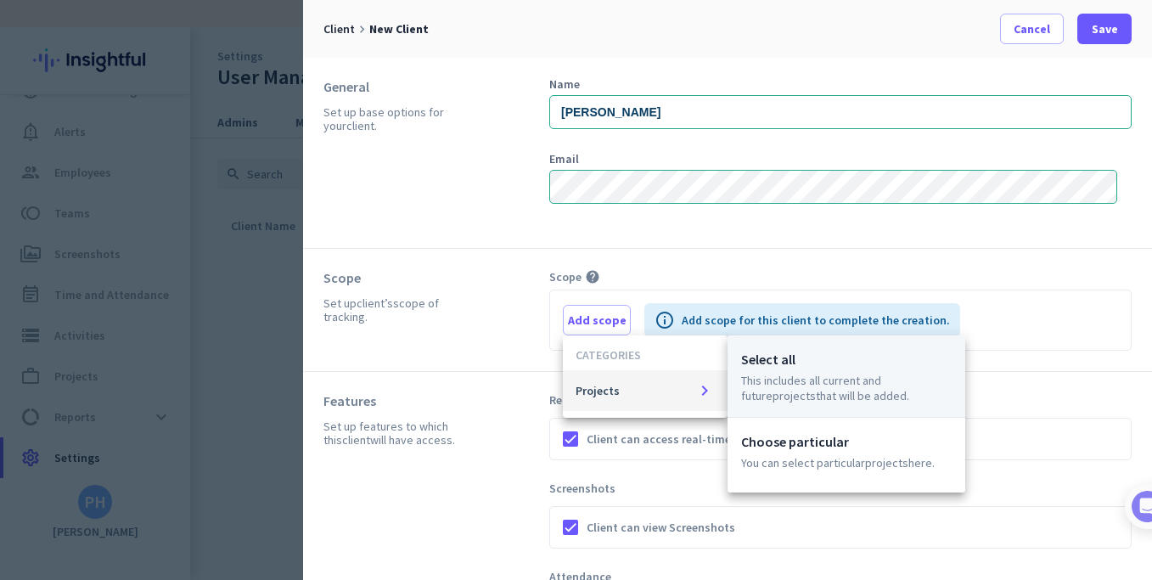
click at [819, 383] on p "This includes all current and future Projects that will be added." at bounding box center [846, 388] width 211 height 31
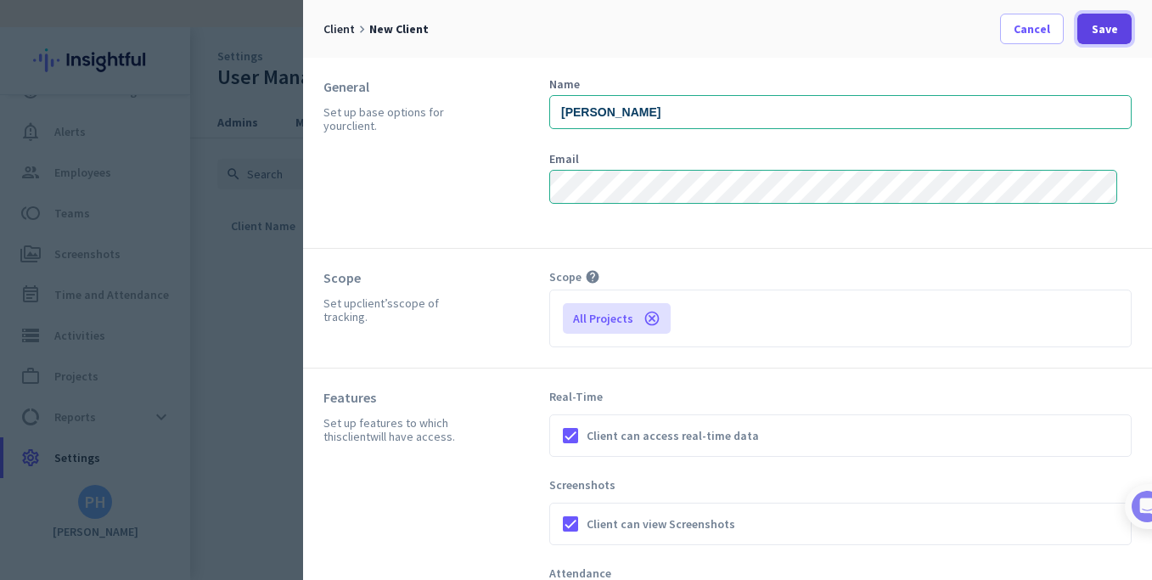
click at [1116, 19] on span at bounding box center [1105, 28] width 54 height 41
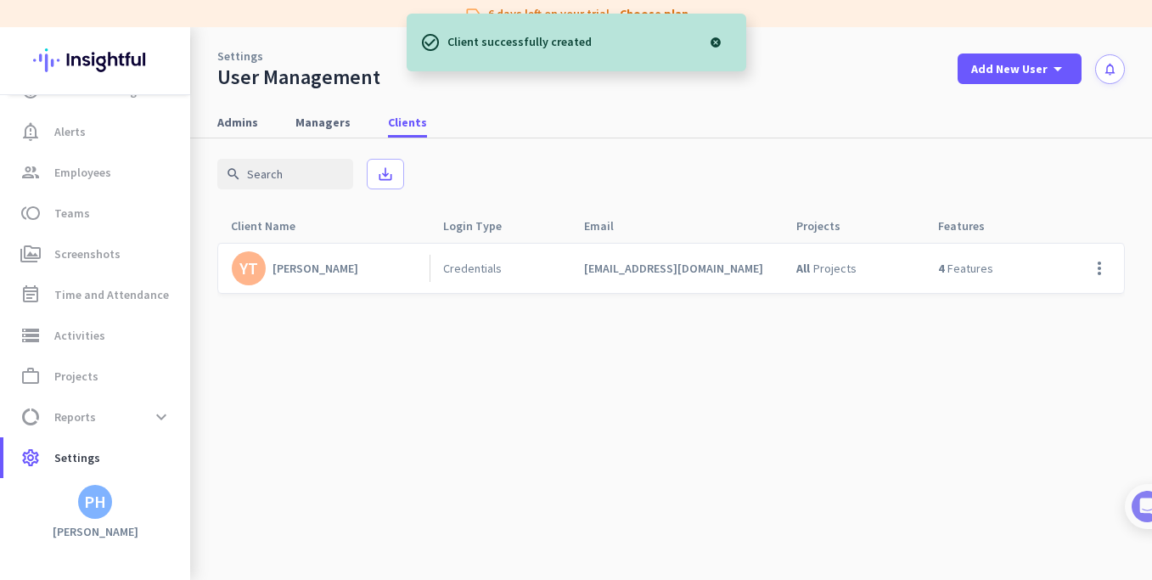
click at [628, 397] on cdk-virtual-scroll-viewport "YT [PERSON_NAME] Credentials [EMAIL_ADDRESS][DOMAIN_NAME] All Projects 4 Featur…" at bounding box center [671, 411] width 908 height 338
click at [528, 364] on cdk-virtual-scroll-viewport "YT [PERSON_NAME] Credentials [EMAIL_ADDRESS][DOMAIN_NAME] All Projects 4 Featur…" at bounding box center [671, 411] width 908 height 338
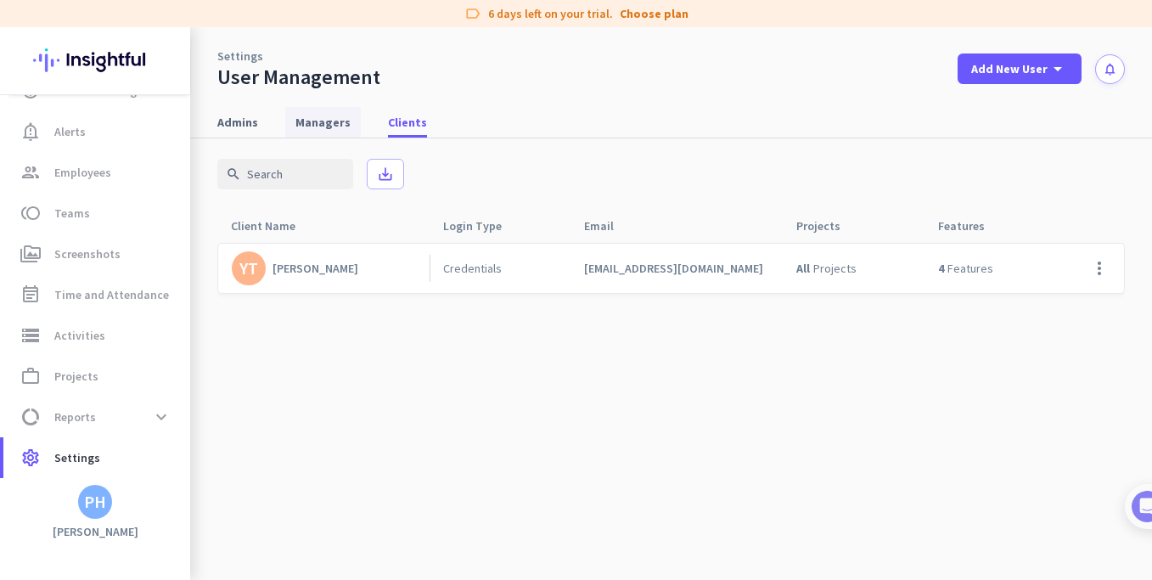
click at [325, 122] on span "Managers" at bounding box center [322, 122] width 55 height 17
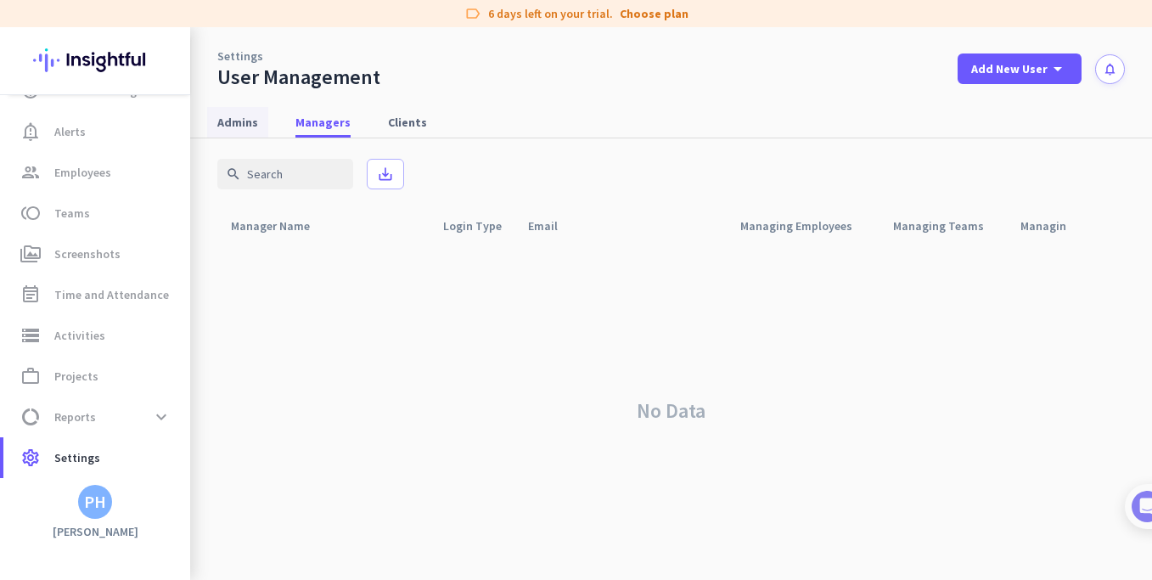
click at [245, 123] on span "Admins" at bounding box center [237, 122] width 41 height 17
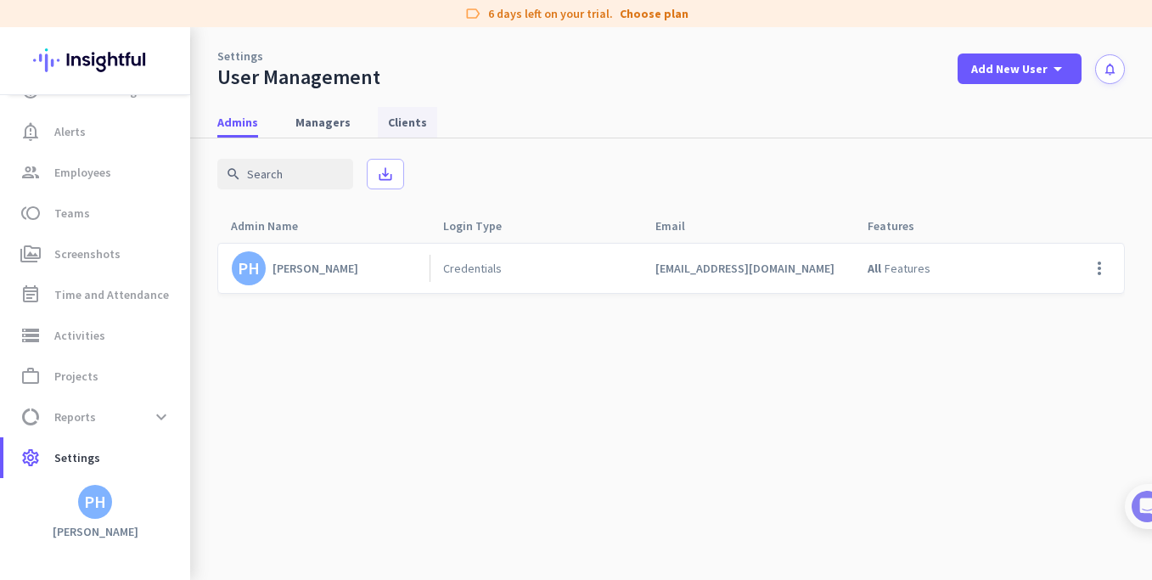
click at [397, 124] on span "Clients" at bounding box center [407, 122] width 39 height 17
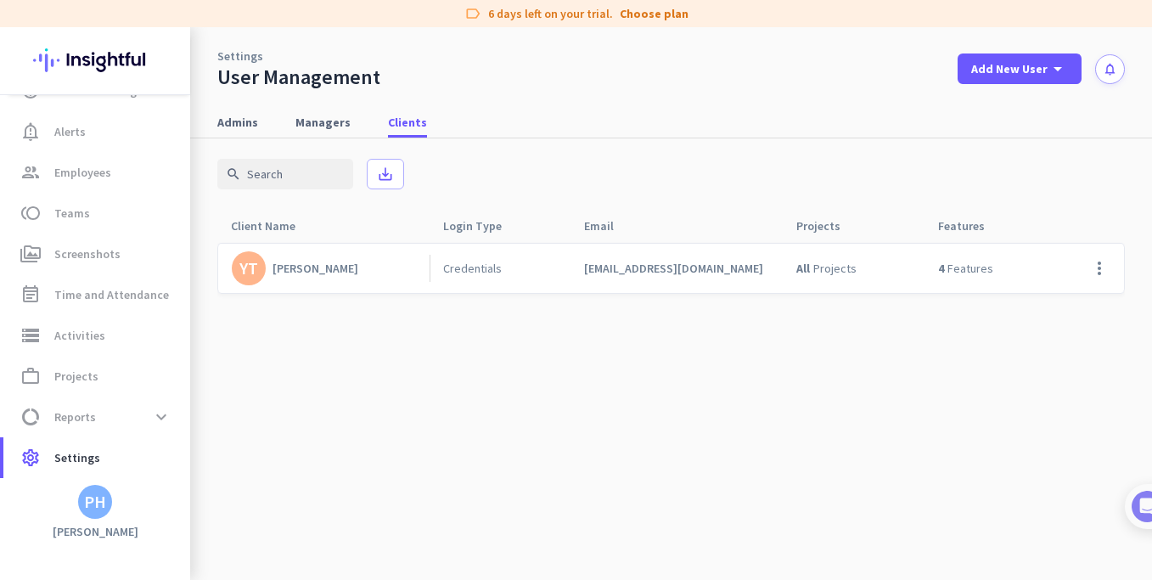
click at [575, 372] on cdk-virtual-scroll-viewport "YT [PERSON_NAME] Credentials [EMAIL_ADDRESS][DOMAIN_NAME] All Projects 4 Featur…" at bounding box center [671, 411] width 908 height 338
click at [98, 451] on span "settings Settings" at bounding box center [97, 457] width 160 height 20
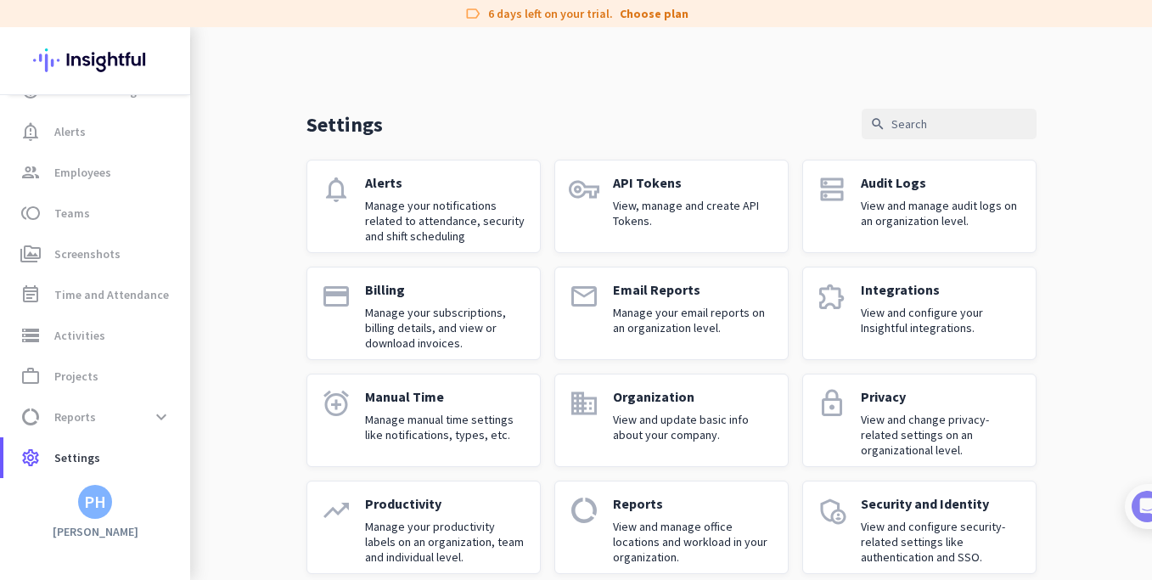
click at [646, 426] on p "View and update basic info about your company." at bounding box center [693, 427] width 161 height 31
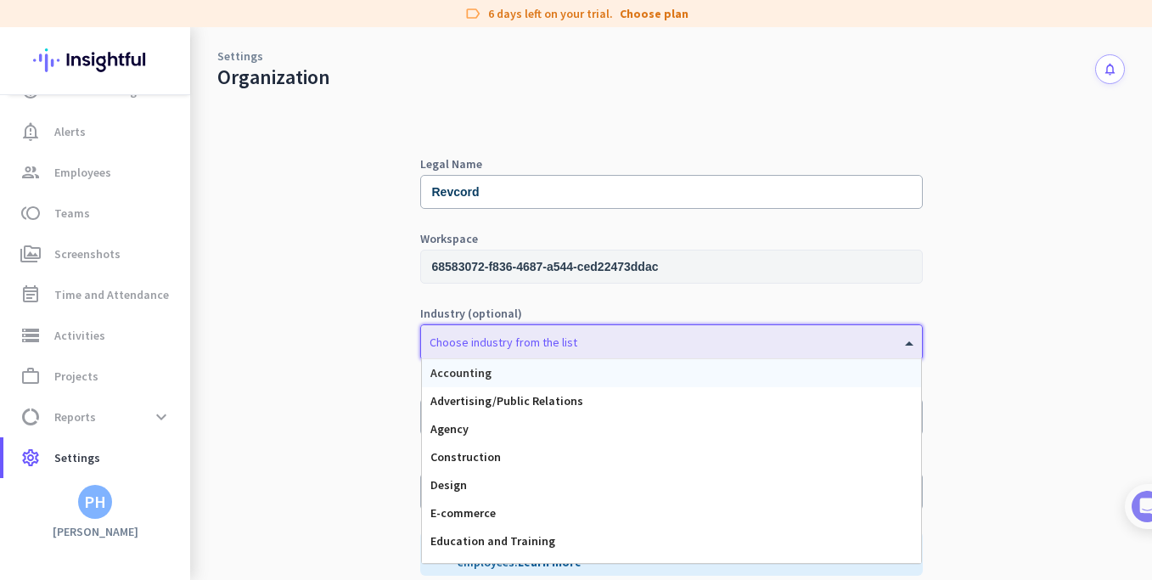
click at [644, 352] on div "Choose industry from the list" at bounding box center [671, 342] width 501 height 34
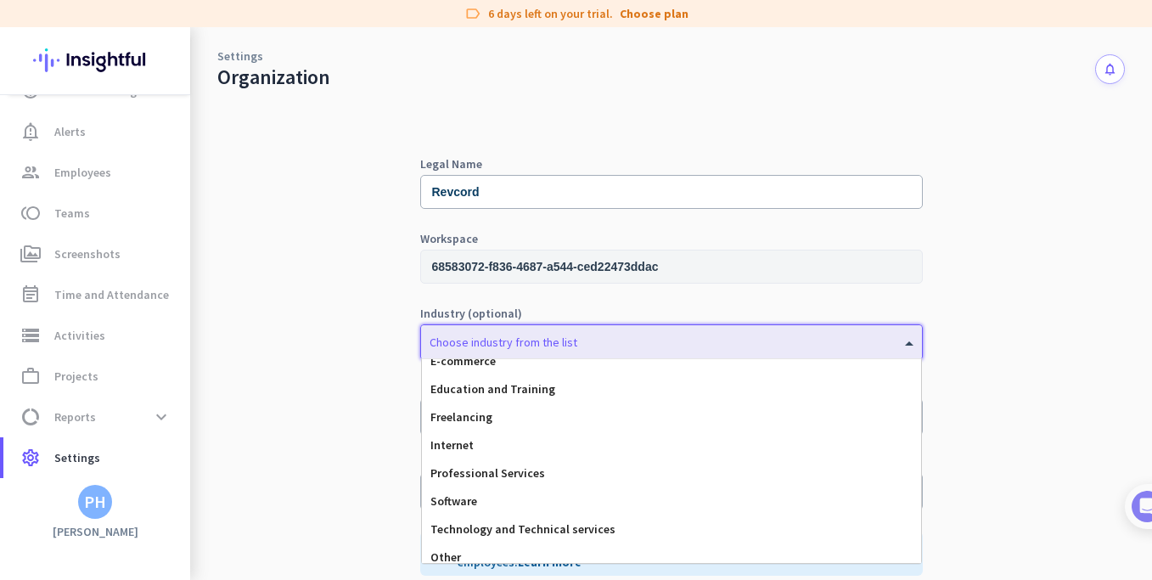
scroll to position [160, 0]
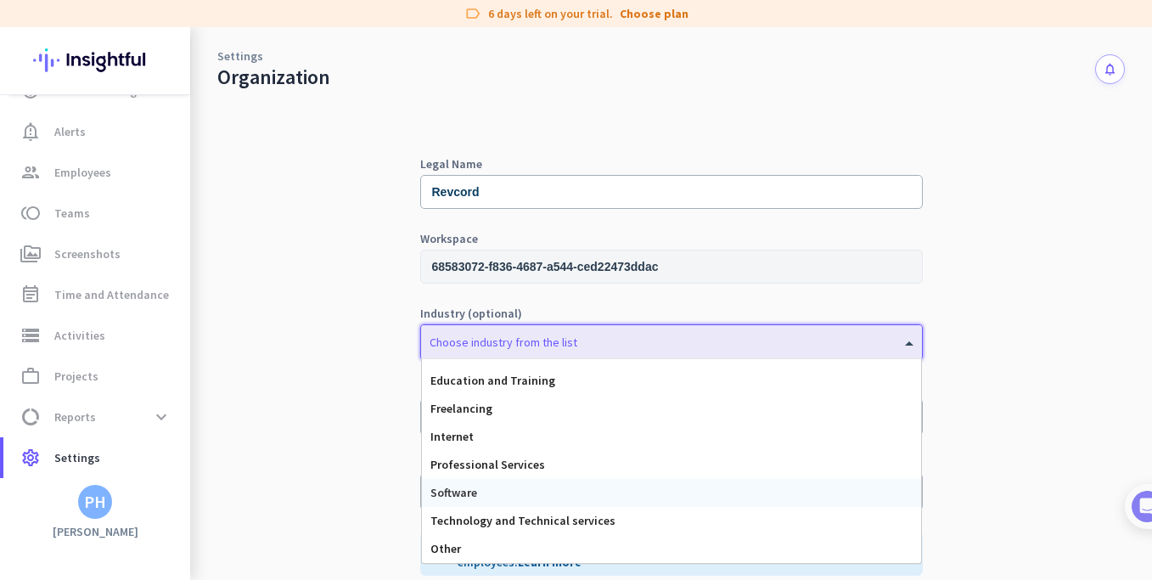
click at [564, 486] on div "Software" at bounding box center [671, 493] width 499 height 28
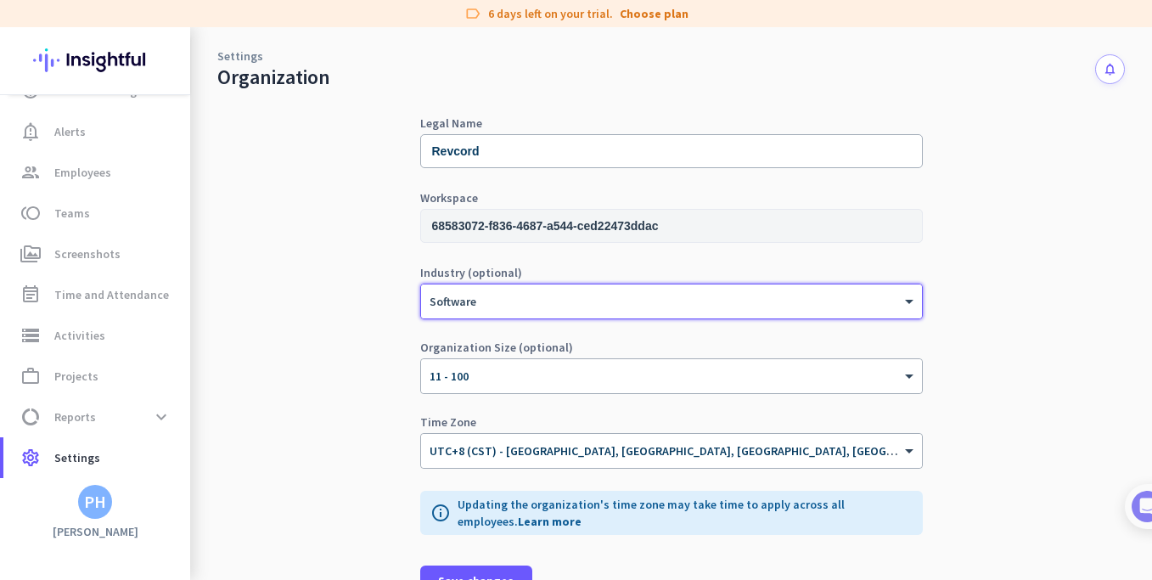
scroll to position [63, 0]
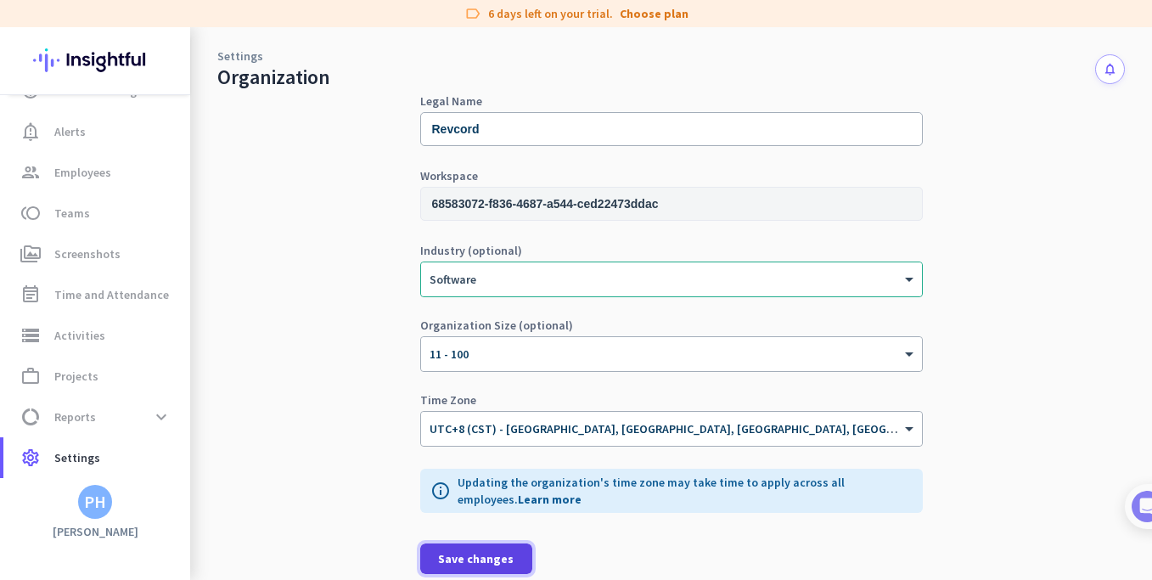
click at [482, 558] on span "Save changes" at bounding box center [476, 558] width 76 height 17
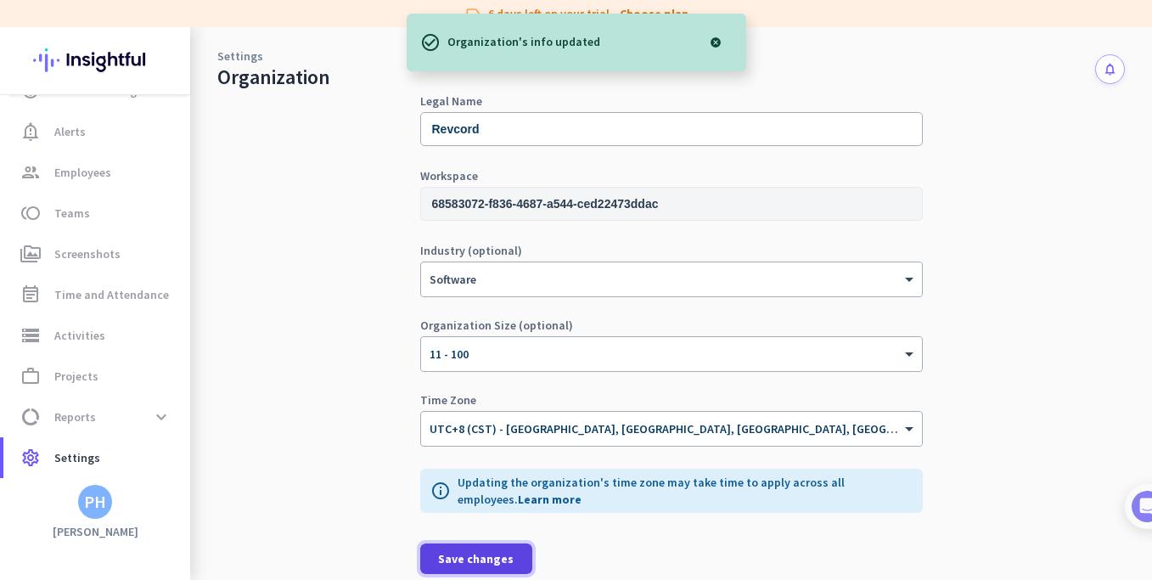
click at [481, 553] on span "Save changes" at bounding box center [476, 558] width 76 height 17
click at [107, 454] on span "settings Settings" at bounding box center [97, 457] width 160 height 20
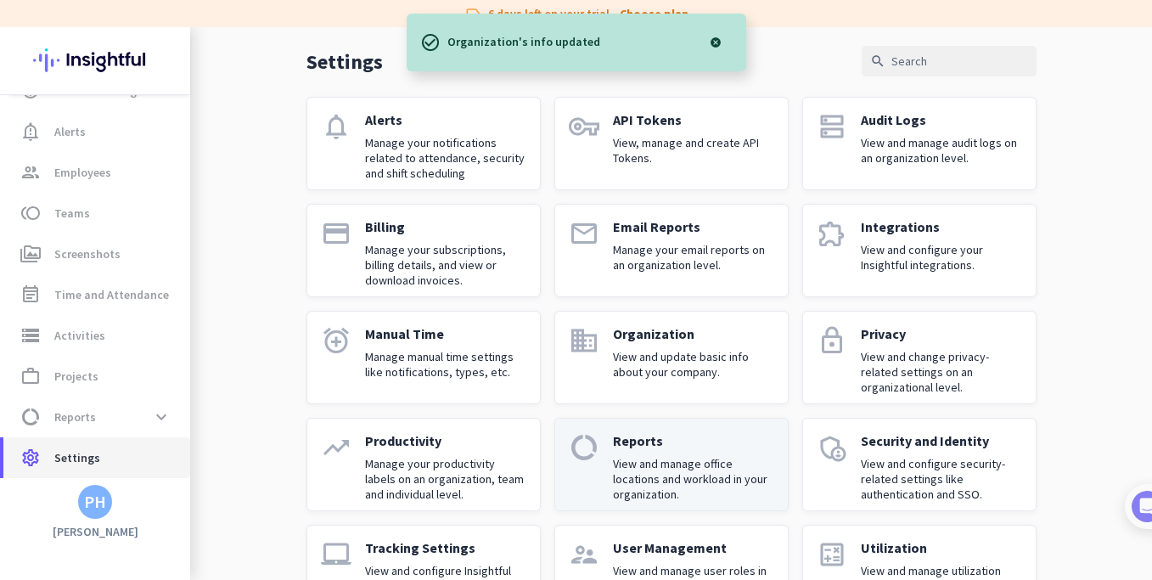
scroll to position [128, 0]
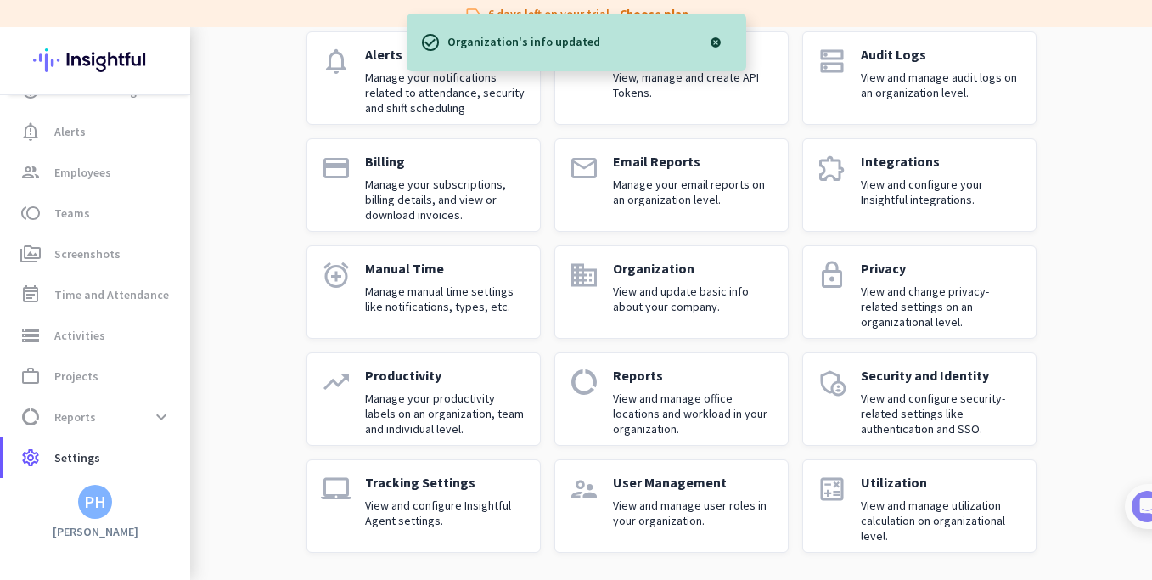
click at [419, 402] on p "Manage your productivity labels on an organization, team and individual level." at bounding box center [445, 414] width 161 height 46
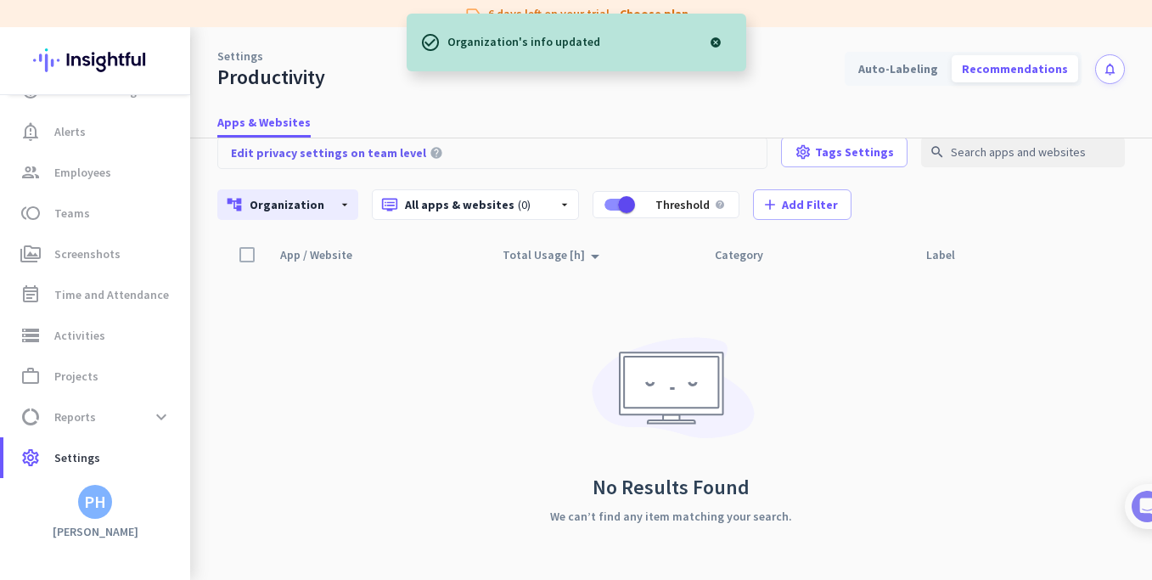
scroll to position [22, 0]
click at [883, 356] on div "App / Website arrow_drop_up Total Usage [h] arrow_drop_up Category Last Label U…" at bounding box center [671, 409] width 908 height 341
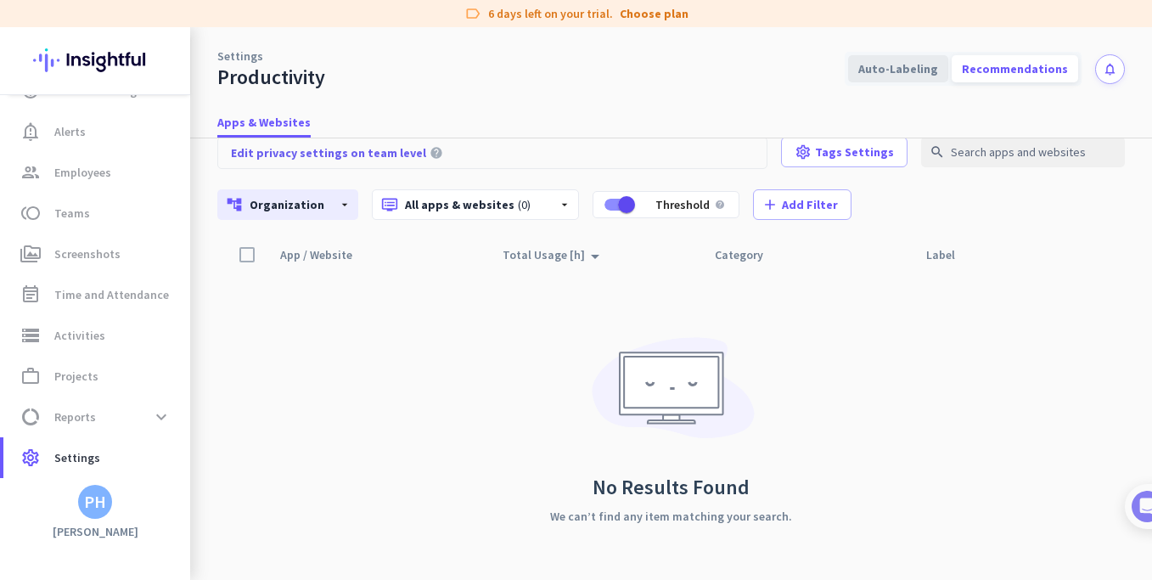
click at [892, 76] on div "Auto-Labeling" at bounding box center [898, 68] width 100 height 27
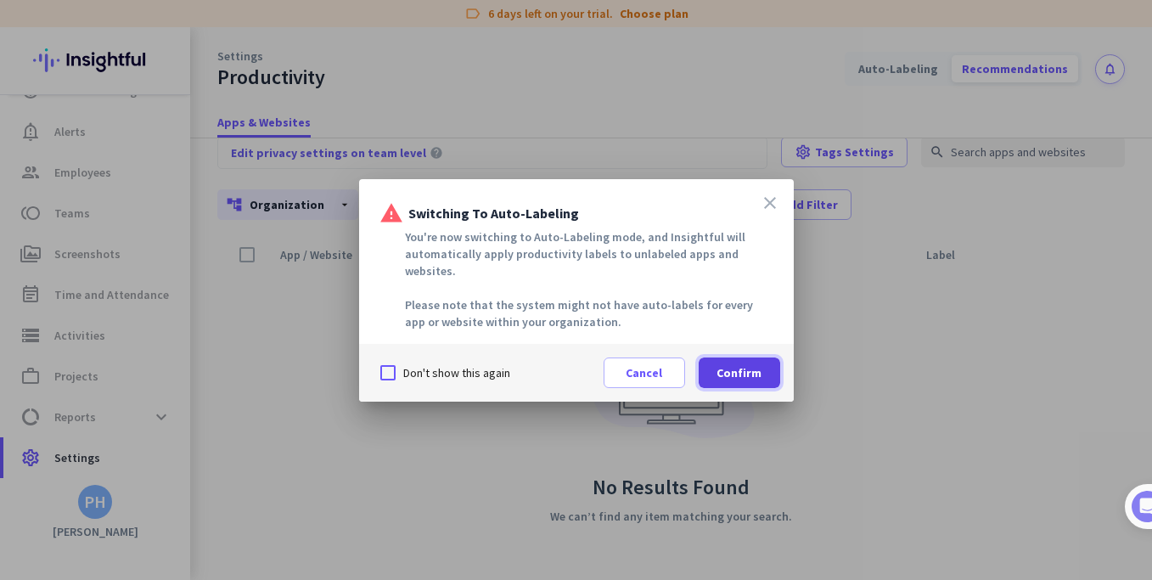
click at [751, 366] on span "Confirm" at bounding box center [739, 372] width 45 height 17
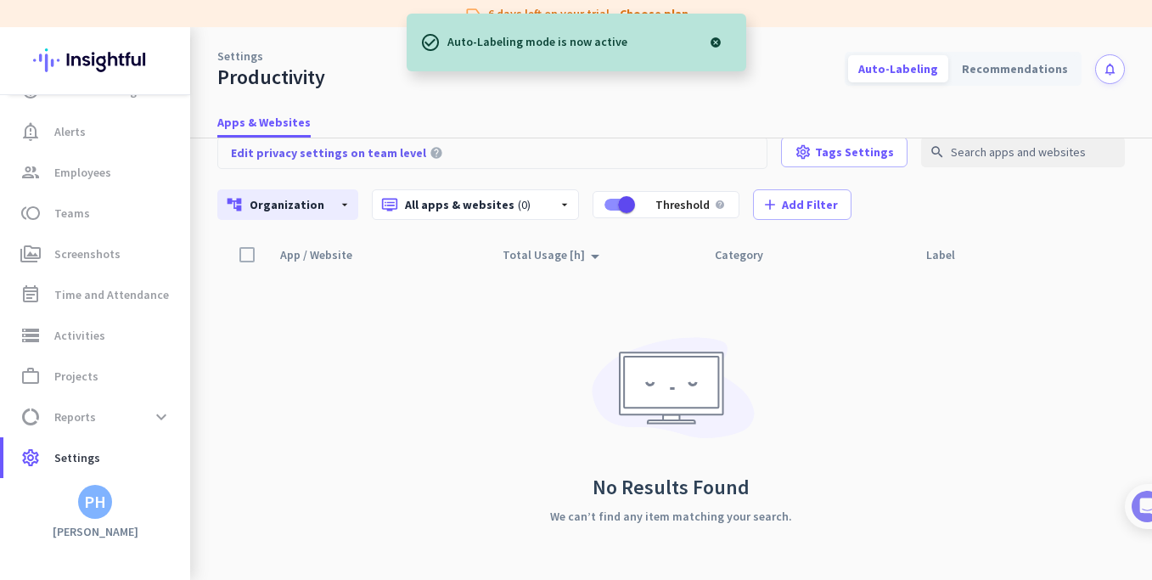
click at [864, 351] on div "App / Website arrow_drop_up Total Usage [h] arrow_drop_up Category Last Label U…" at bounding box center [671, 409] width 908 height 341
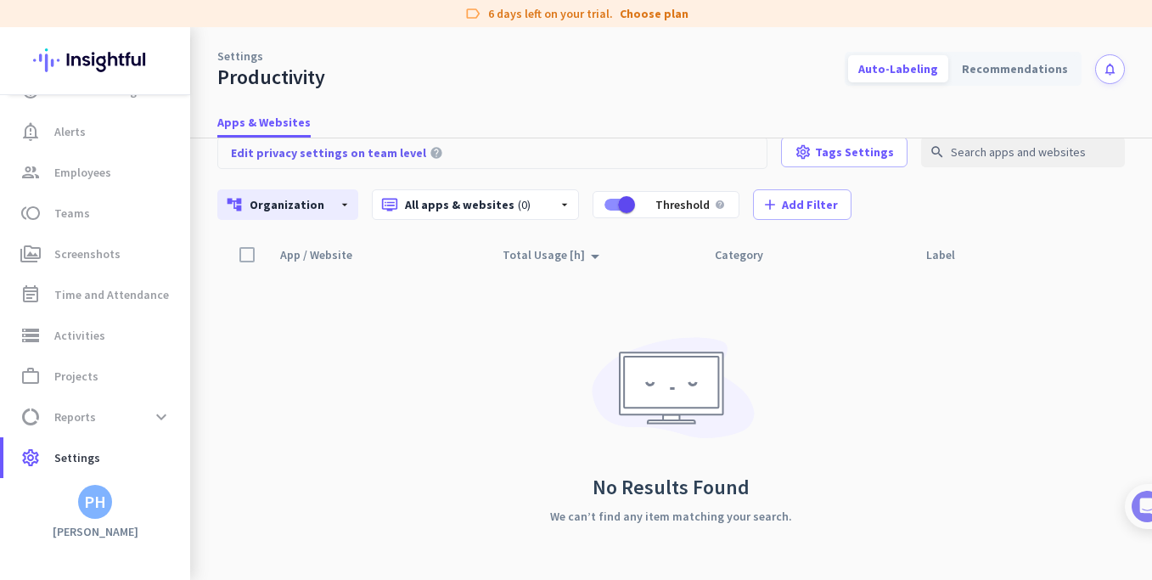
click at [259, 258] on div at bounding box center [247, 255] width 32 height 32
click at [254, 260] on div at bounding box center [247, 255] width 32 height 32
click at [318, 201] on div "account_tree Organization arrow_drop_down" at bounding box center [287, 204] width 141 height 31
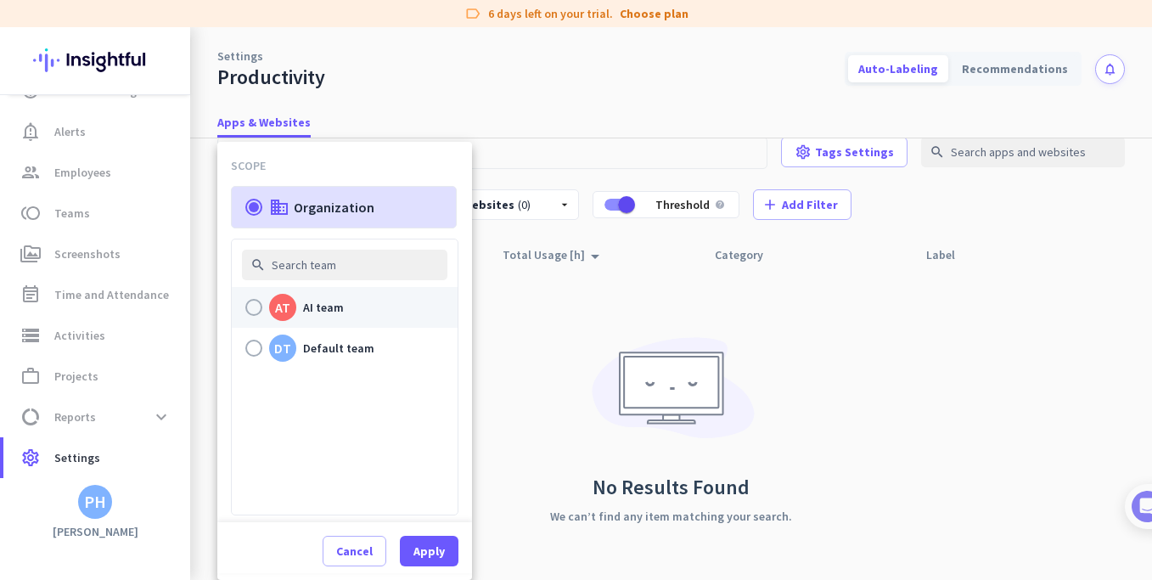
click at [311, 307] on p "AI team" at bounding box center [323, 307] width 41 height 20
click at [0, 0] on input "AT AI team" at bounding box center [0, 0] width 0 height 0
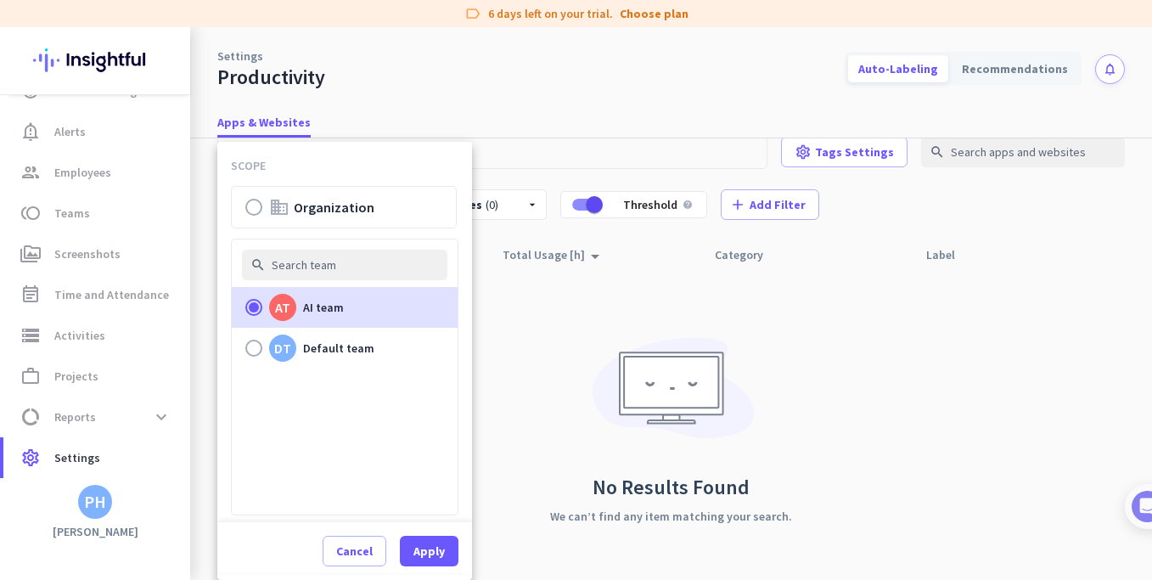
click at [507, 328] on div at bounding box center [576, 290] width 1152 height 580
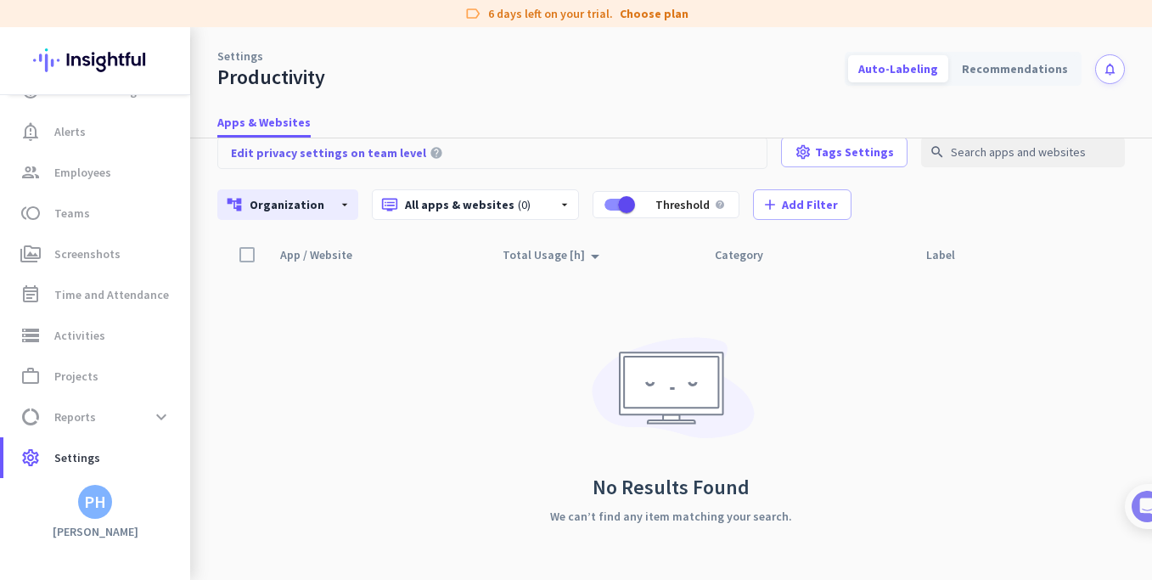
click at [363, 200] on div "account_tree Organization arrow_drop_down dvr All apps & websites (0) arrow_dro…" at bounding box center [671, 204] width 908 height 31
click at [349, 211] on div "account_tree Organization arrow_drop_down" at bounding box center [287, 204] width 141 height 31
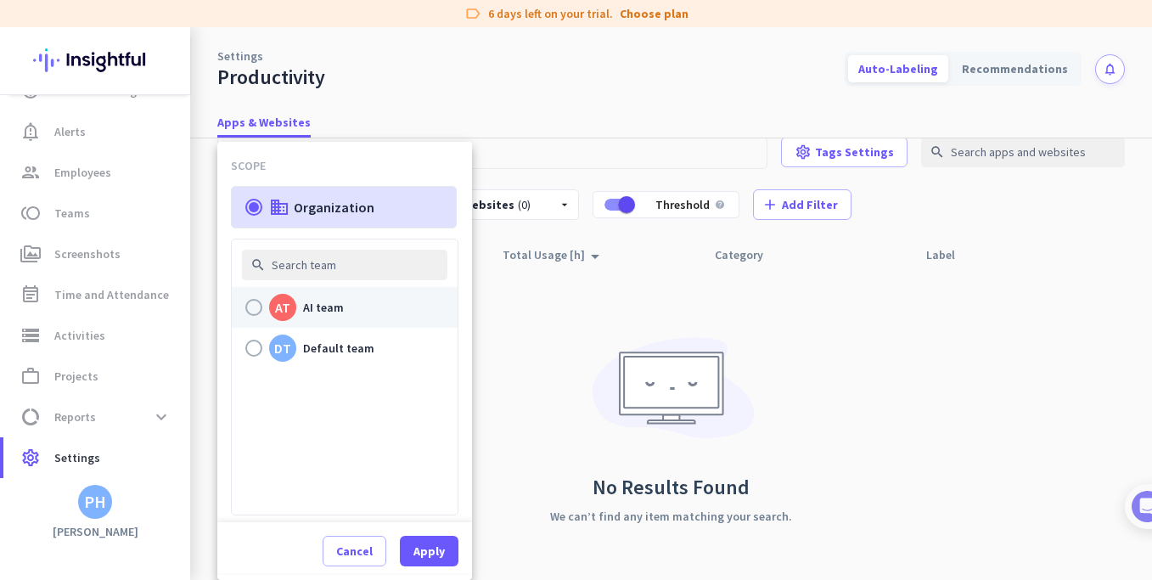
click at [331, 307] on p "AI team" at bounding box center [323, 307] width 41 height 20
click at [0, 0] on input "AT AI team" at bounding box center [0, 0] width 0 height 0
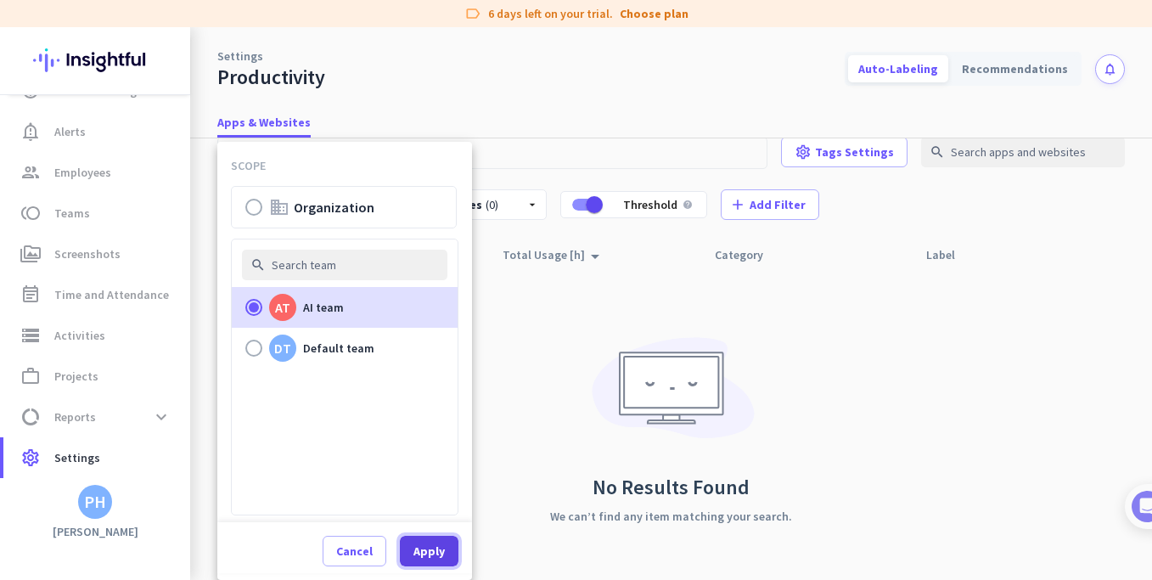
click at [431, 544] on span "Apply" at bounding box center [429, 551] width 31 height 17
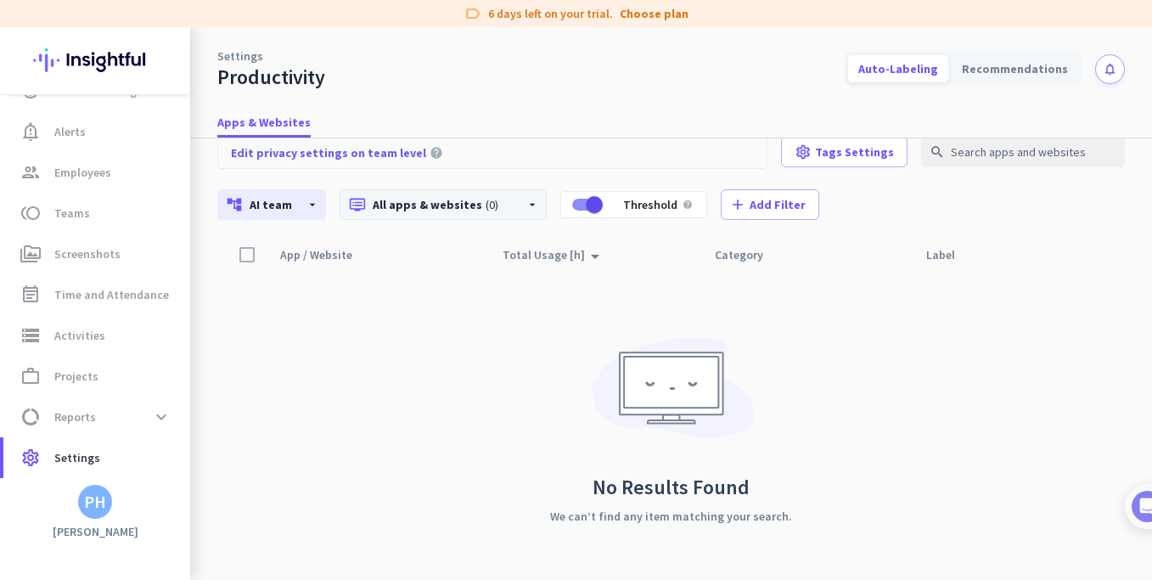
click at [532, 208] on div "dvr All apps & websites (0) arrow_drop_down" at bounding box center [443, 204] width 207 height 31
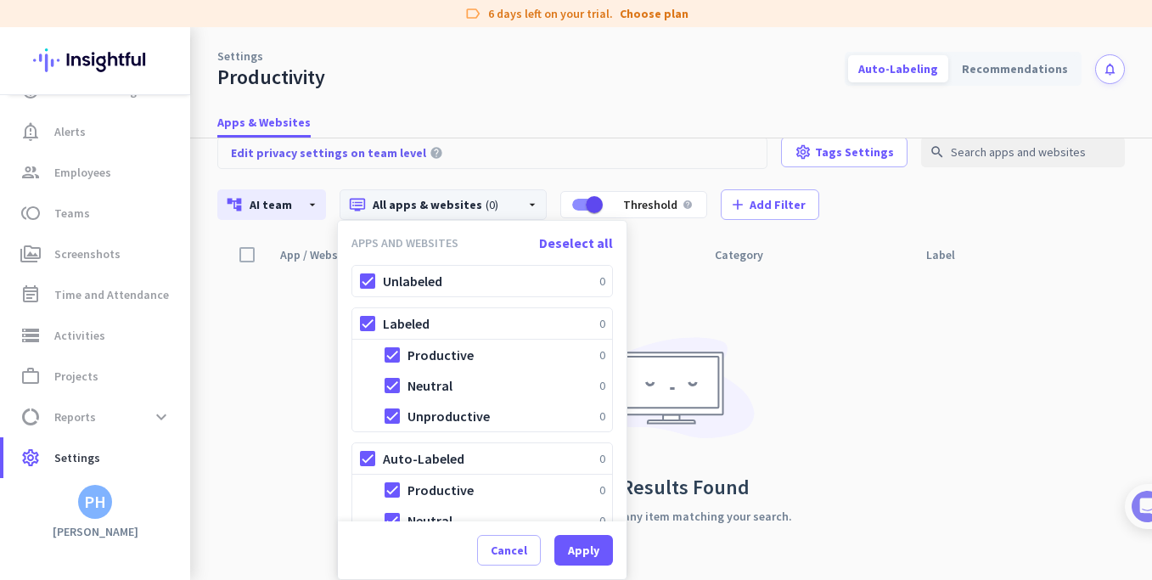
click at [853, 359] on div at bounding box center [576, 290] width 1152 height 580
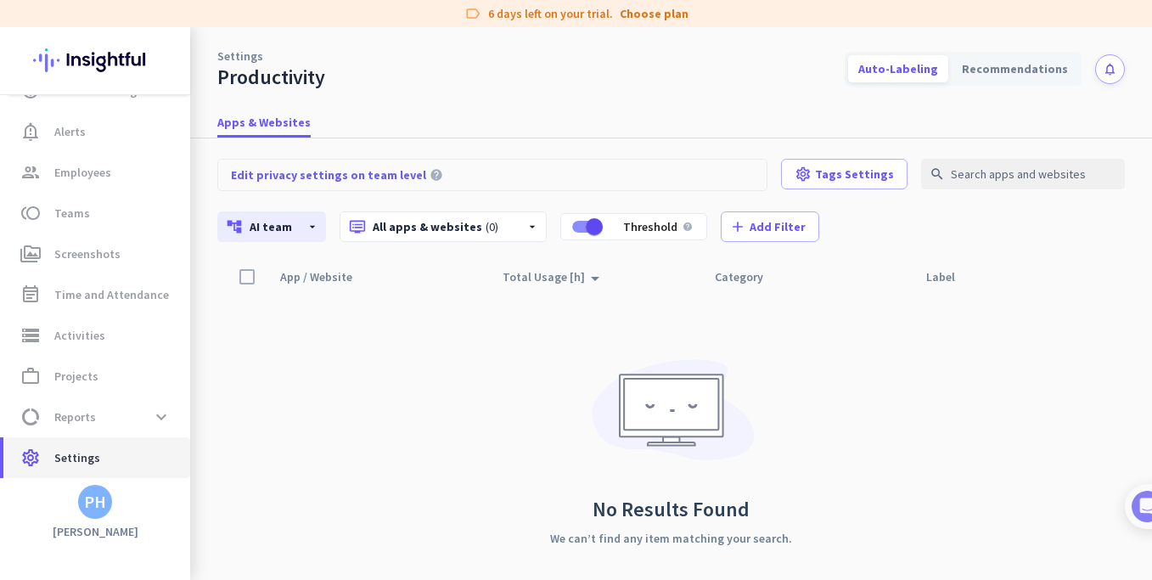
click at [87, 454] on span "Settings" at bounding box center [77, 457] width 46 height 20
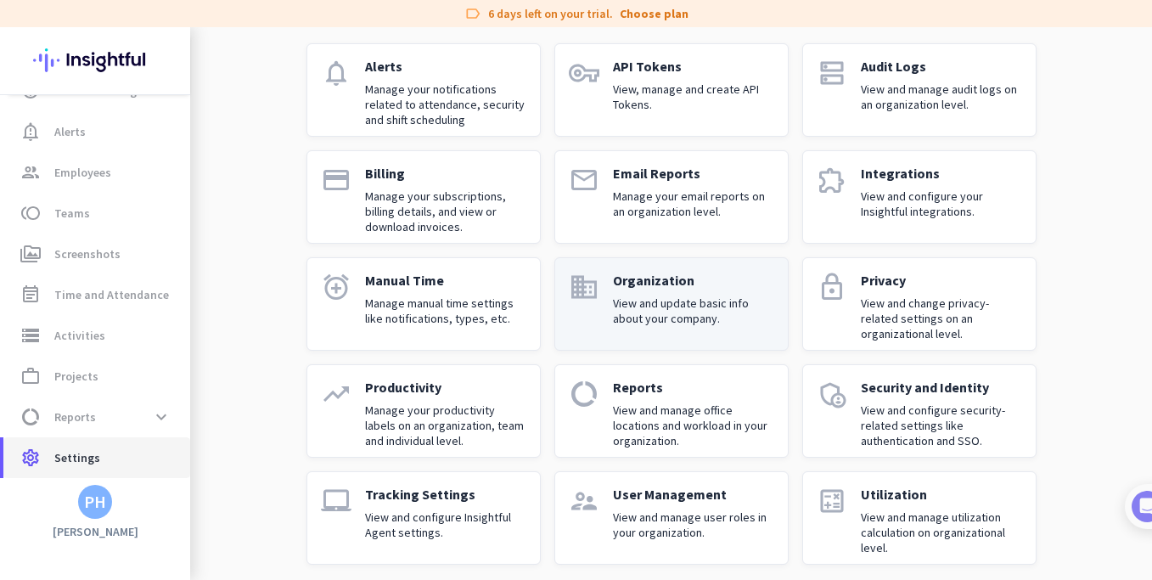
scroll to position [128, 0]
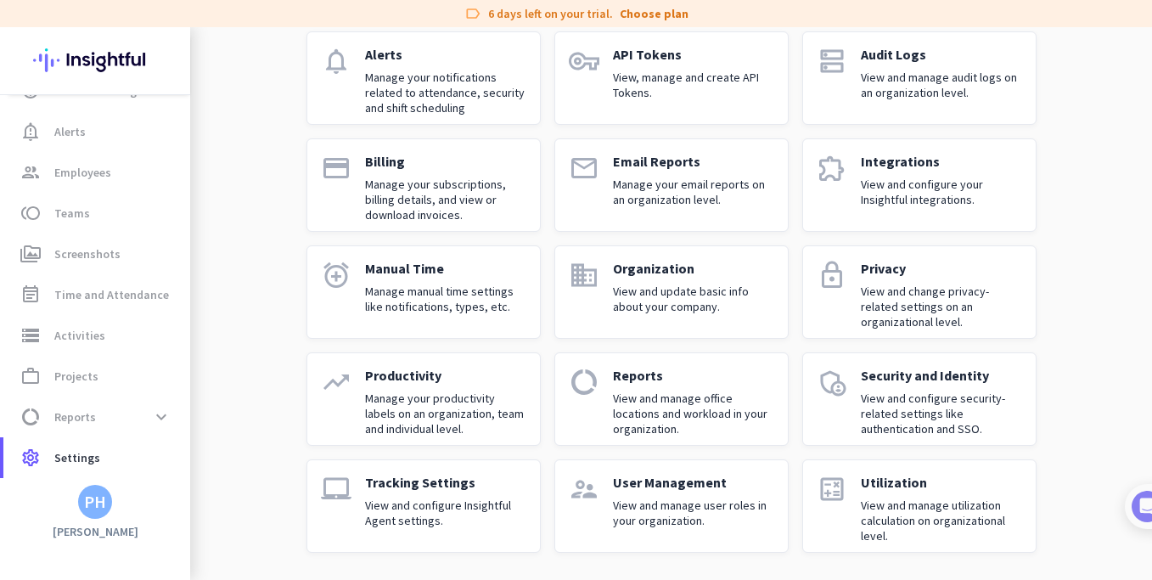
click at [448, 509] on p "View and configure Insightful Agent settings." at bounding box center [445, 513] width 161 height 31
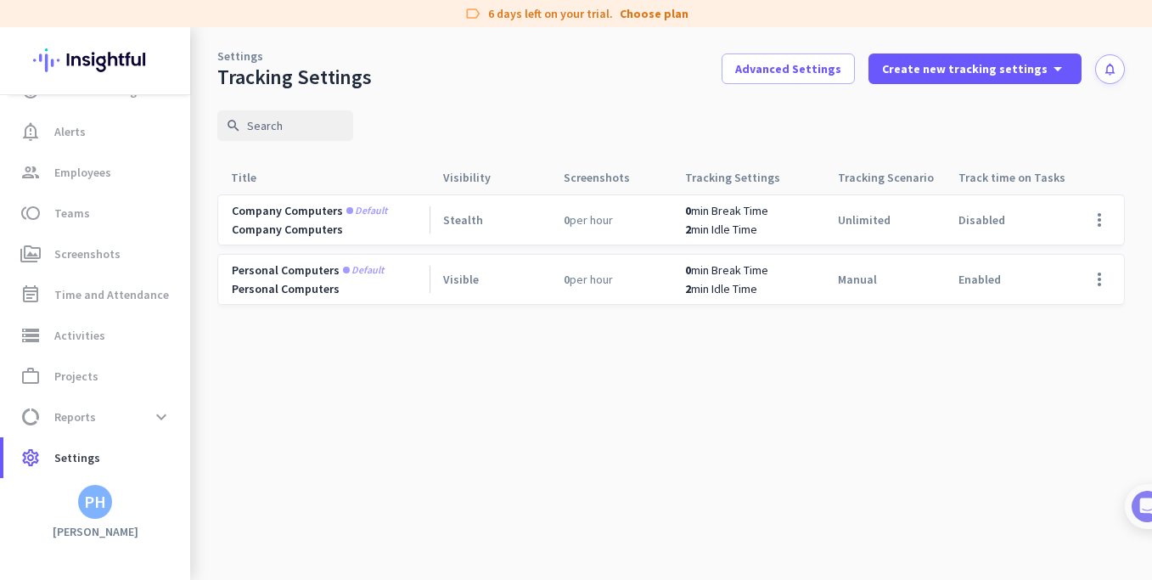
click at [357, 268] on span "Default" at bounding box center [363, 270] width 41 height 10
click at [459, 386] on cdk-virtual-scroll-viewport "Company computers Default Company Computers Stealth 0 per hour 0 min Break Time…" at bounding box center [671, 387] width 908 height 386
click at [104, 284] on span "Time and Attendance" at bounding box center [111, 294] width 115 height 20
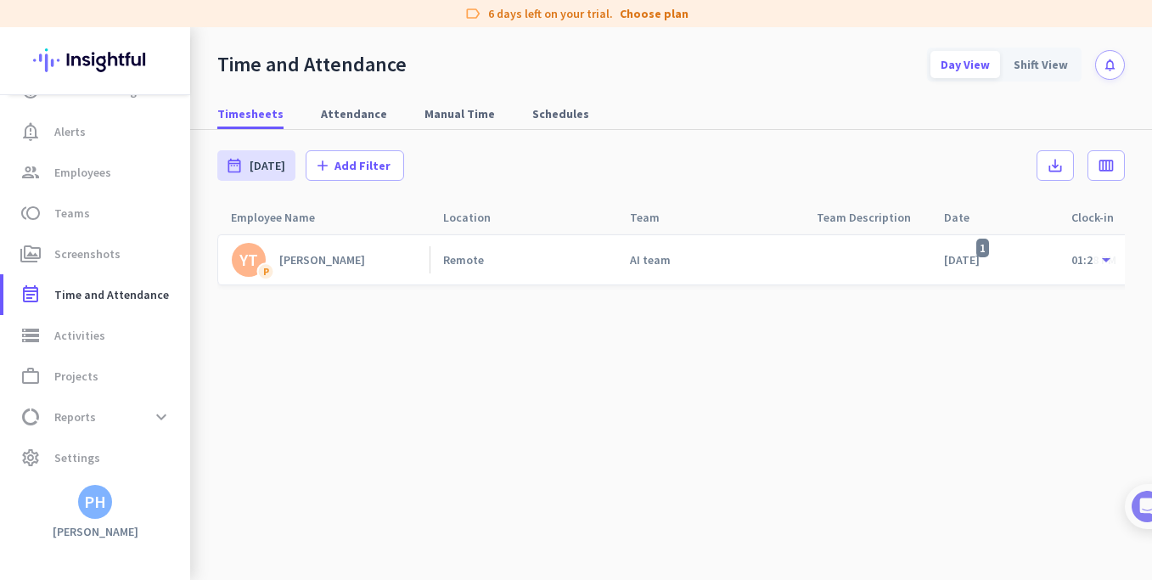
click at [425, 332] on cdk-virtual-scroll-viewport "YT P [PERSON_NAME] Remote AI team [DATE] 1 01:28 PM --:-- 00:31 00:29 00:00 00:…" at bounding box center [671, 407] width 908 height 346
click at [358, 399] on cdk-virtual-scroll-viewport "YT P [PERSON_NAME] Remote AI team [DATE] 1 01:28 PM --:-- 00:31 00:29 00:00 00:…" at bounding box center [671, 407] width 908 height 346
click at [644, 366] on cdk-virtual-scroll-viewport "YT P [PERSON_NAME] Remote AI team [DATE] 1 01:28 PM --:-- 00:31 00:29 00:00 00:…" at bounding box center [671, 407] width 908 height 346
click at [82, 291] on span "Time and Attendance" at bounding box center [111, 294] width 115 height 20
